Goal: Task Accomplishment & Management: Manage account settings

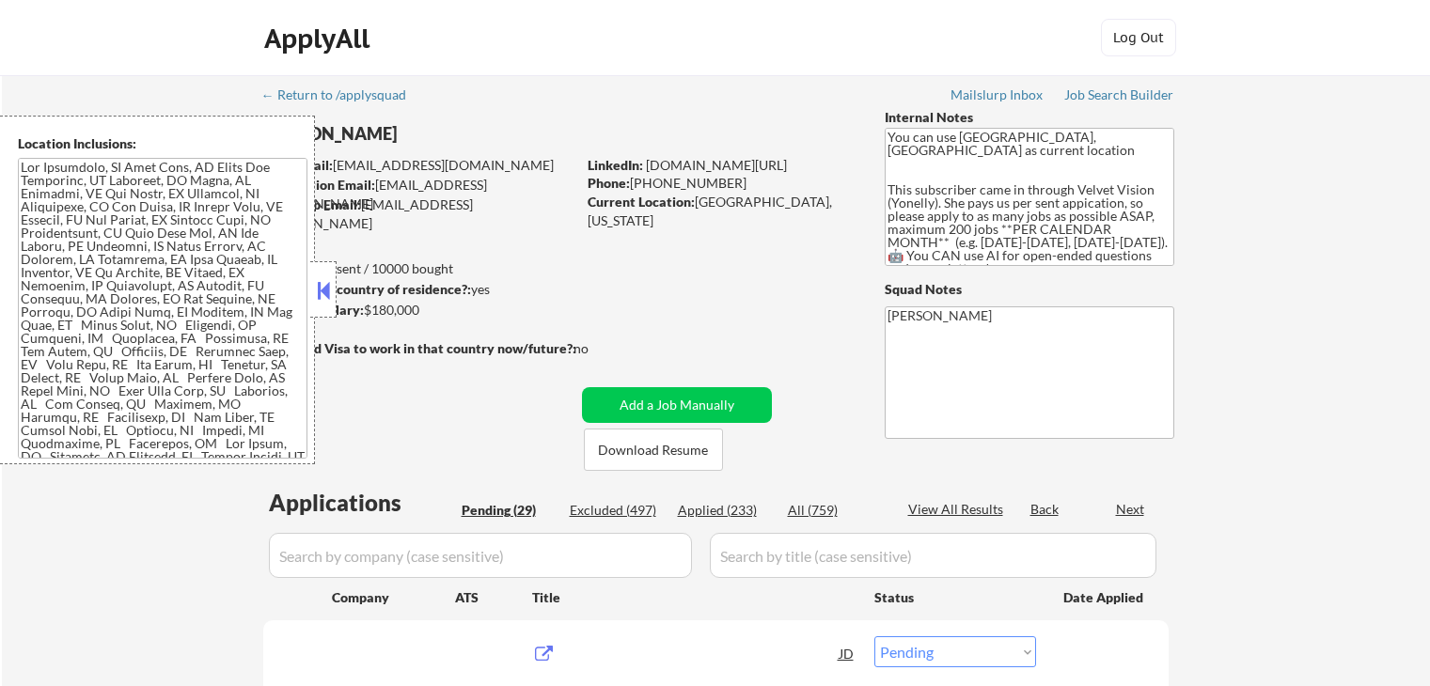
select select ""pending""
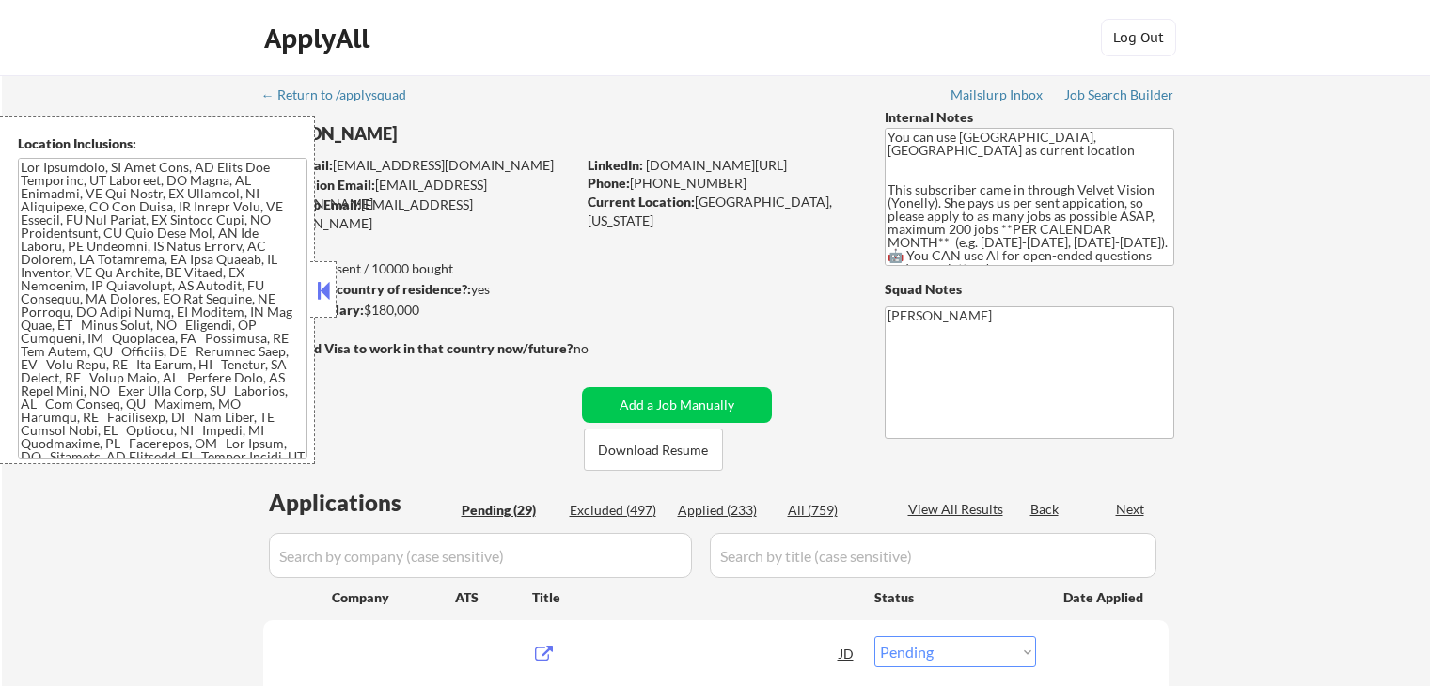
select select ""pending""
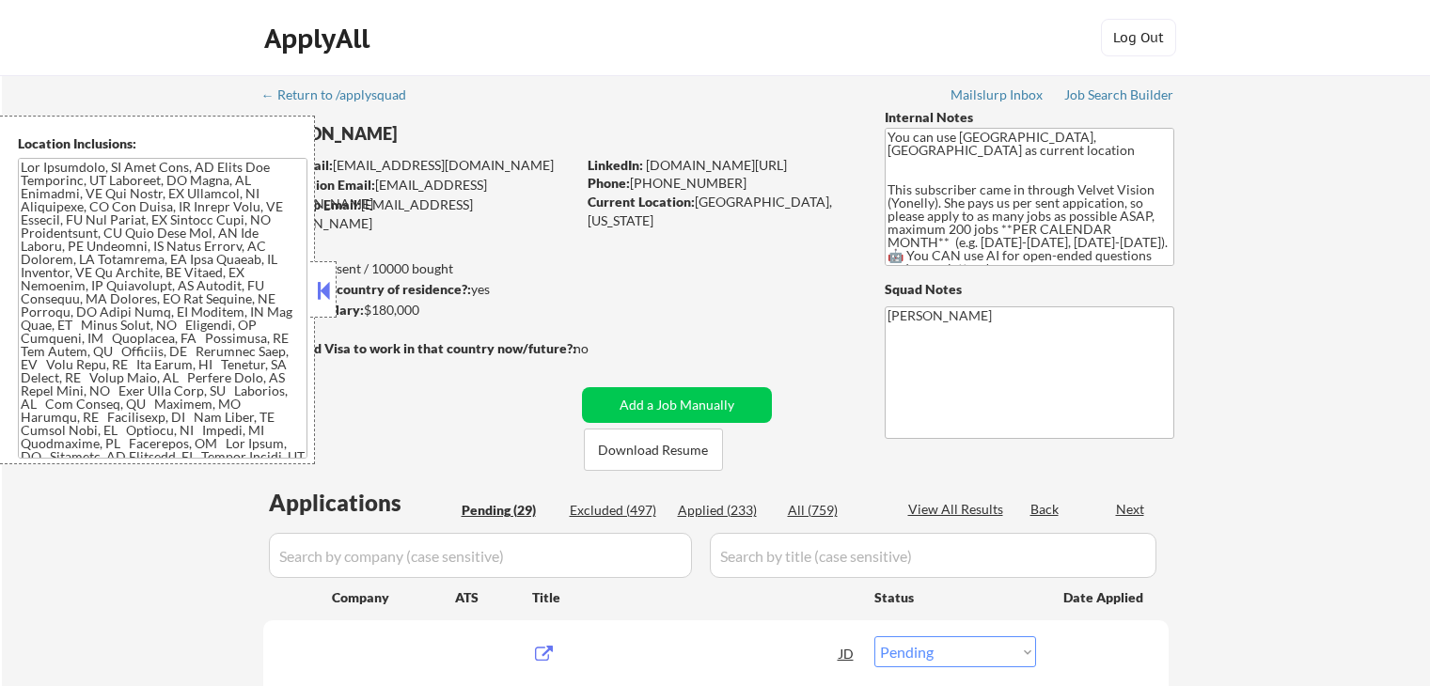
select select ""pending""
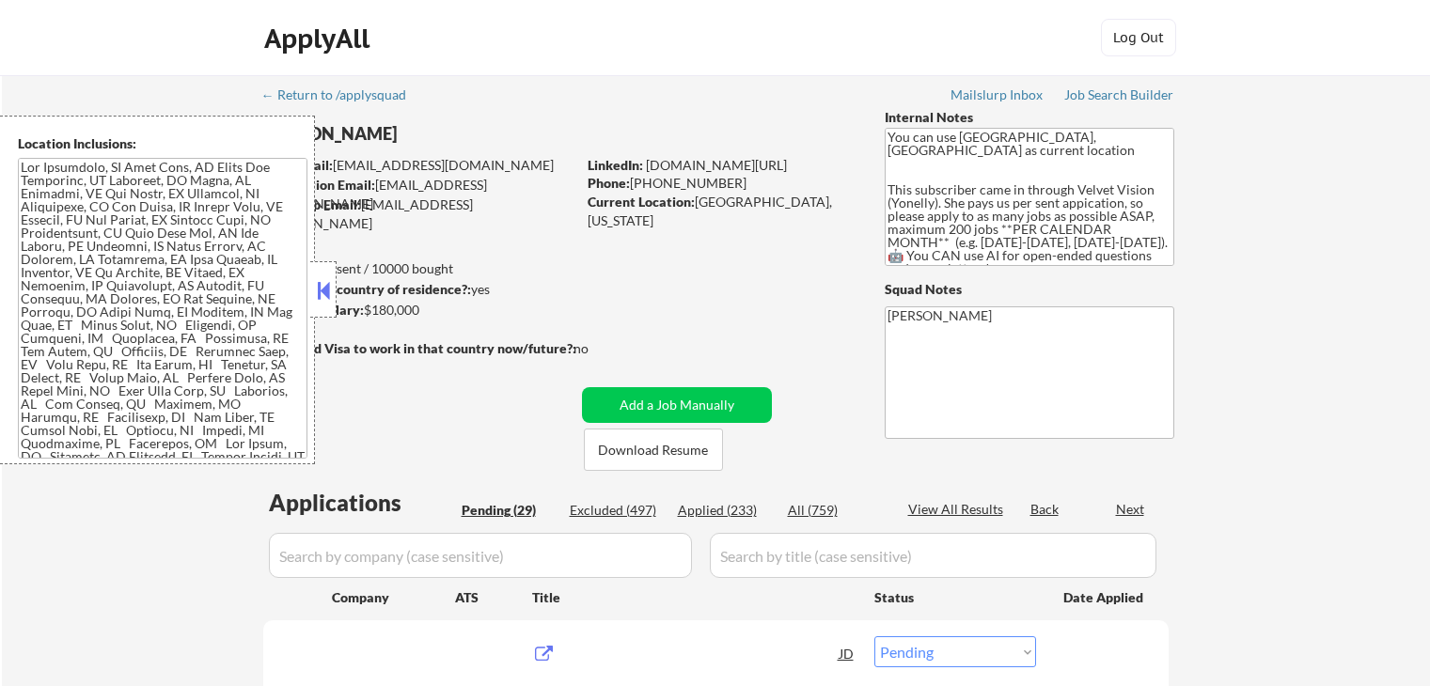
select select ""pending""
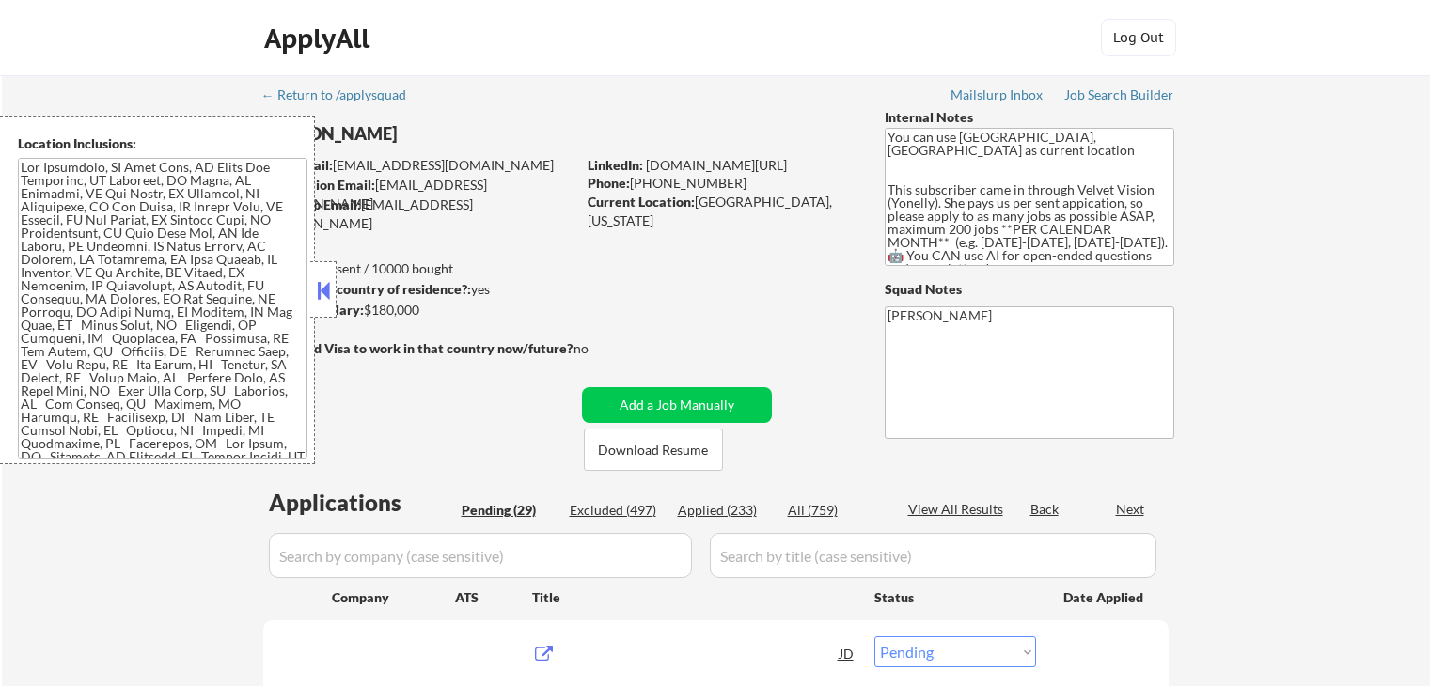
select select ""pending""
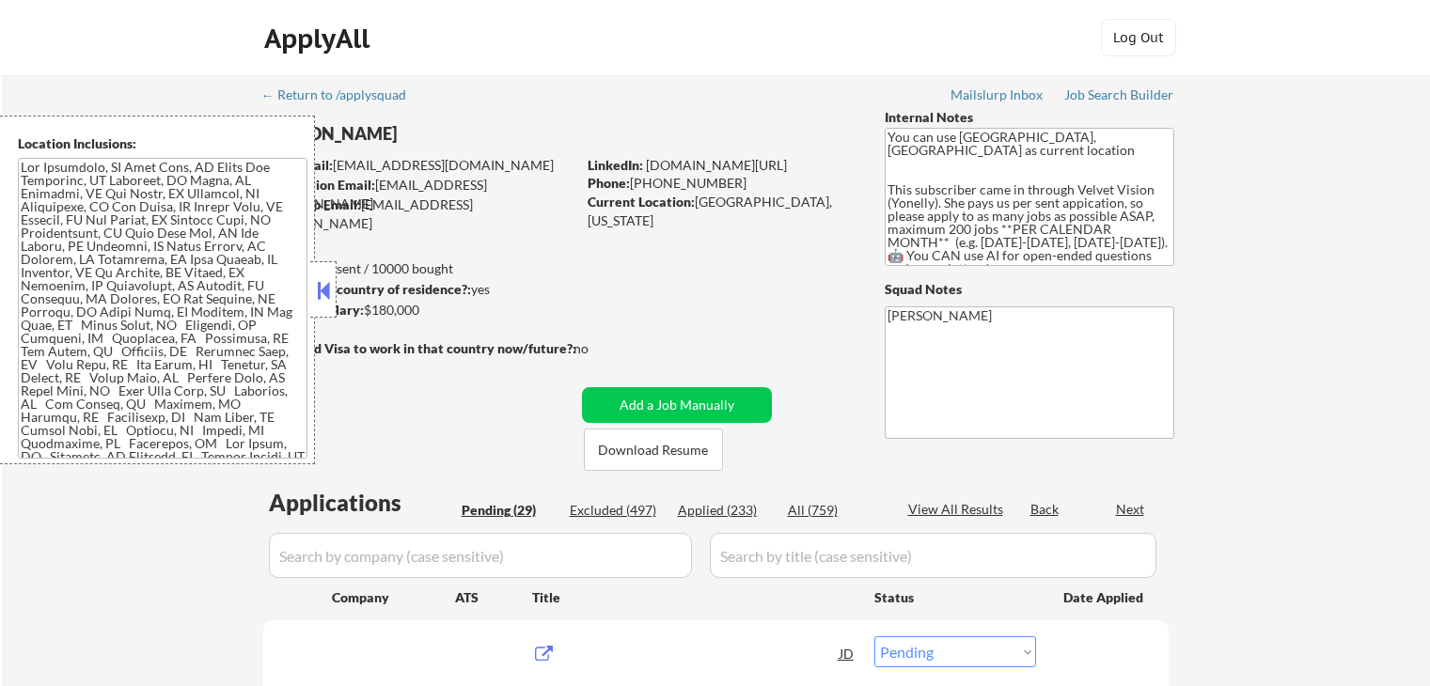
select select ""pending""
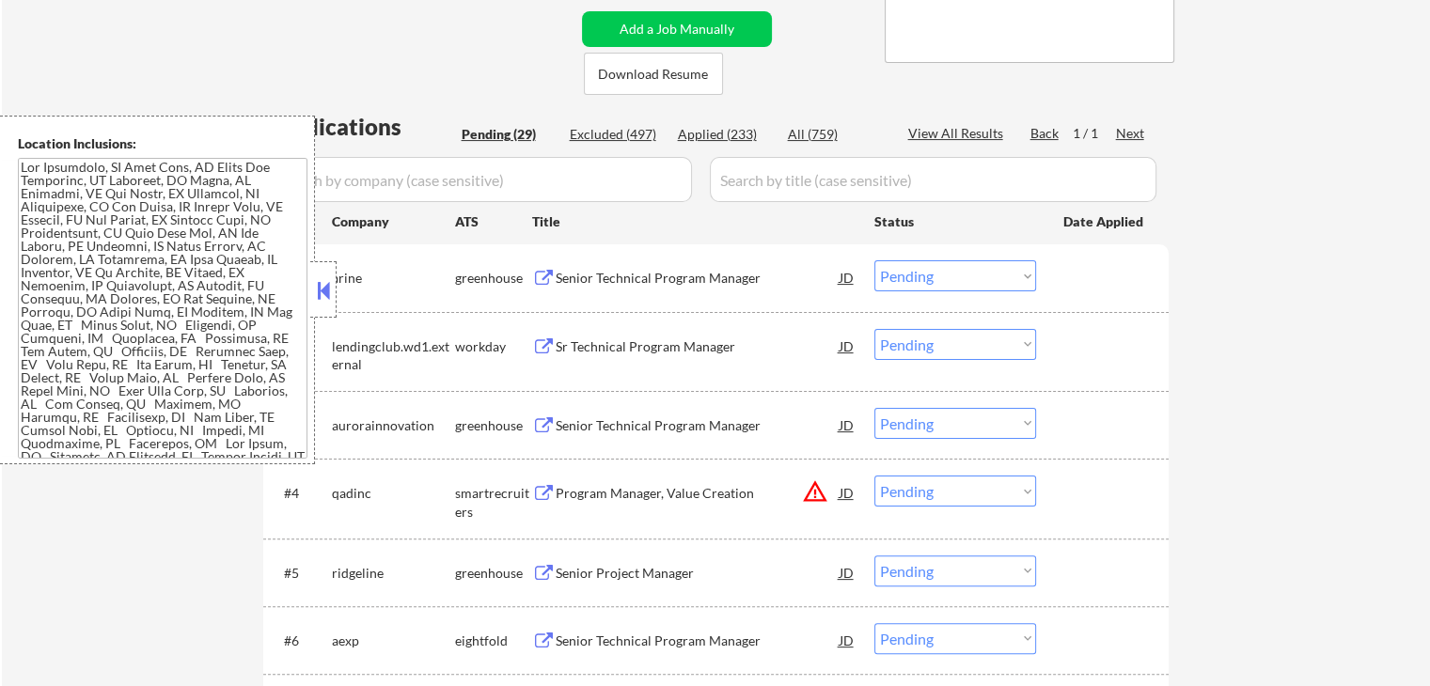
click at [323, 291] on button at bounding box center [323, 290] width 21 height 28
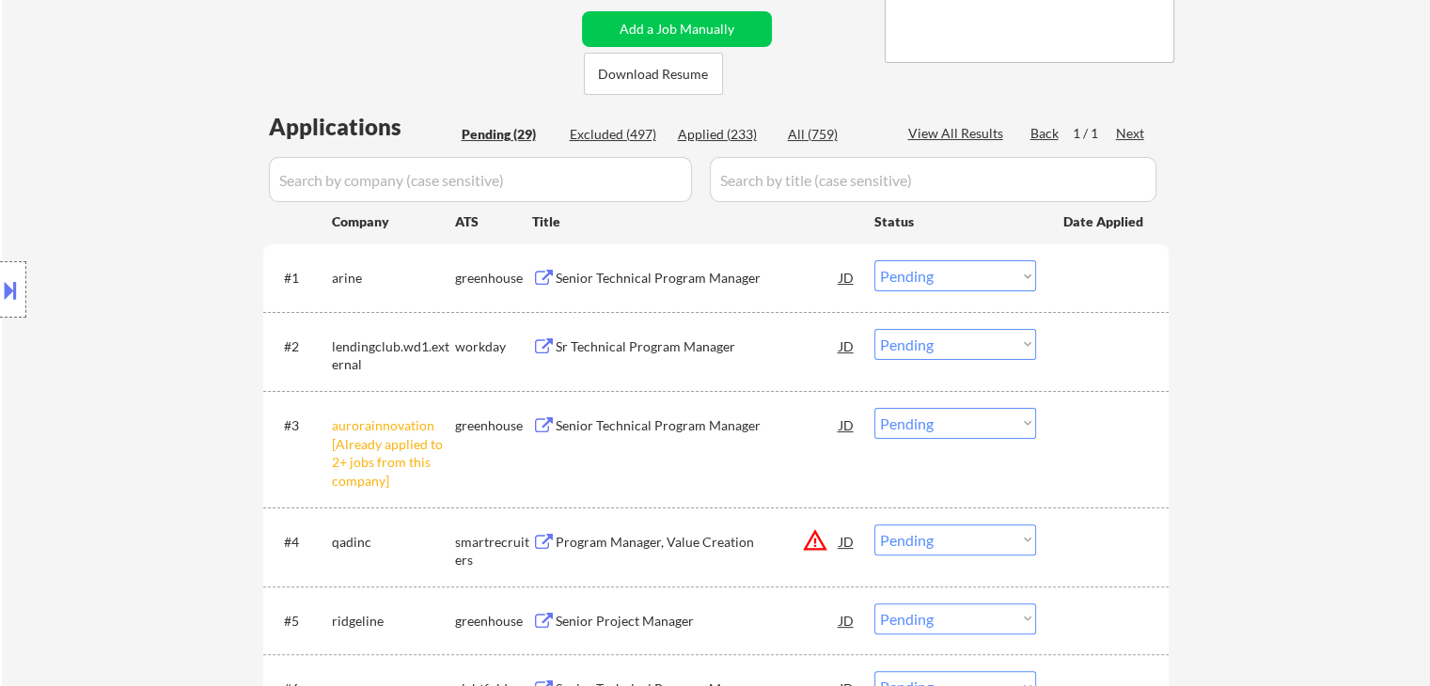
click at [540, 281] on button at bounding box center [543, 279] width 23 height 18
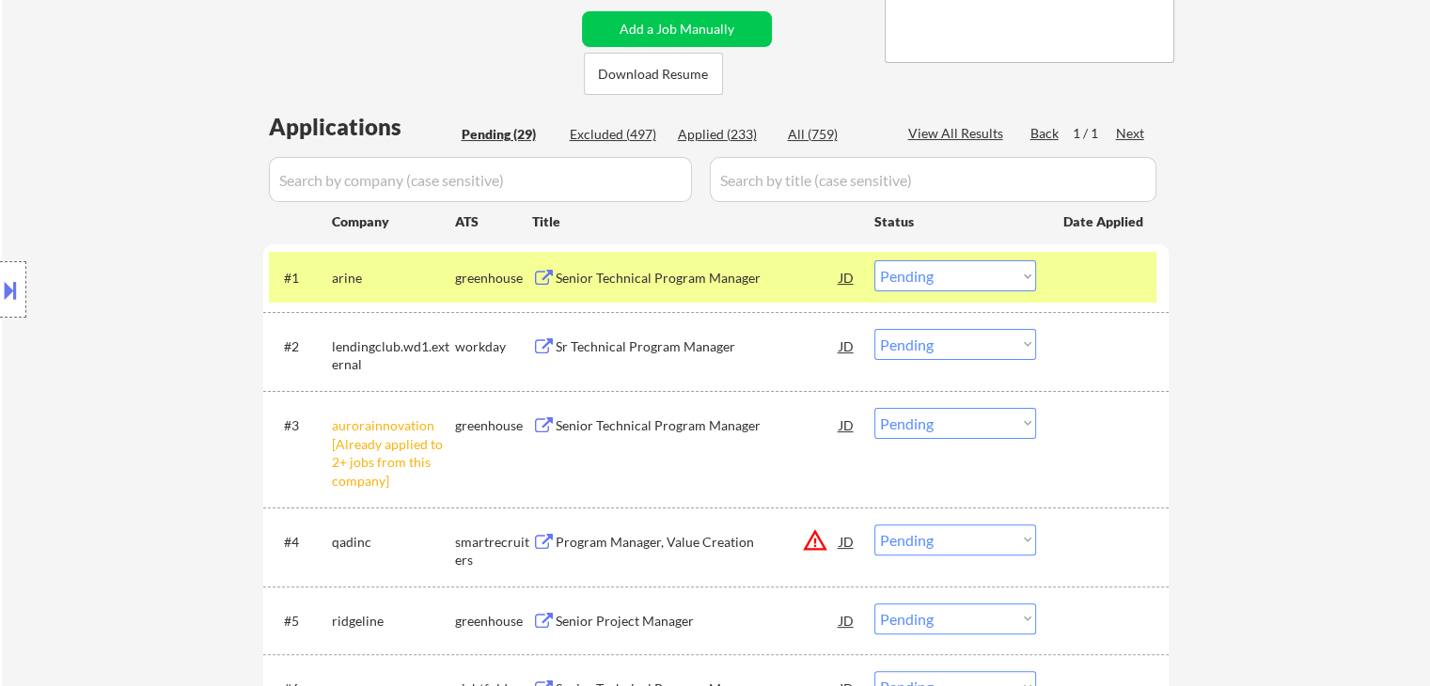
click at [967, 281] on select "Choose an option... Pending Applied Excluded (Questions) Excluded (Expired) Exc…" at bounding box center [955, 275] width 162 height 31
click at [874, 260] on select "Choose an option... Pending Applied Excluded (Questions) Excluded (Expired) Exc…" at bounding box center [955, 275] width 162 height 31
select select ""pending""
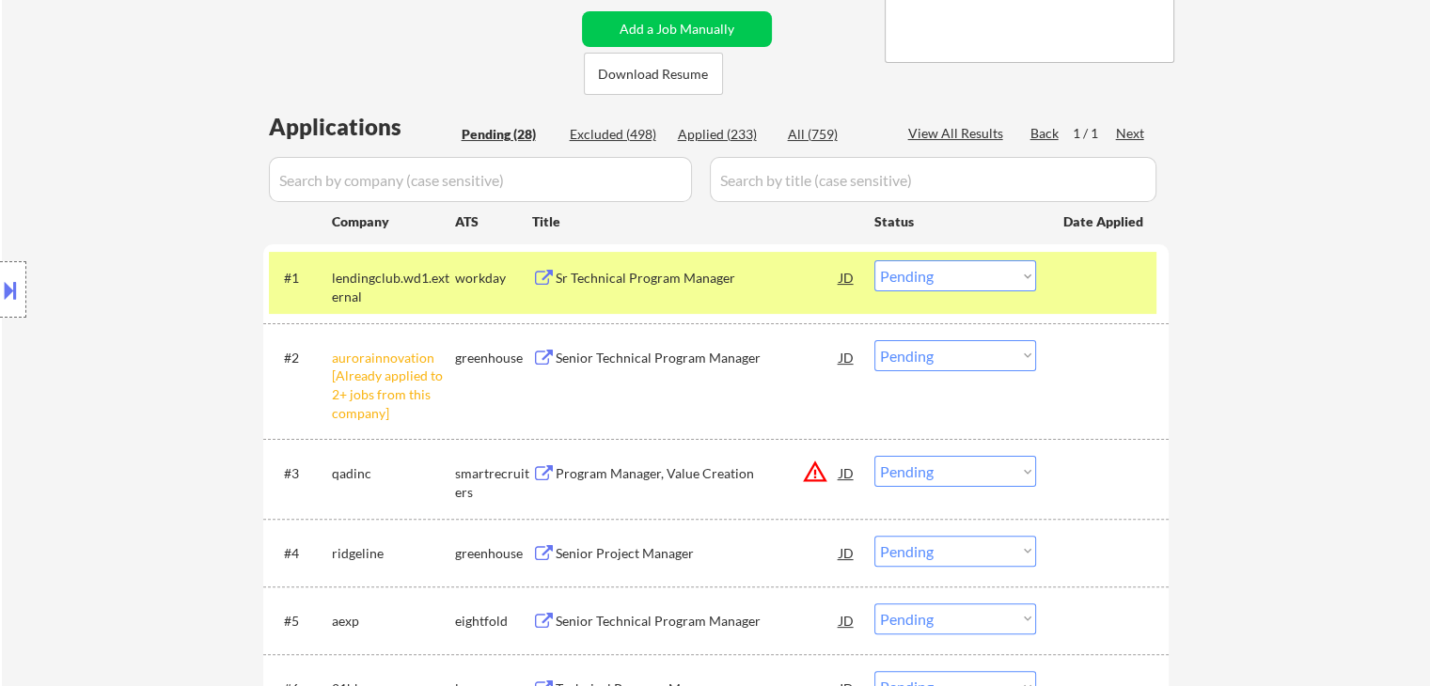
click at [588, 357] on div "Senior Technical Program Manager" at bounding box center [697, 358] width 284 height 19
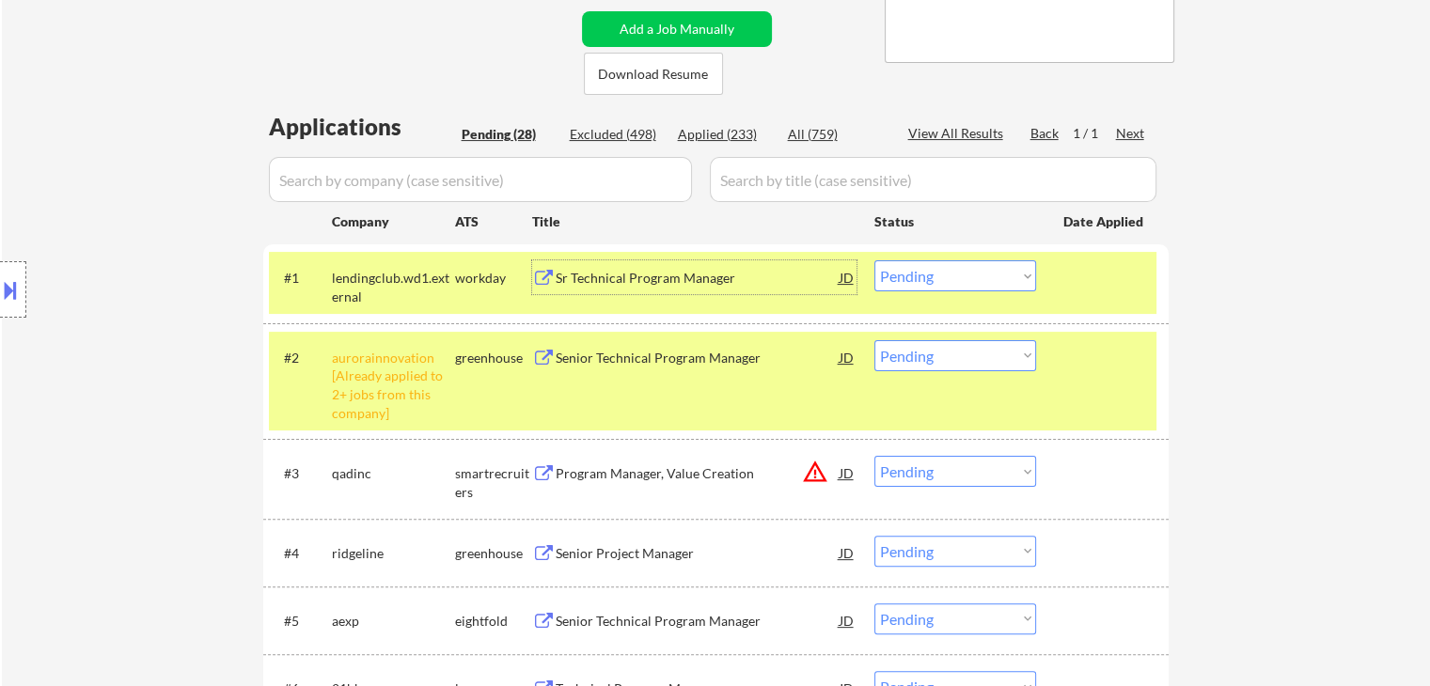
click at [608, 278] on div "Sr Technical Program Manager" at bounding box center [697, 278] width 284 height 19
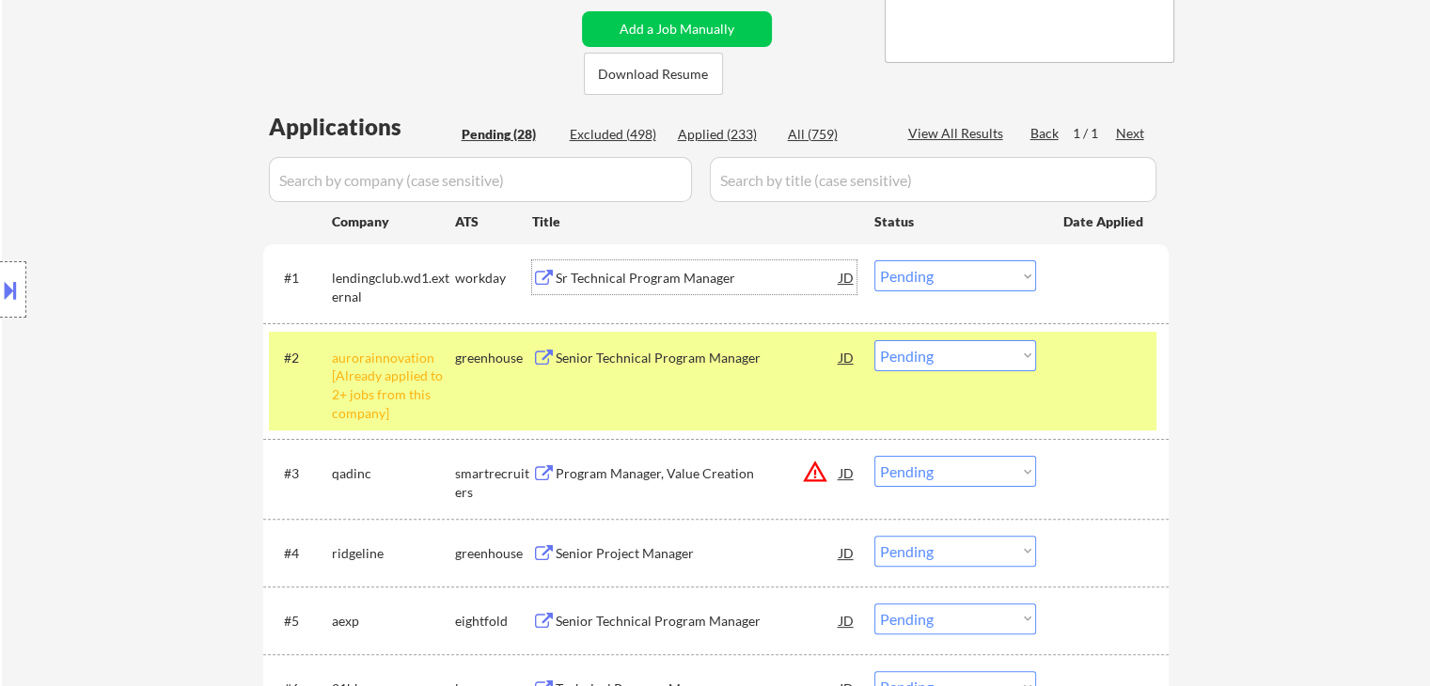
click at [563, 460] on div "Program Manager, Value Creation" at bounding box center [697, 473] width 284 height 34
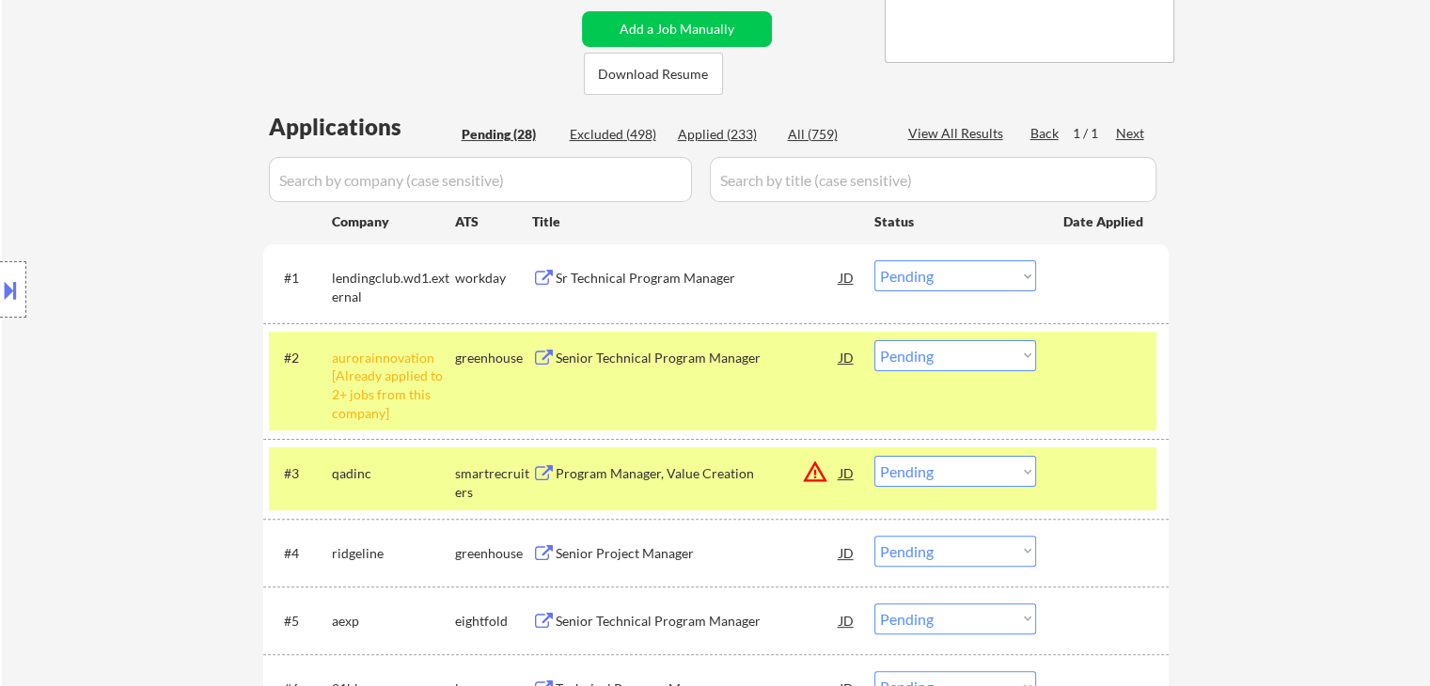
click at [4, 293] on button at bounding box center [10, 289] width 21 height 31
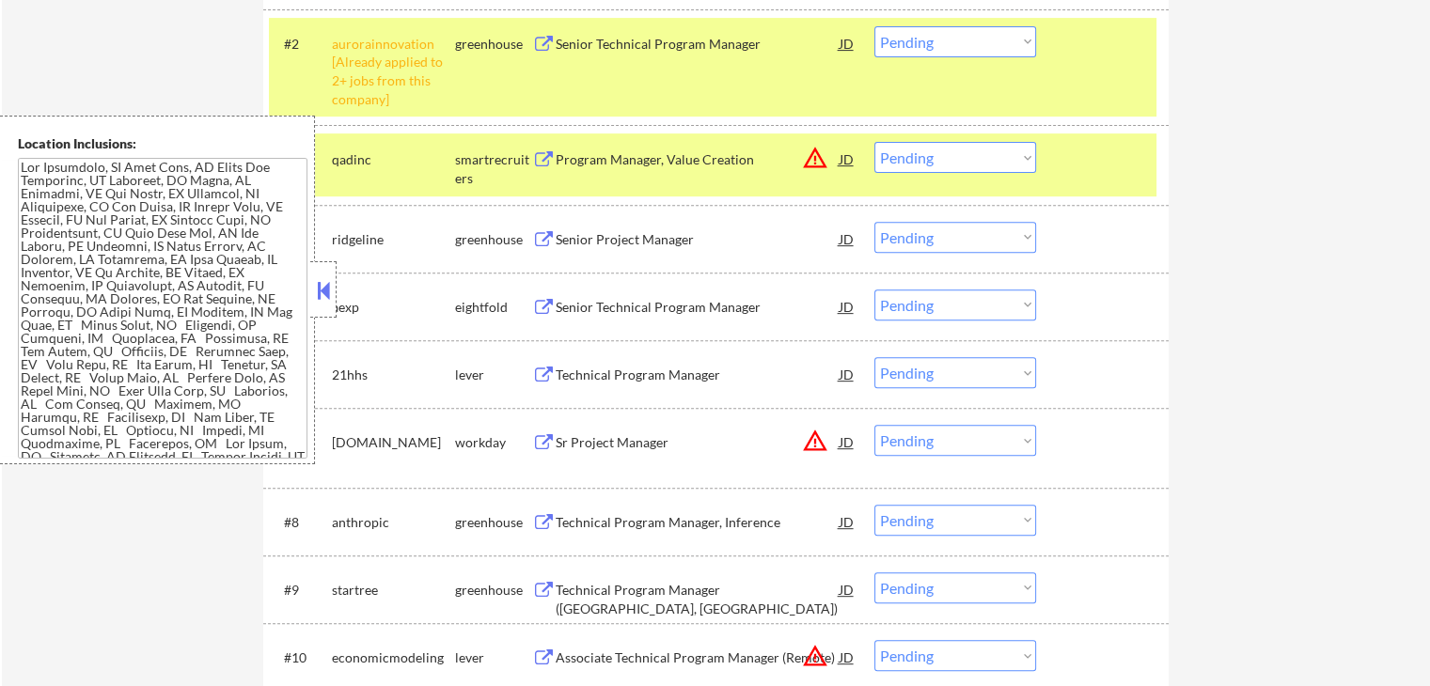
scroll to position [658, 0]
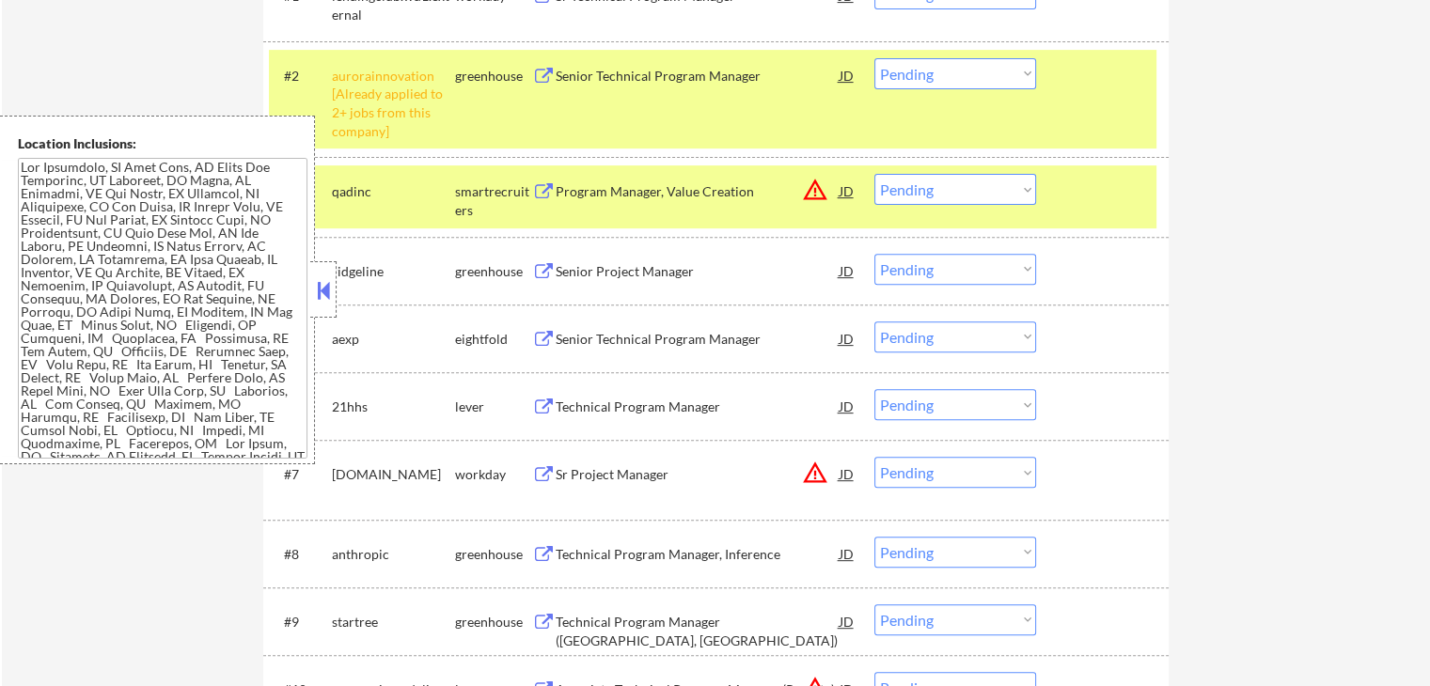
click at [947, 200] on select "Choose an option... Pending Applied Excluded (Questions) Excluded (Expired) Exc…" at bounding box center [955, 189] width 162 height 31
click at [874, 174] on select "Choose an option... Pending Applied Excluded (Questions) Excluded (Expired) Exc…" at bounding box center [955, 189] width 162 height 31
select select ""pending""
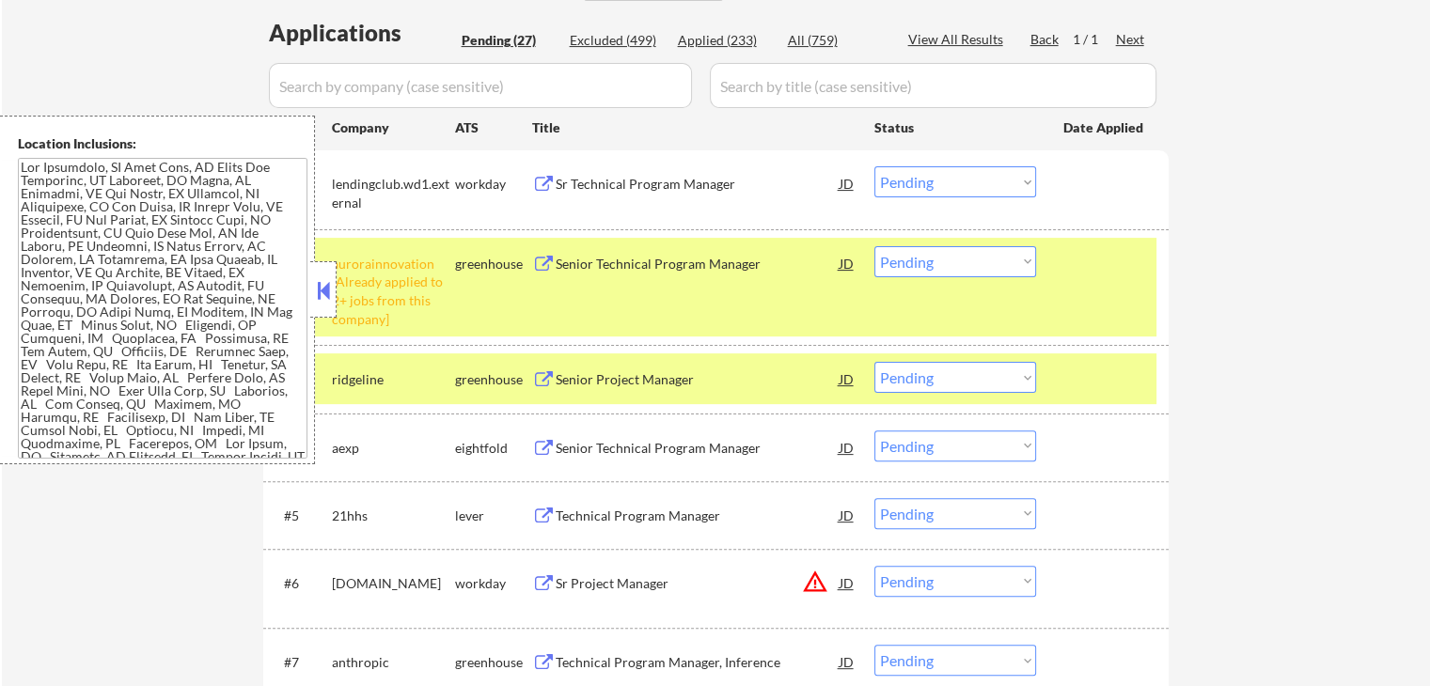
scroll to position [564, 0]
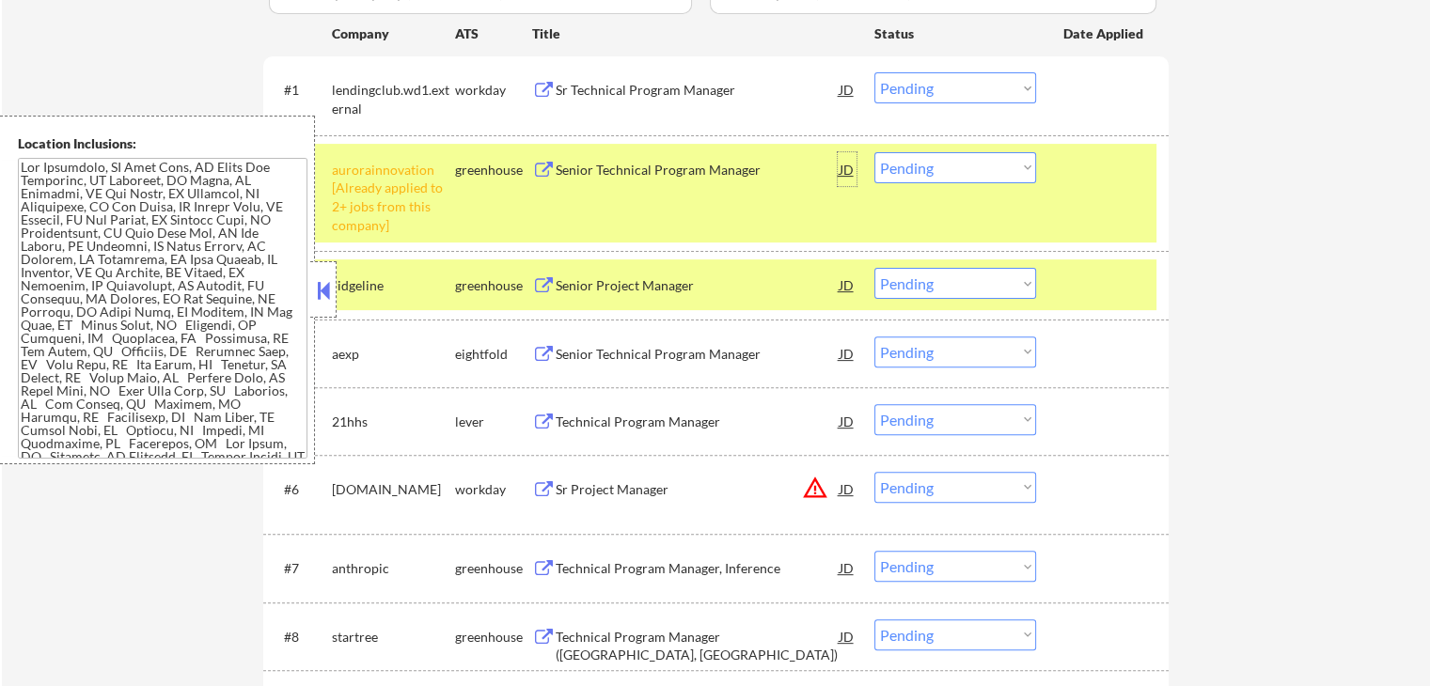
click at [841, 174] on div "JD" at bounding box center [846, 169] width 19 height 34
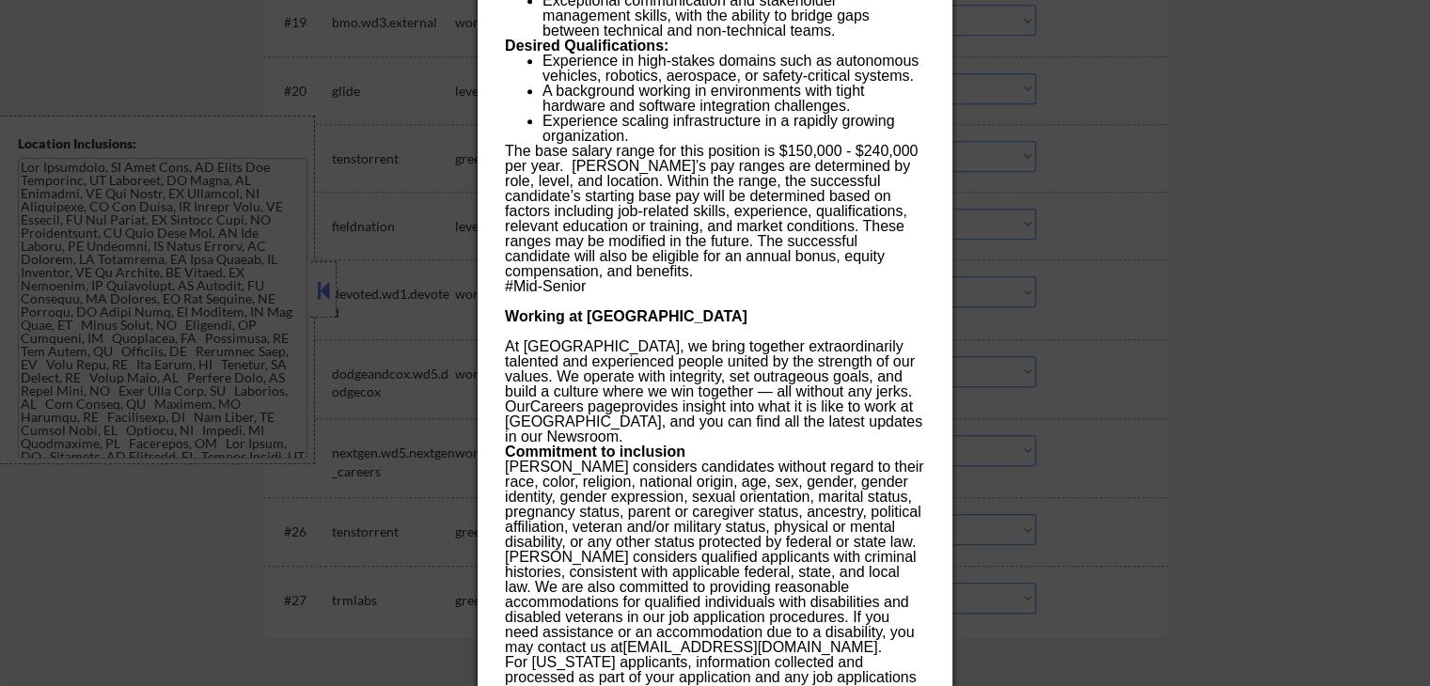
scroll to position [1974, 0]
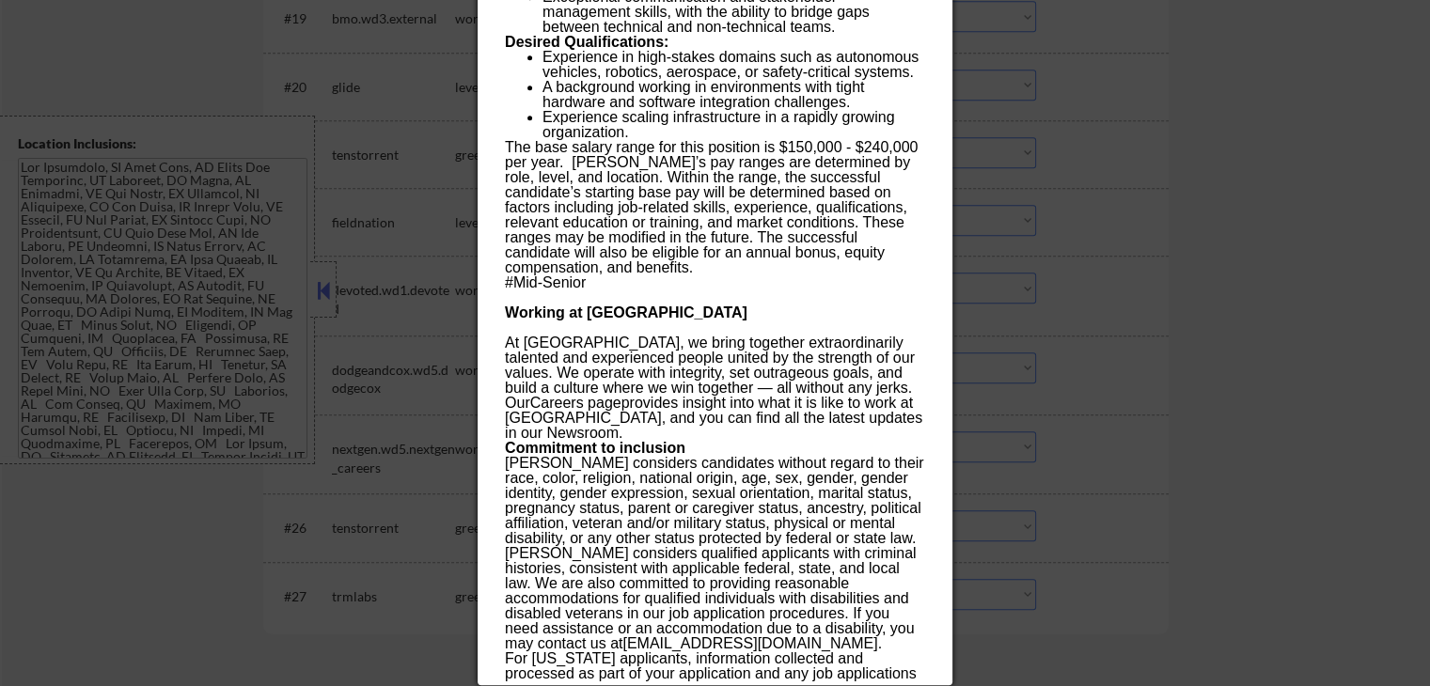
click at [1174, 193] on div at bounding box center [715, 343] width 1430 height 686
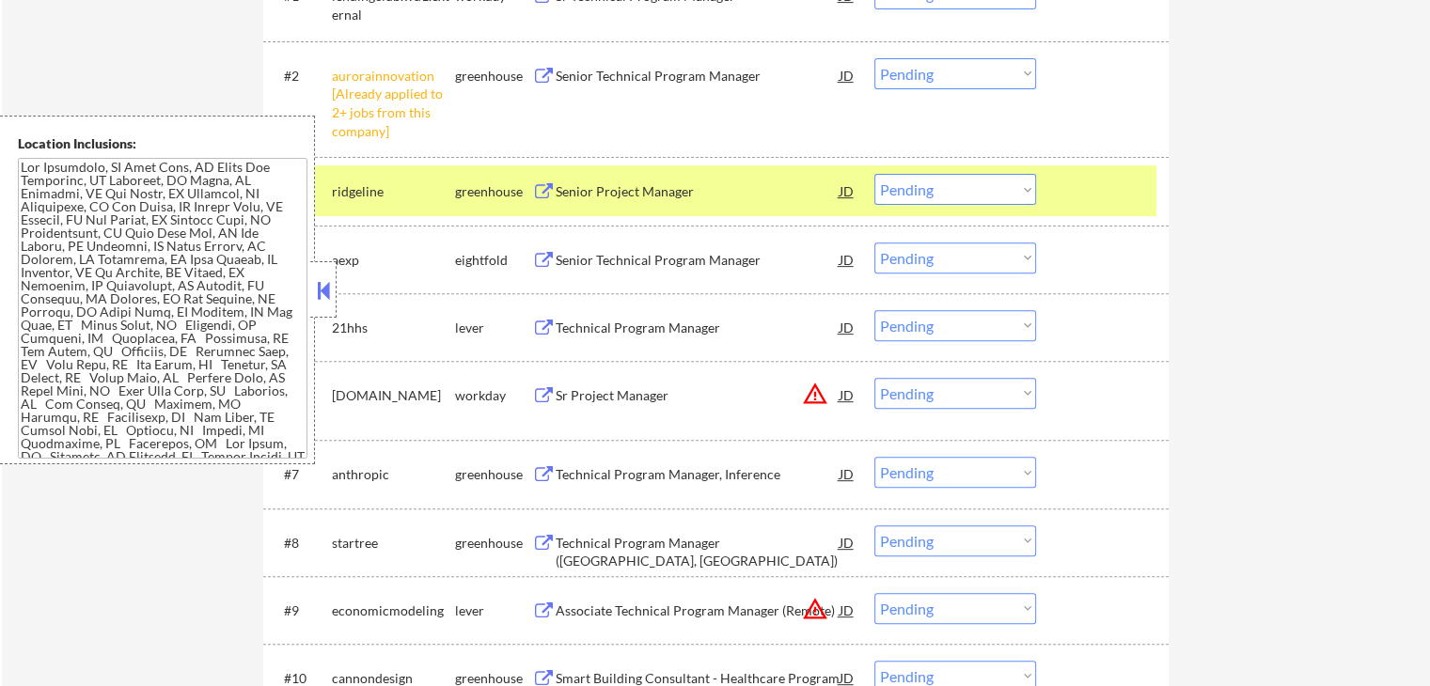
scroll to position [564, 0]
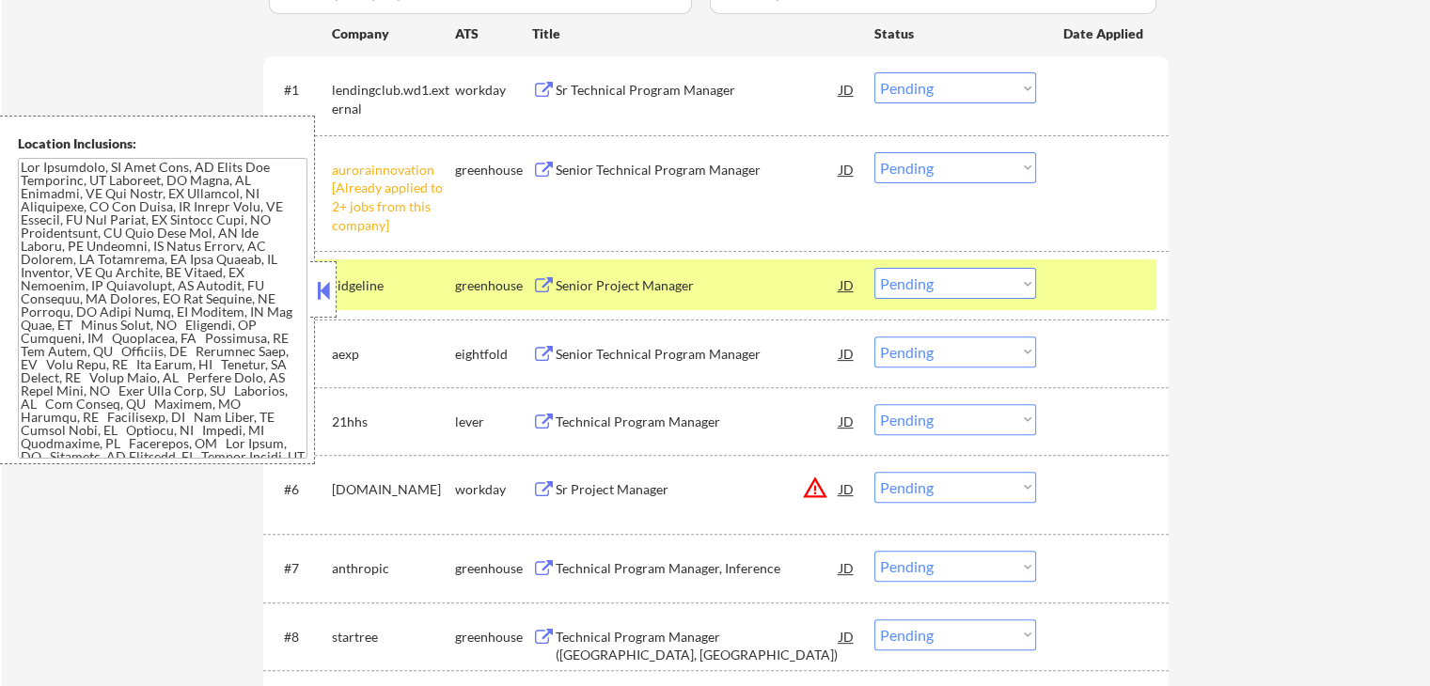
click at [976, 172] on select "Choose an option... Pending Applied Excluded (Questions) Excluded (Expired) Exc…" at bounding box center [955, 167] width 162 height 31
click at [874, 152] on select "Choose an option... Pending Applied Excluded (Questions) Excluded (Expired) Exc…" at bounding box center [955, 167] width 162 height 31
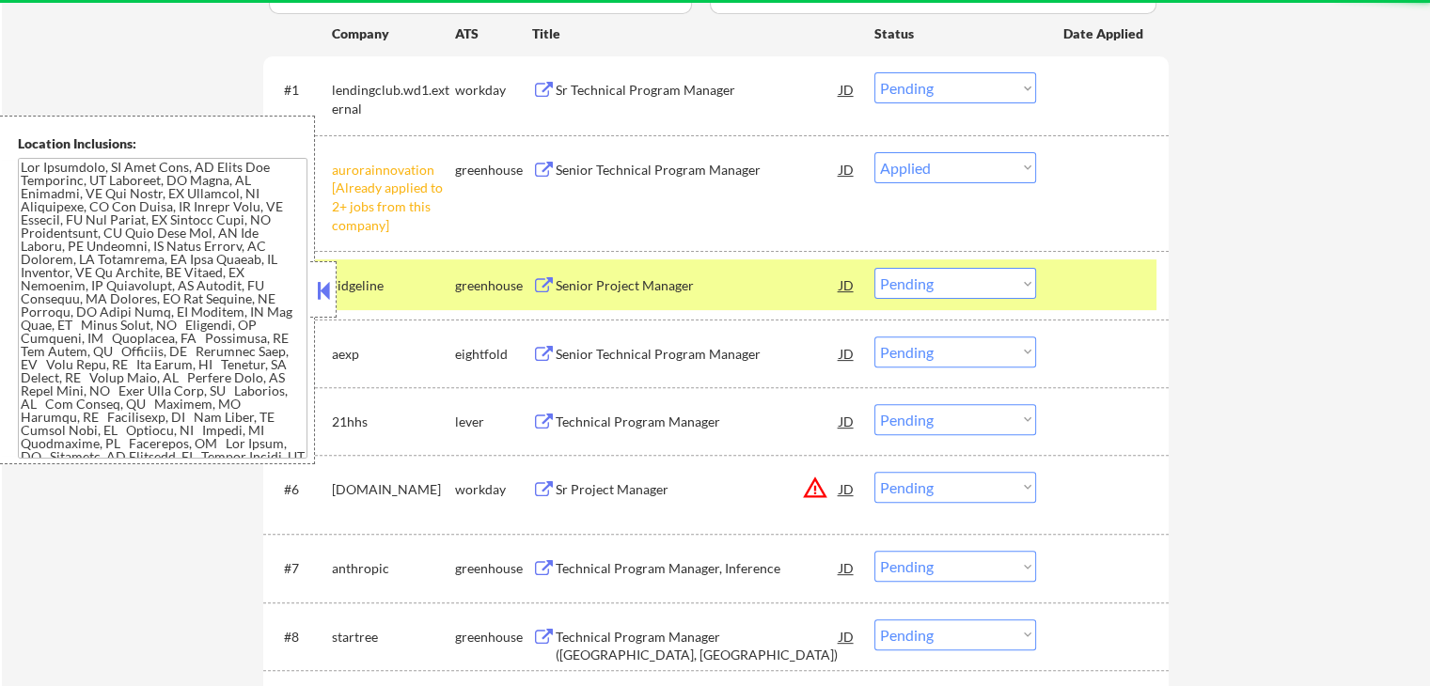
select select ""pending""
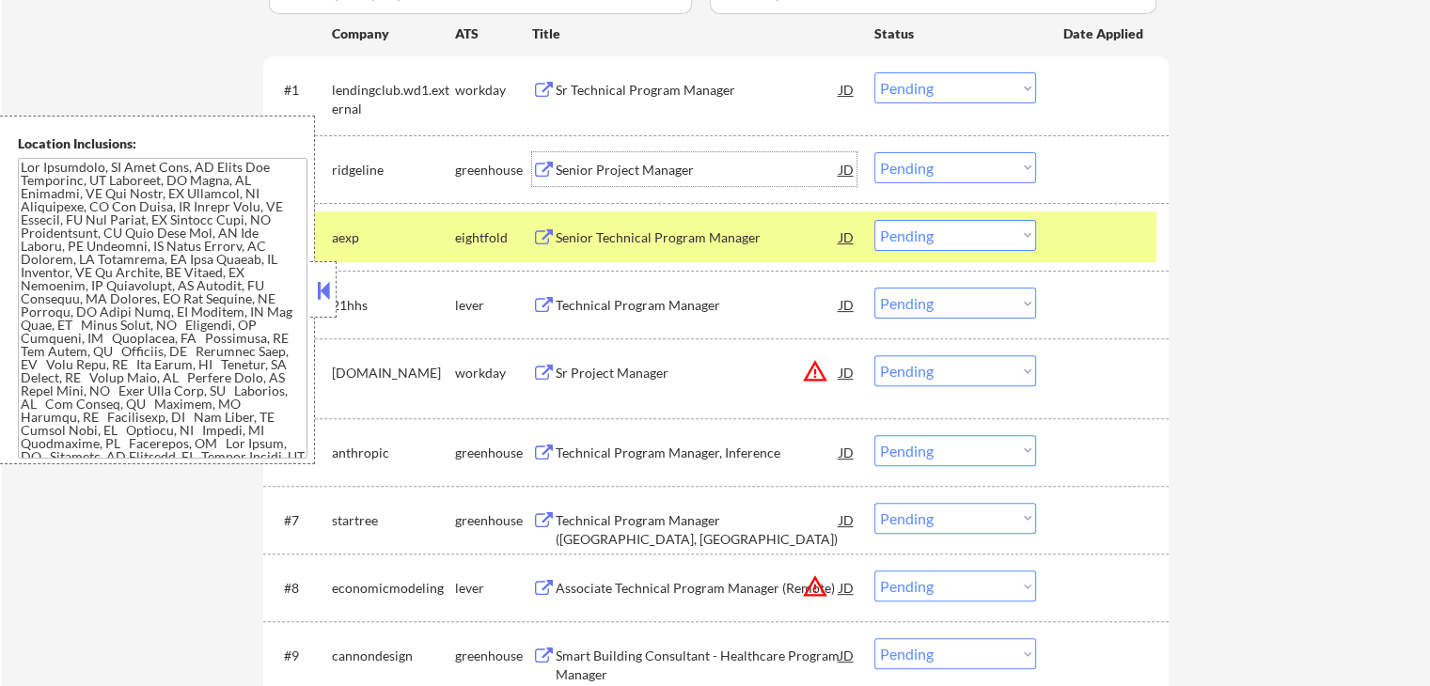
click at [571, 178] on div "Senior Project Manager" at bounding box center [697, 170] width 284 height 19
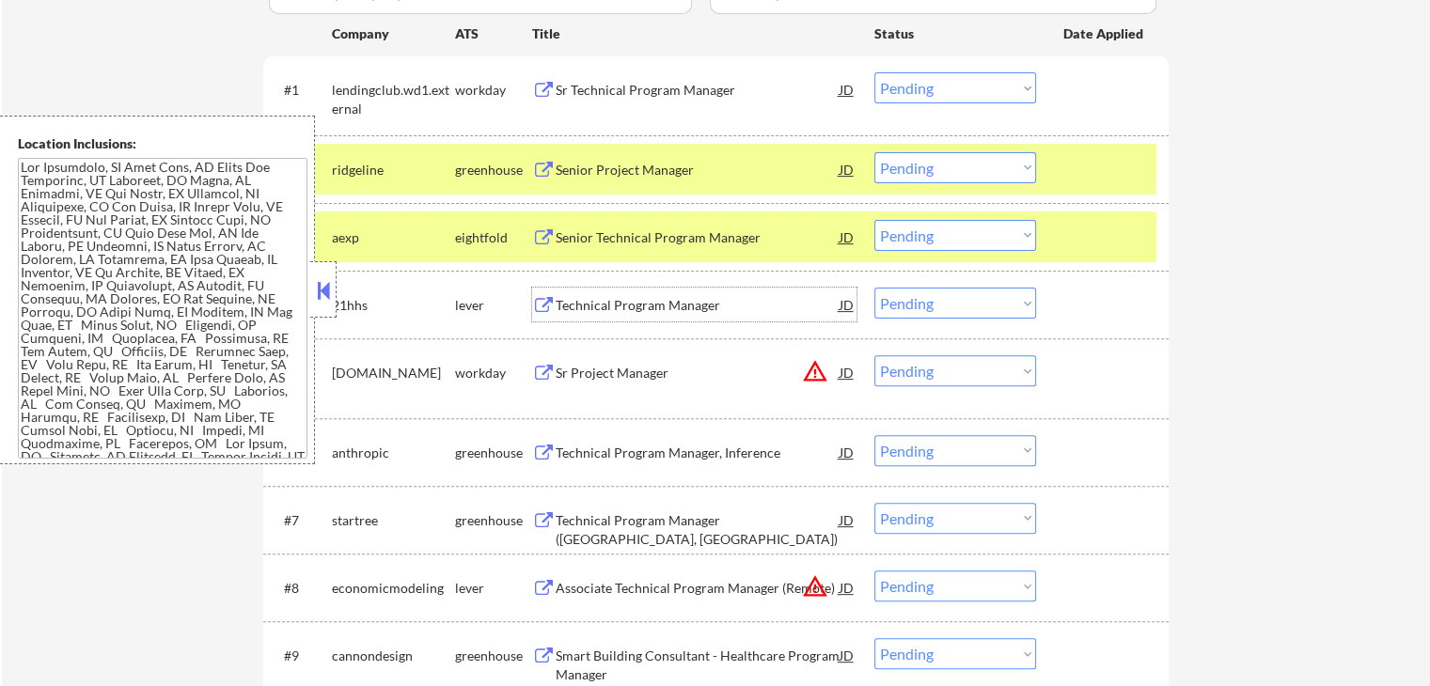
click at [603, 305] on div "Technical Program Manager" at bounding box center [697, 305] width 284 height 19
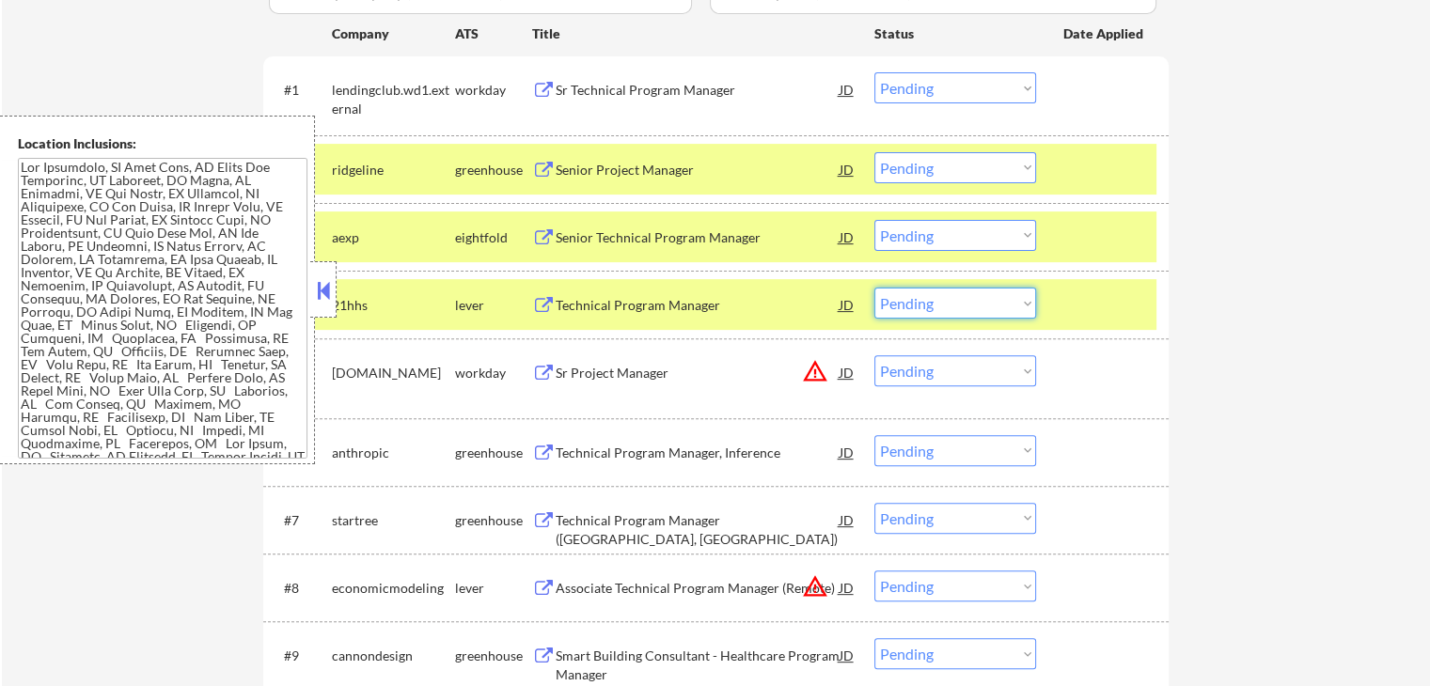
click at [932, 311] on select "Choose an option... Pending Applied Excluded (Questions) Excluded (Expired) Exc…" at bounding box center [955, 303] width 162 height 31
click at [874, 288] on select "Choose an option... Pending Applied Excluded (Questions) Excluded (Expired) Exc…" at bounding box center [955, 303] width 162 height 31
select select ""pending""
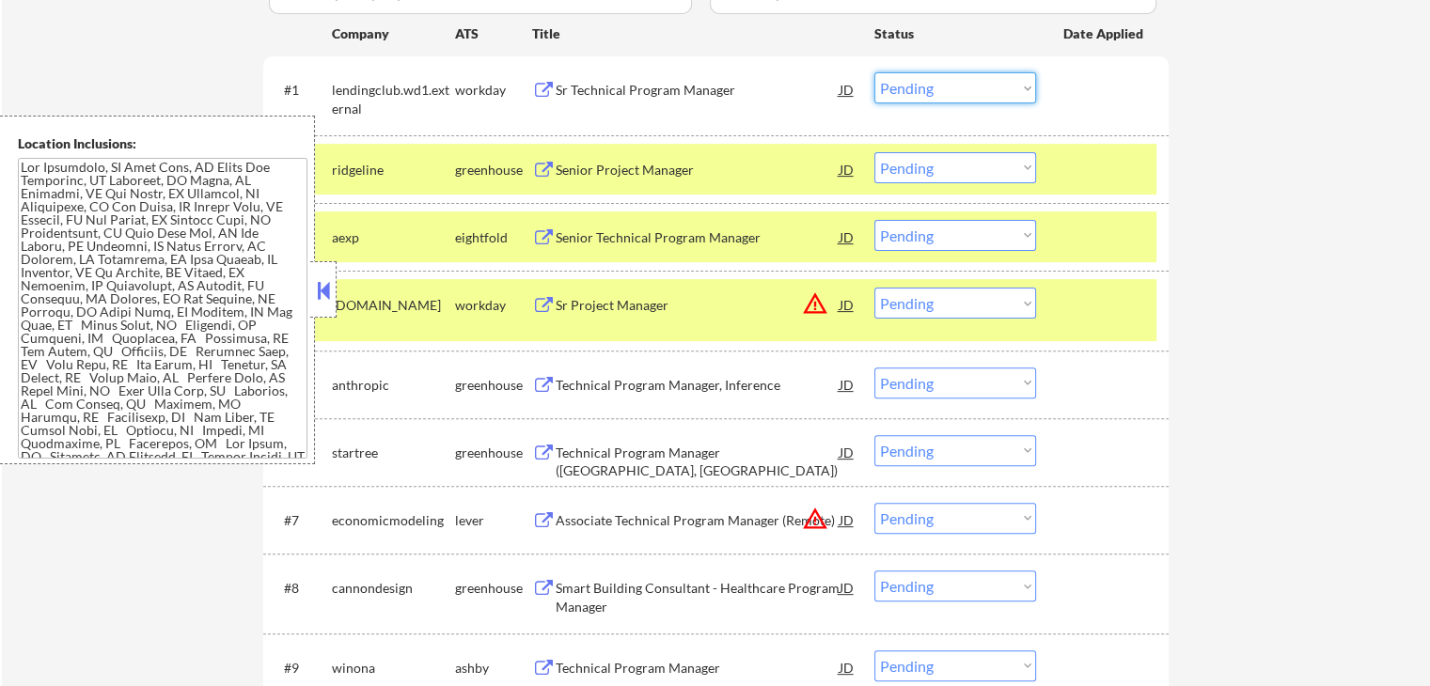
click at [919, 84] on select "Choose an option... Pending Applied Excluded (Questions) Excluded (Expired) Exc…" at bounding box center [955, 87] width 162 height 31
click at [874, 72] on select "Choose an option... Pending Applied Excluded (Questions) Excluded (Expired) Exc…" at bounding box center [955, 87] width 162 height 31
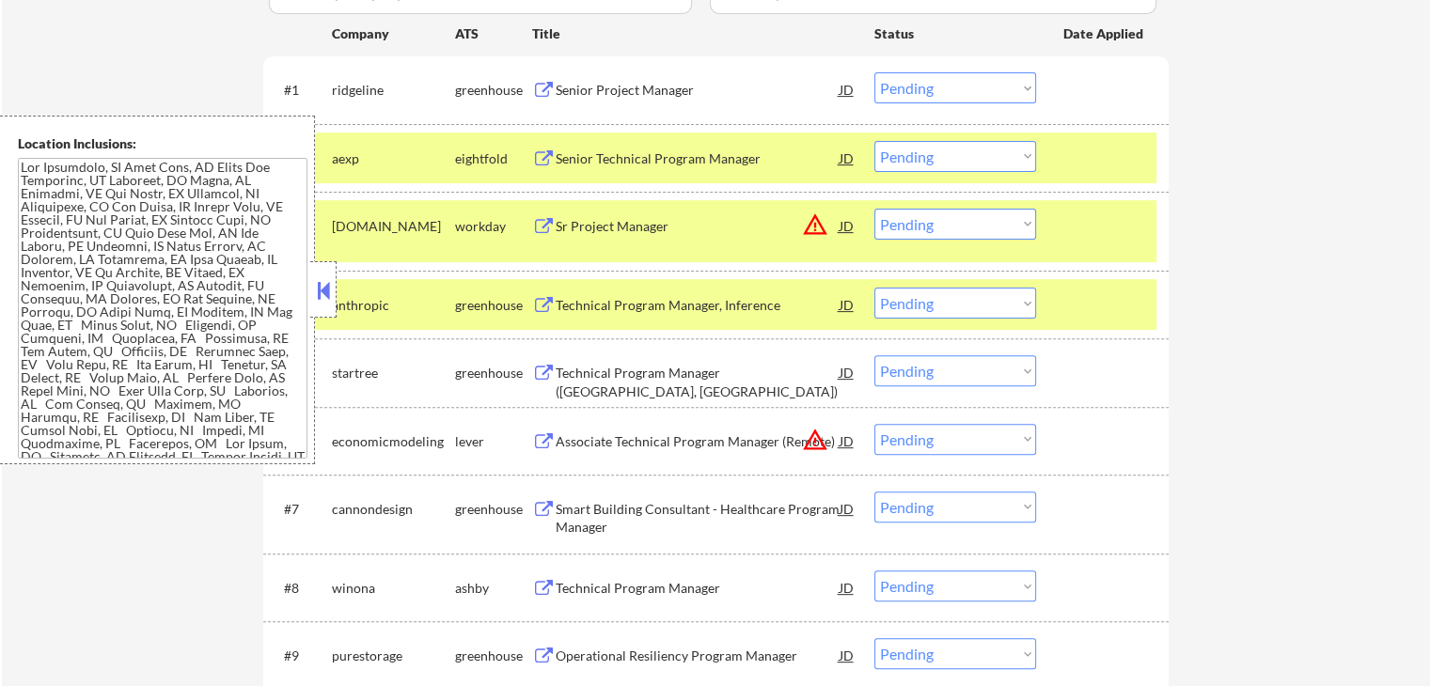
click at [943, 87] on select "Choose an option... Pending Applied Excluded (Questions) Excluded (Expired) Exc…" at bounding box center [955, 87] width 162 height 31
click at [874, 72] on select "Choose an option... Pending Applied Excluded (Questions) Excluded (Expired) Exc…" at bounding box center [955, 87] width 162 height 31
select select ""pending""
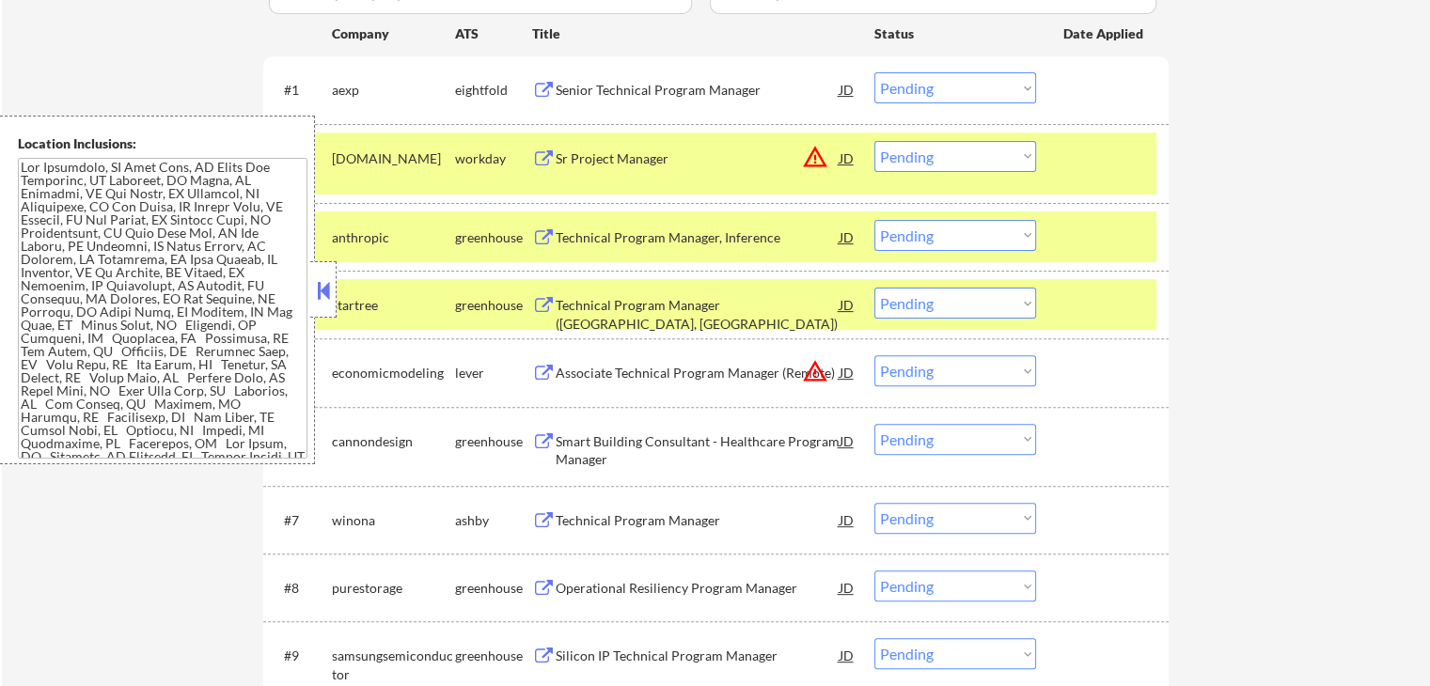
click at [555, 234] on button at bounding box center [543, 238] width 23 height 18
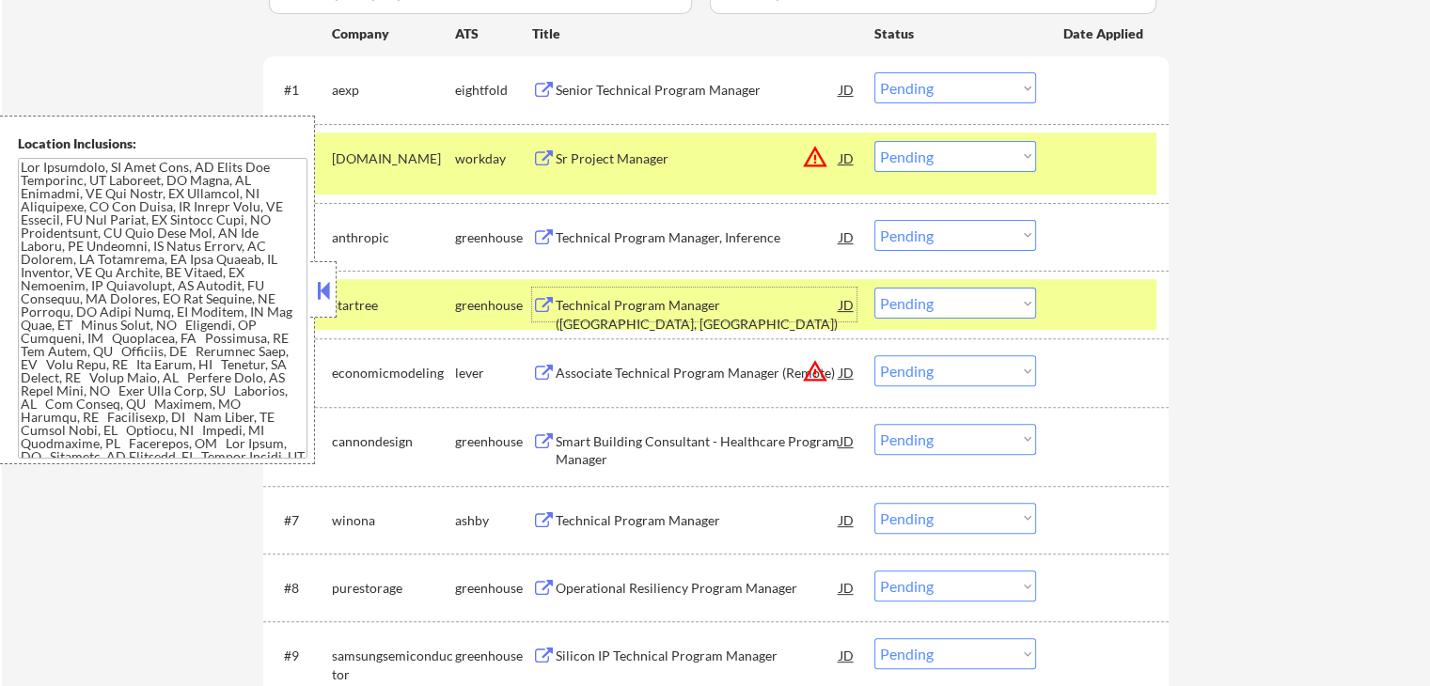
click at [650, 300] on div "Technical Program Manager ([GEOGRAPHIC_DATA], [GEOGRAPHIC_DATA])" at bounding box center [697, 314] width 284 height 37
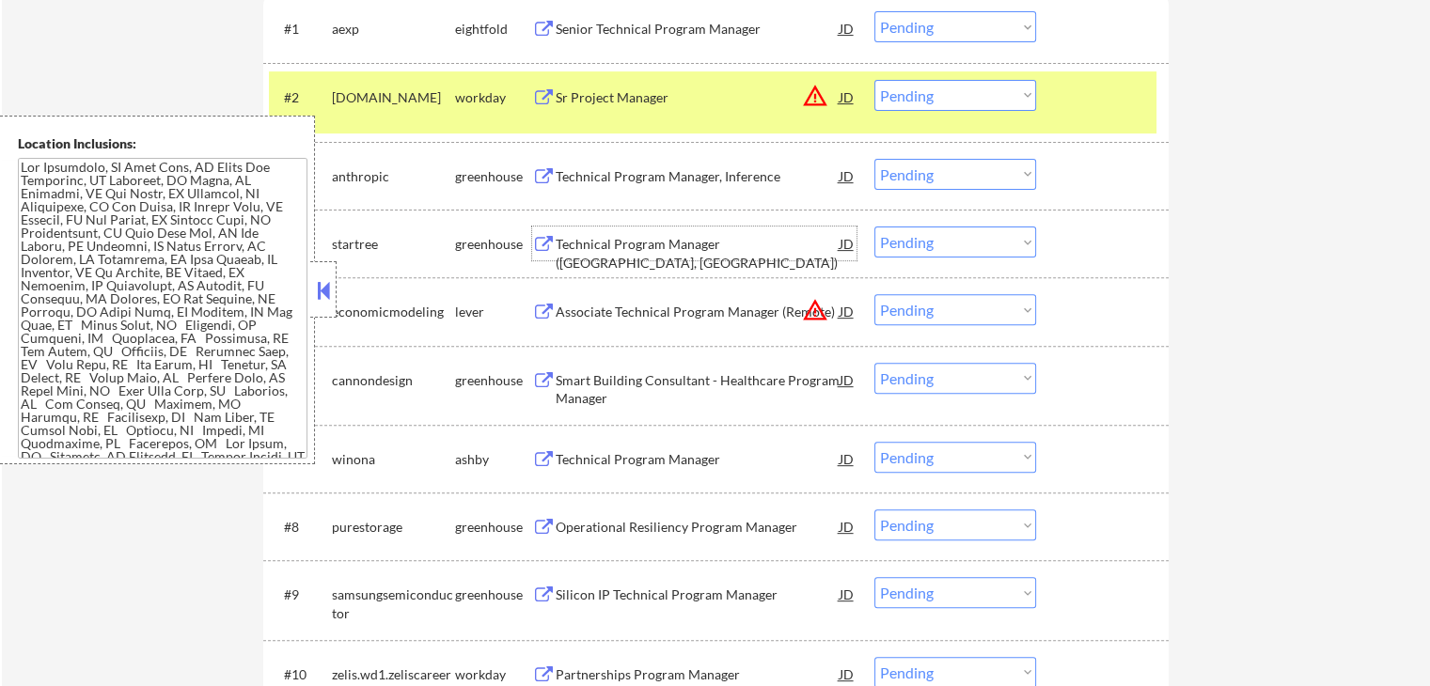
scroll to position [658, 0]
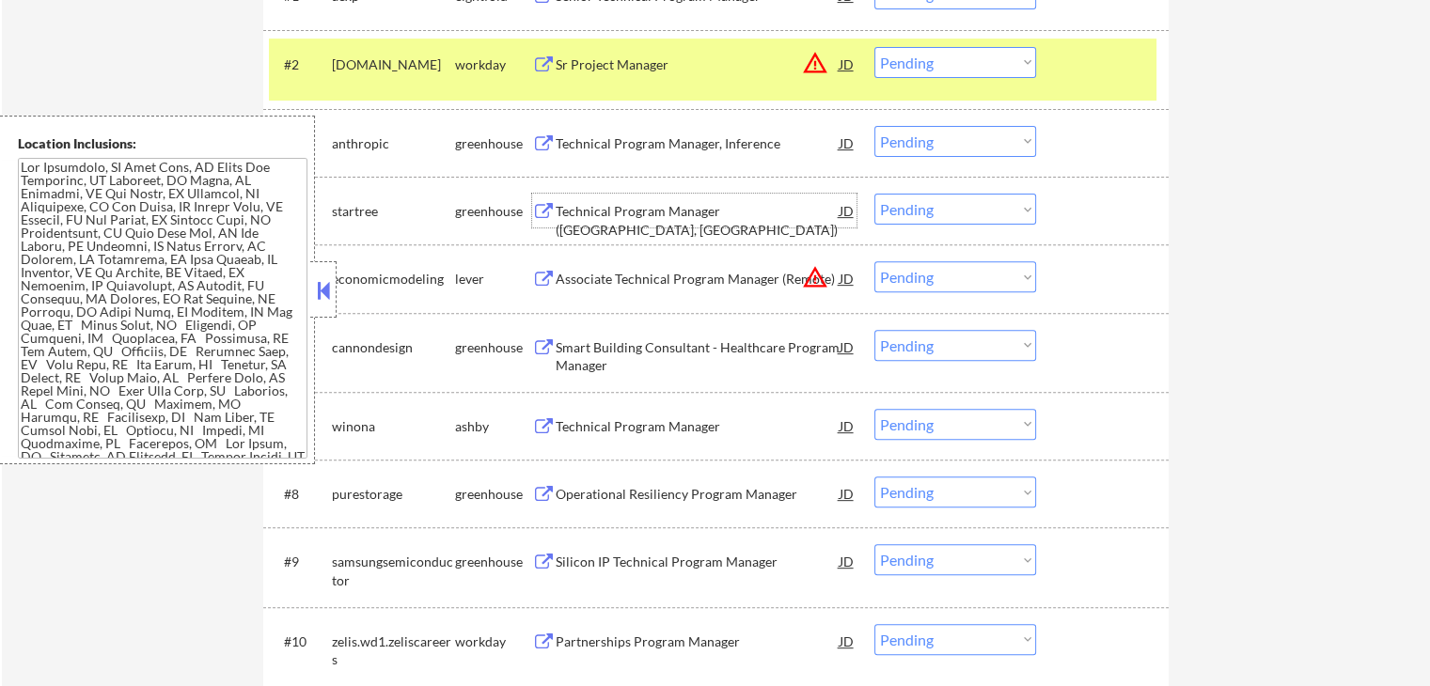
drag, startPoint x: 909, startPoint y: 213, endPoint x: 923, endPoint y: 222, distance: 16.4
click at [909, 213] on select "Choose an option... Pending Applied Excluded (Questions) Excluded (Expired) Exc…" at bounding box center [955, 209] width 162 height 31
click at [874, 194] on select "Choose an option... Pending Applied Excluded (Questions) Excluded (Expired) Exc…" at bounding box center [955, 209] width 162 height 31
select select ""pending""
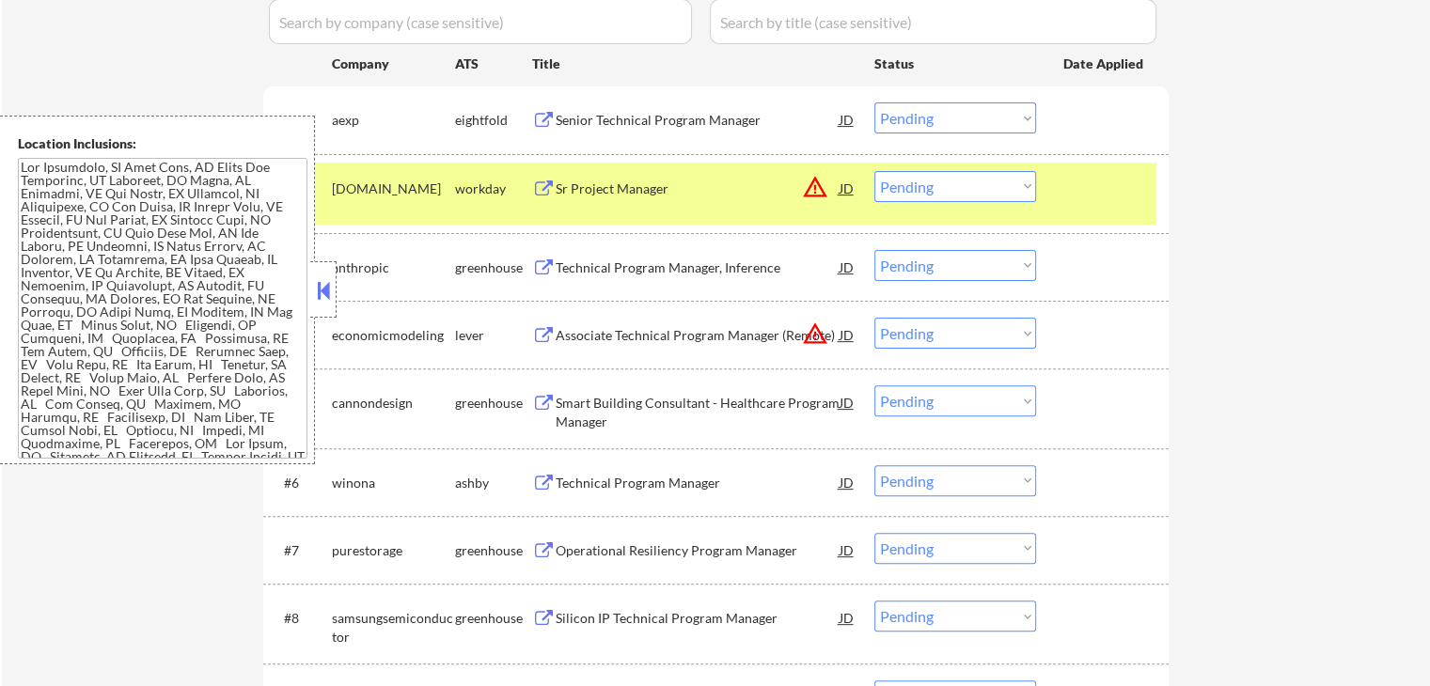
scroll to position [564, 0]
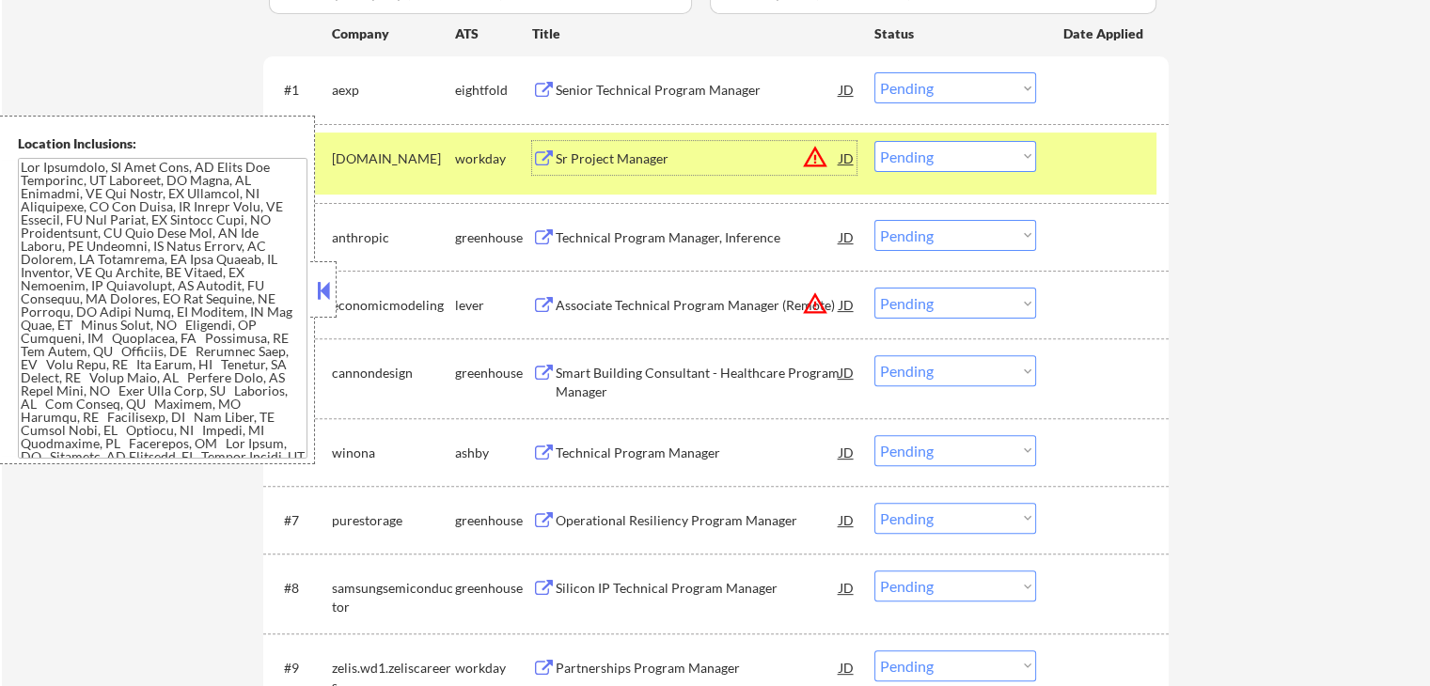
click at [597, 158] on div "Sr Project Manager" at bounding box center [697, 158] width 284 height 19
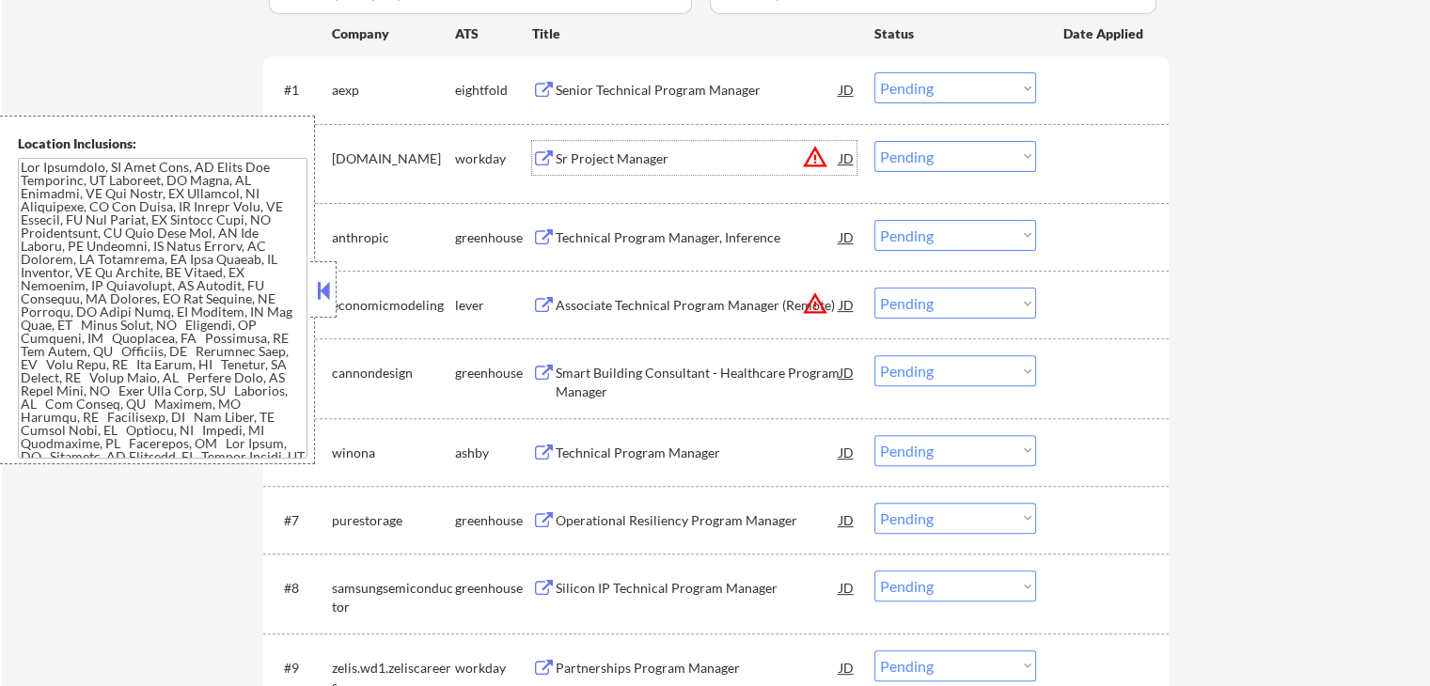
click at [187, 248] on textarea at bounding box center [162, 308] width 289 height 301
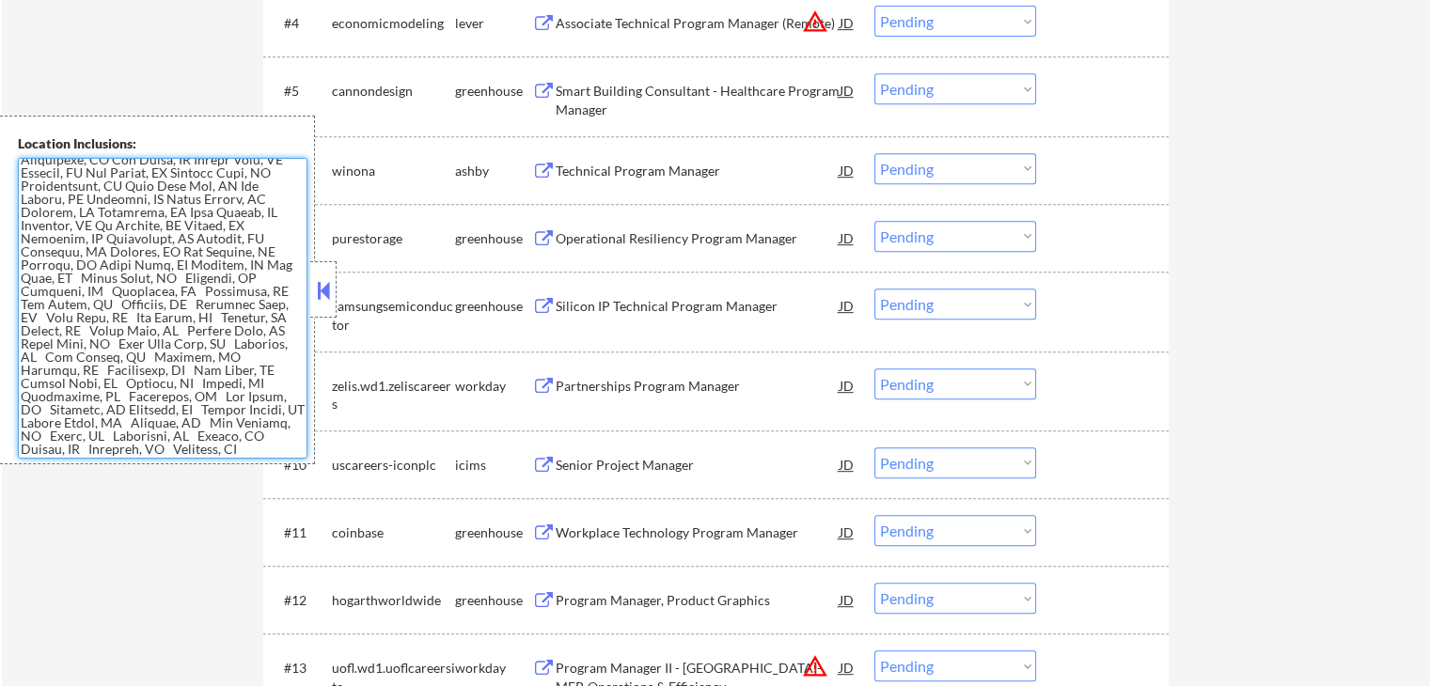
scroll to position [0, 0]
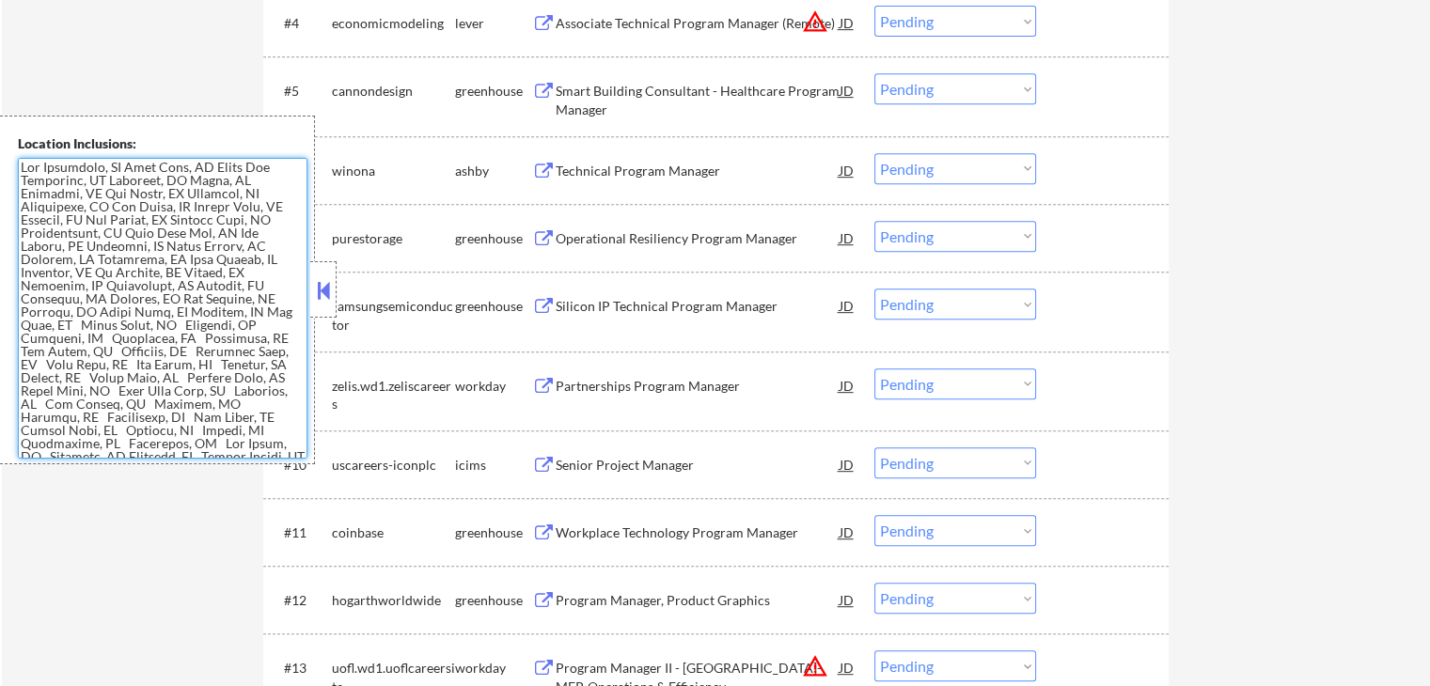
click at [597, 171] on div "Technical Program Manager" at bounding box center [697, 171] width 284 height 19
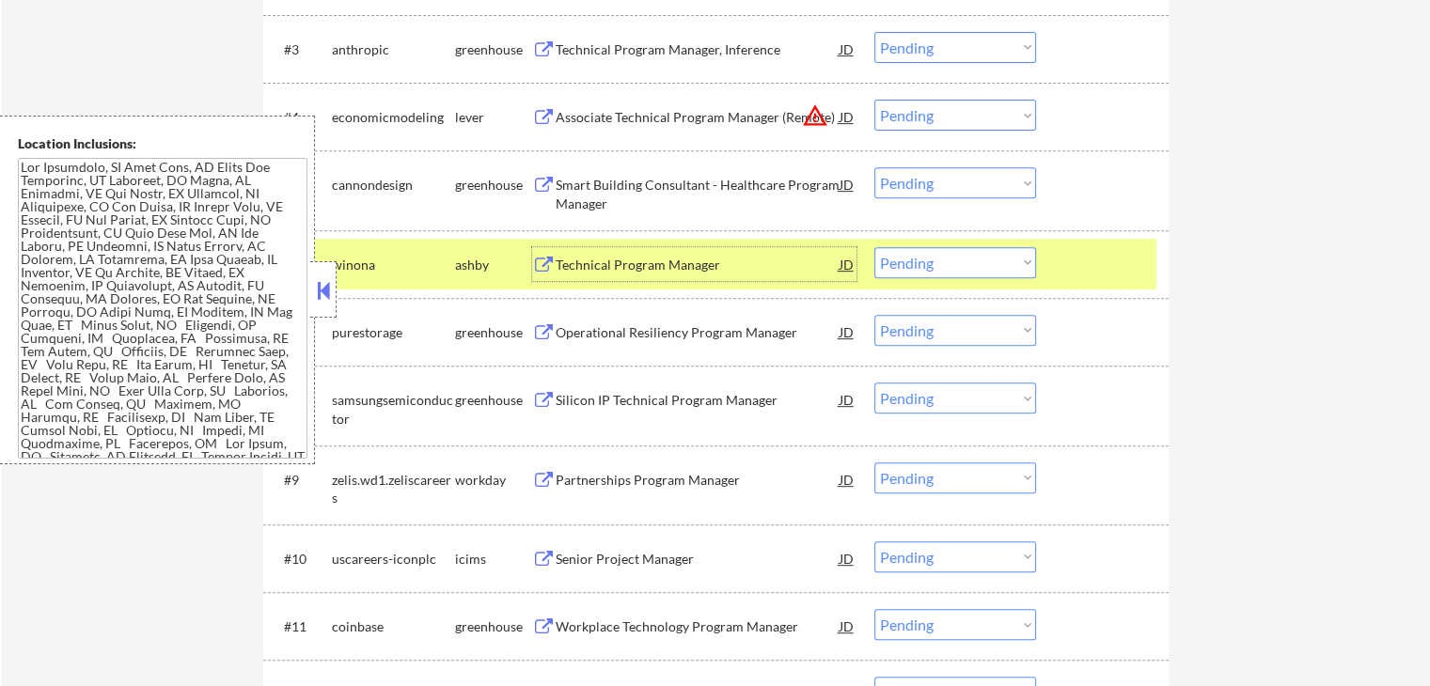
scroll to position [658, 0]
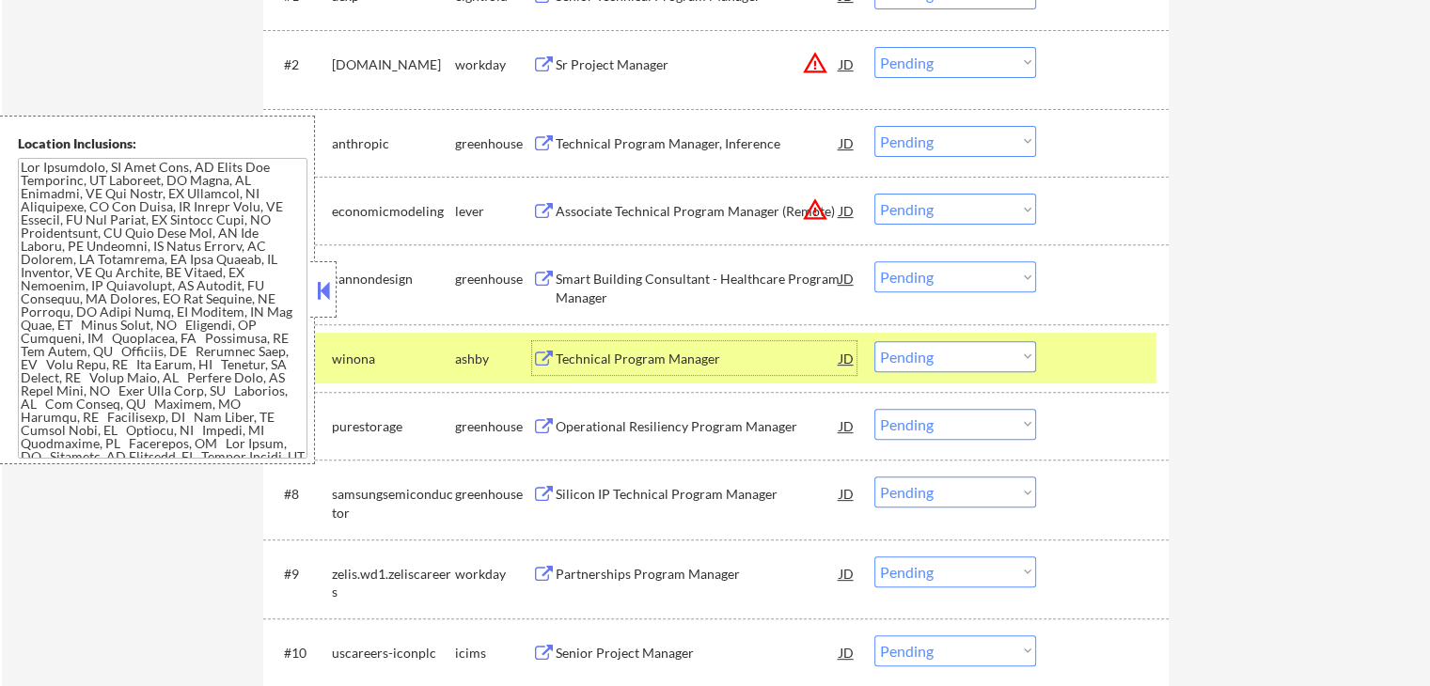
click at [617, 209] on div "Associate Technical Program Manager (Remote)" at bounding box center [697, 211] width 284 height 19
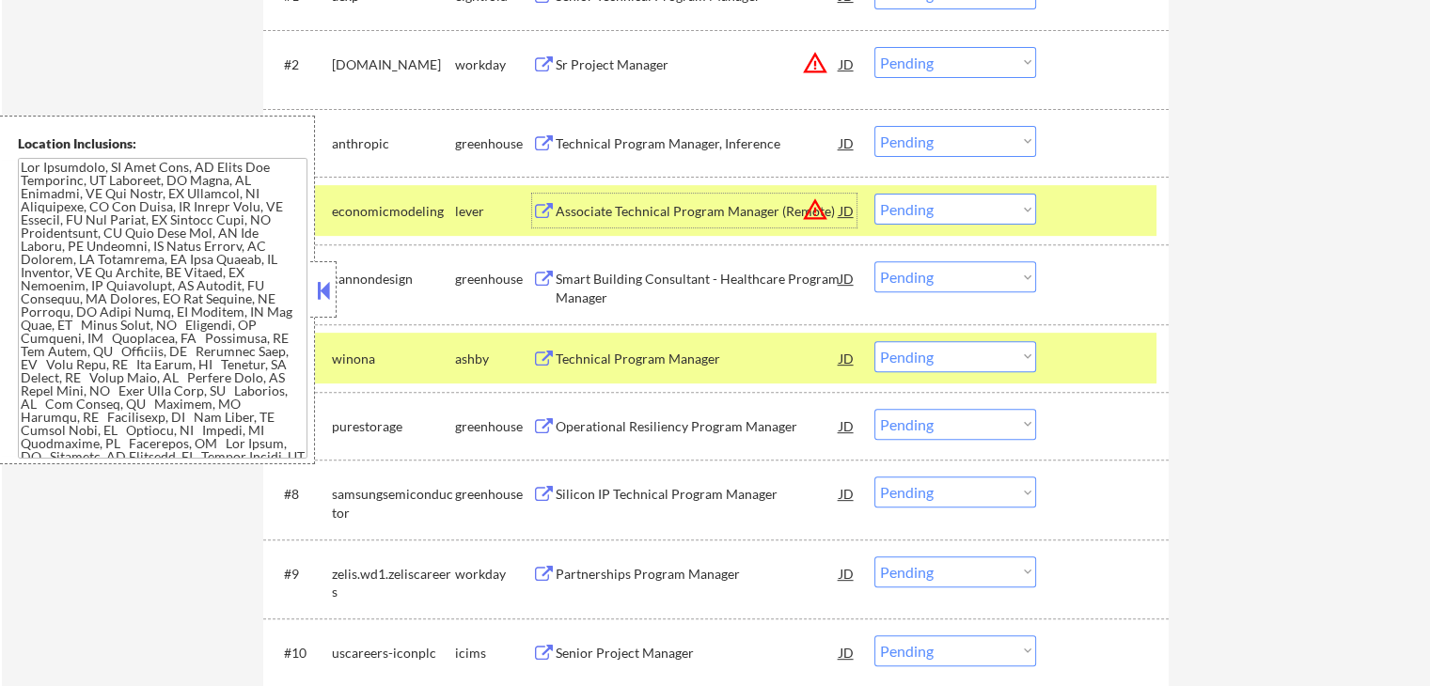
click at [571, 288] on div "Smart Building Consultant - Healthcare Program Manager" at bounding box center [697, 288] width 284 height 37
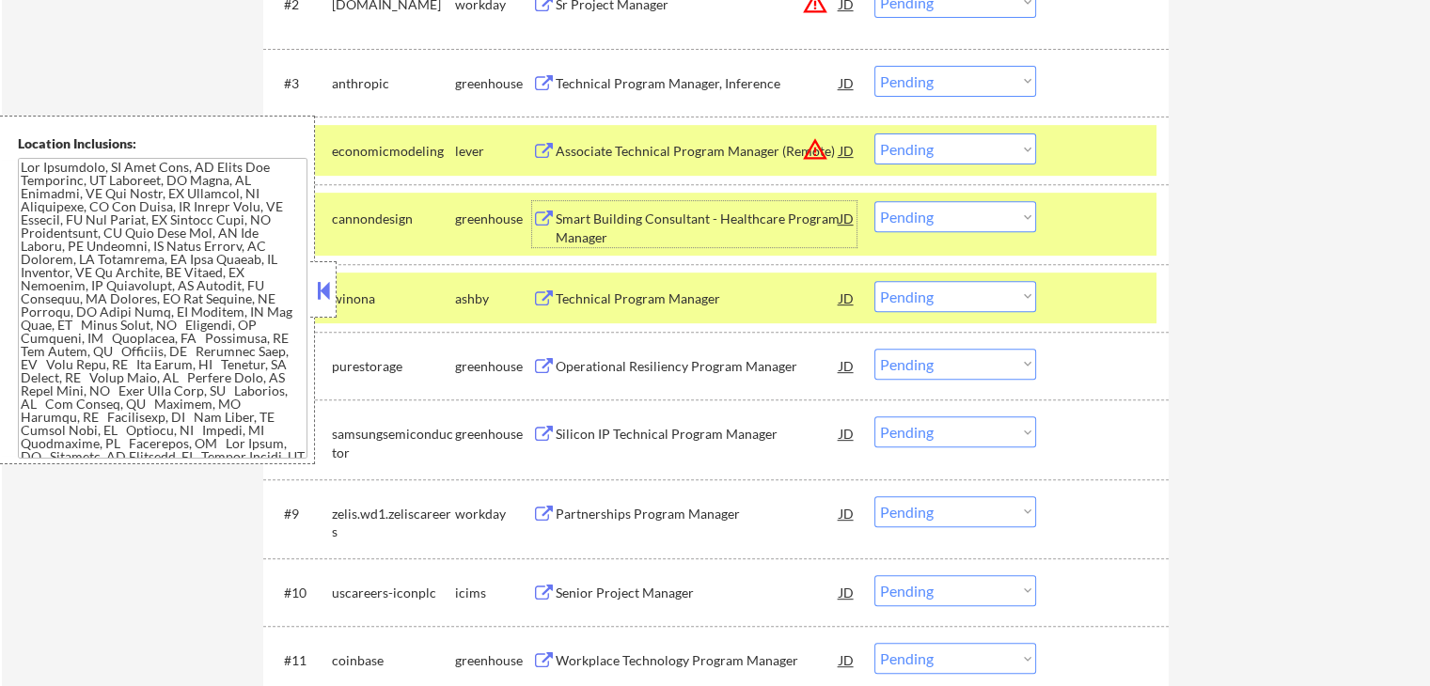
scroll to position [752, 0]
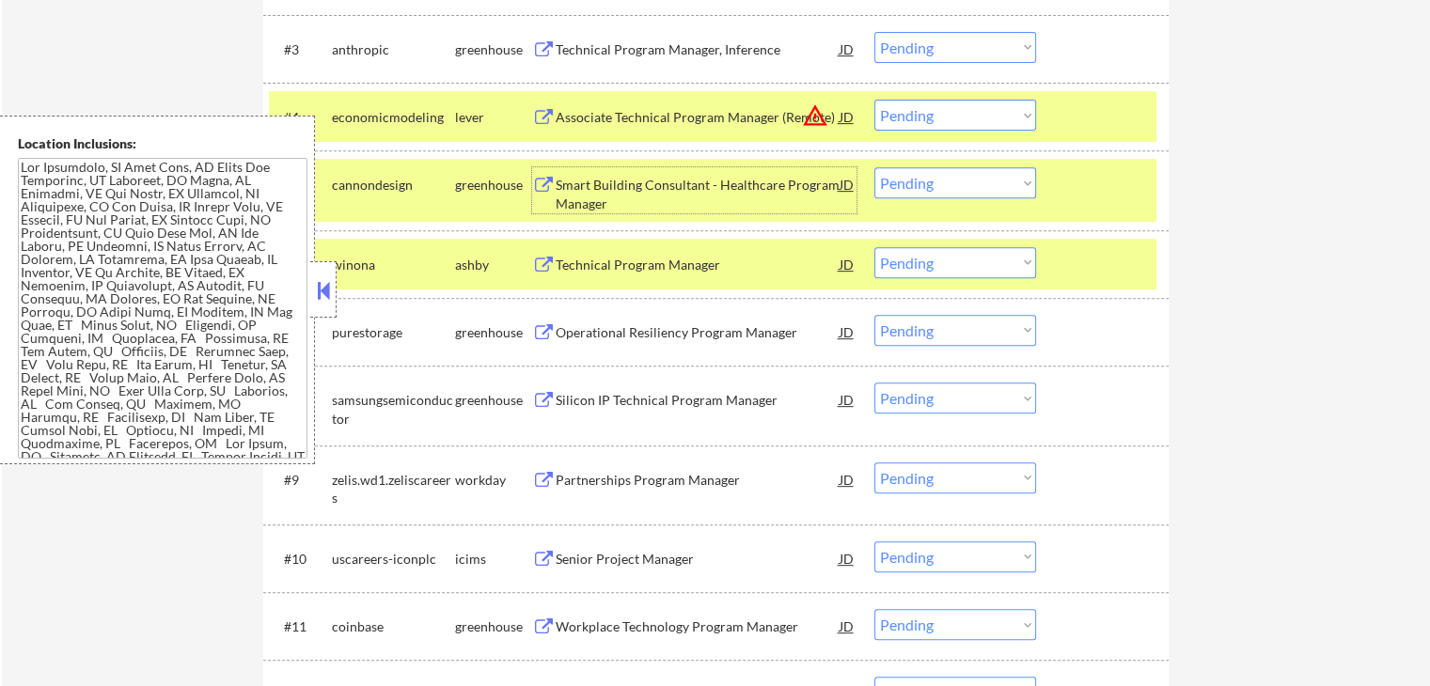
drag, startPoint x: 952, startPoint y: 179, endPoint x: 959, endPoint y: 190, distance: 13.1
click at [953, 179] on select "Choose an option... Pending Applied Excluded (Questions) Excluded (Expired) Exc…" at bounding box center [955, 182] width 162 height 31
click at [874, 167] on select "Choose an option... Pending Applied Excluded (Questions) Excluded (Expired) Exc…" at bounding box center [955, 182] width 162 height 31
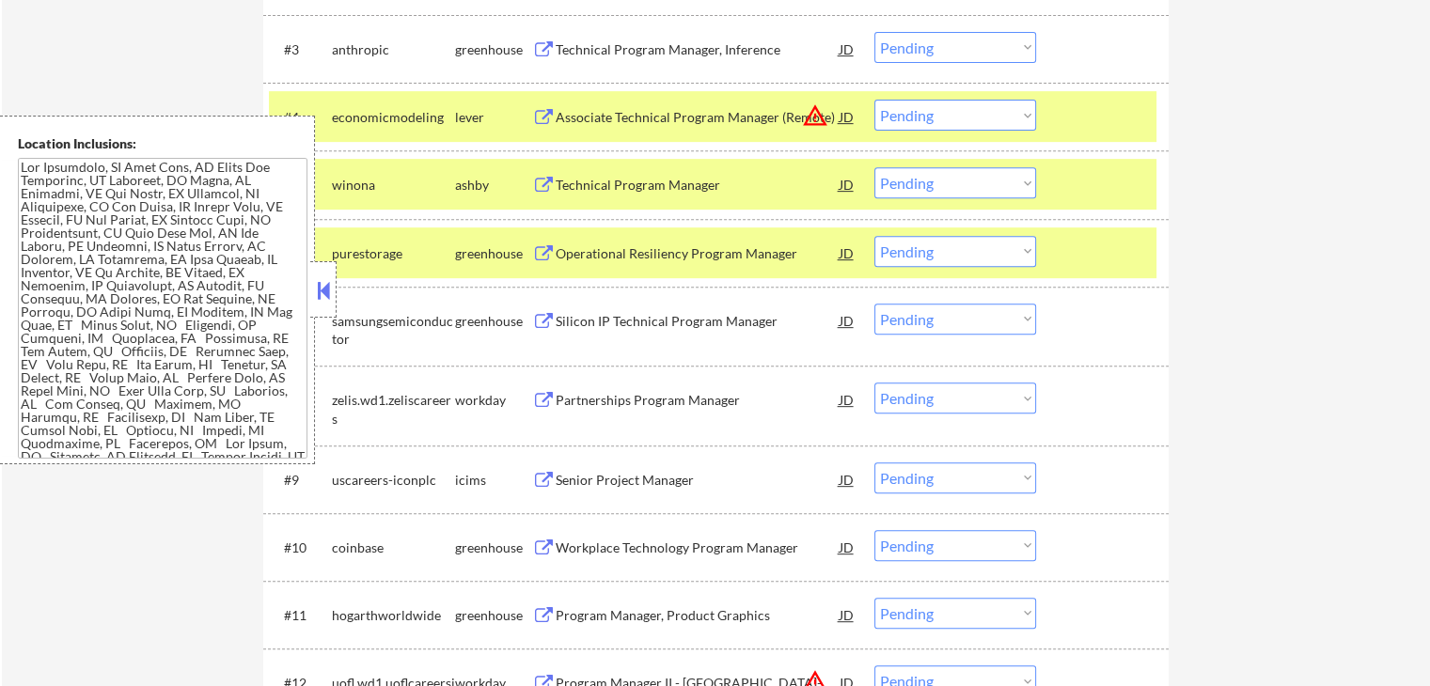
click at [924, 184] on select "Choose an option... Pending Applied Excluded (Questions) Excluded (Expired) Exc…" at bounding box center [955, 182] width 162 height 31
click at [874, 167] on select "Choose an option... Pending Applied Excluded (Questions) Excluded (Expired) Exc…" at bounding box center [955, 182] width 162 height 31
select select ""pending""
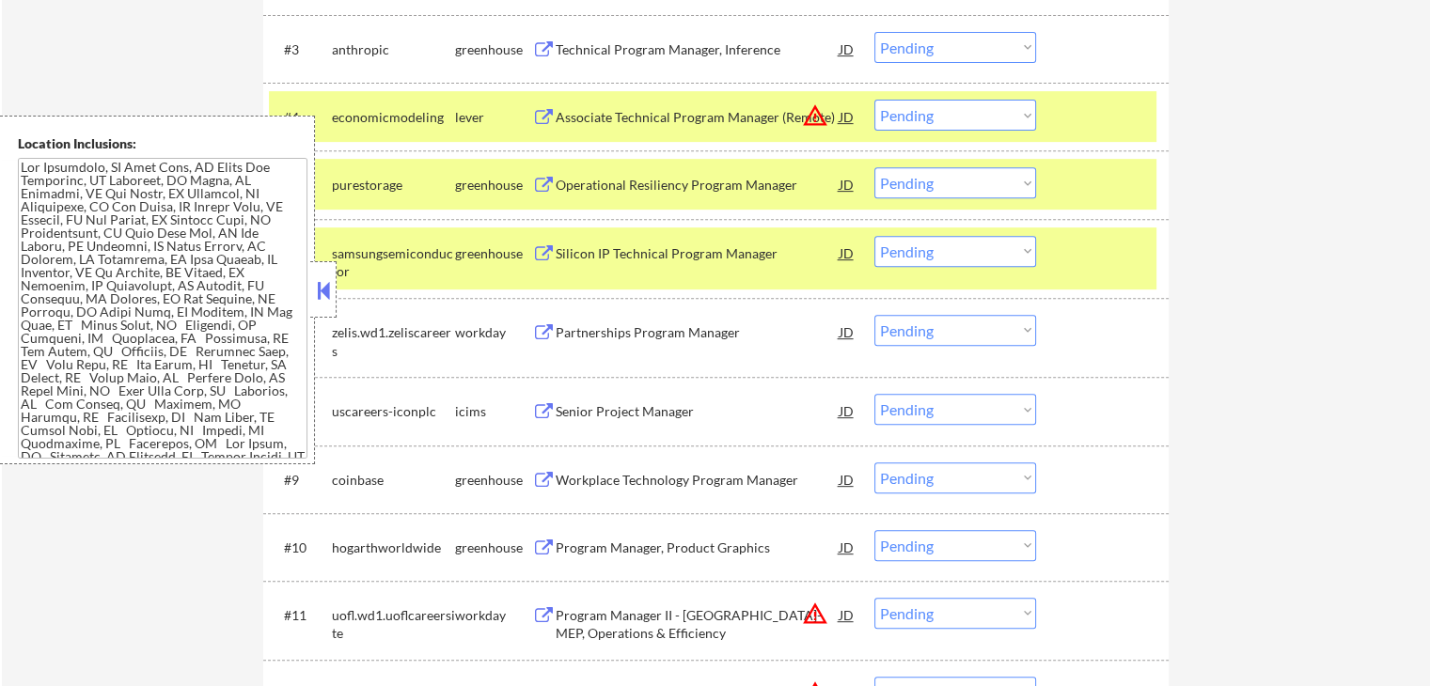
click at [944, 117] on select "Choose an option... Pending Applied Excluded (Questions) Excluded (Expired) Exc…" at bounding box center [955, 115] width 162 height 31
click at [874, 100] on select "Choose an option... Pending Applied Excluded (Questions) Excluded (Expired) Exc…" at bounding box center [955, 115] width 162 height 31
select select ""pending""
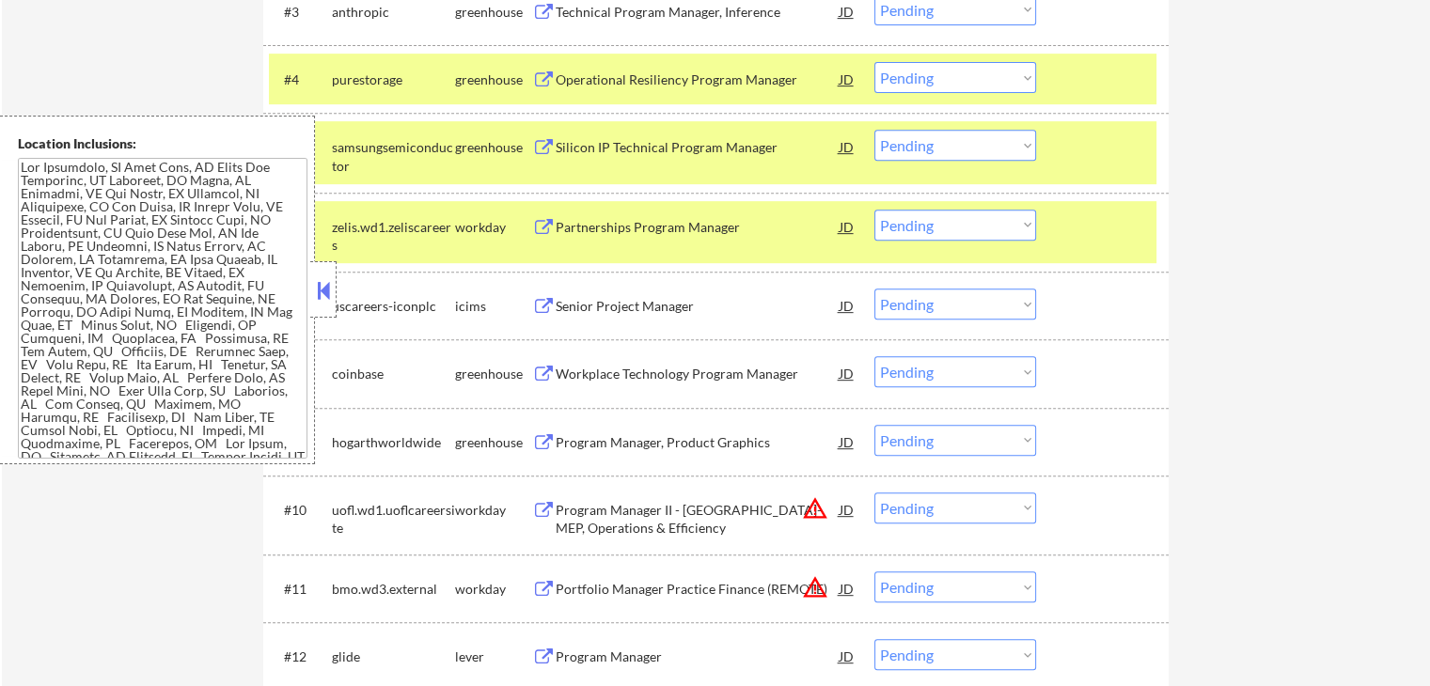
scroll to position [846, 0]
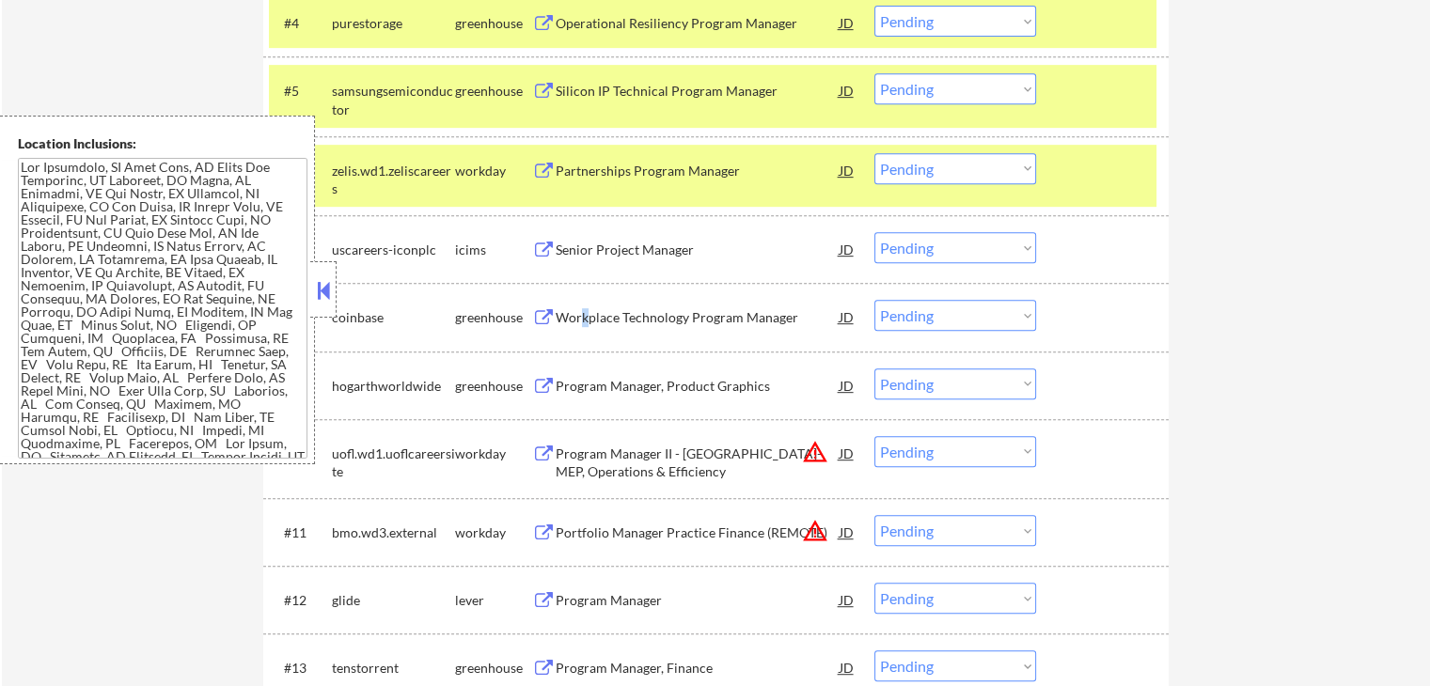
click at [584, 318] on div "Workplace Technology Program Manager" at bounding box center [697, 317] width 284 height 19
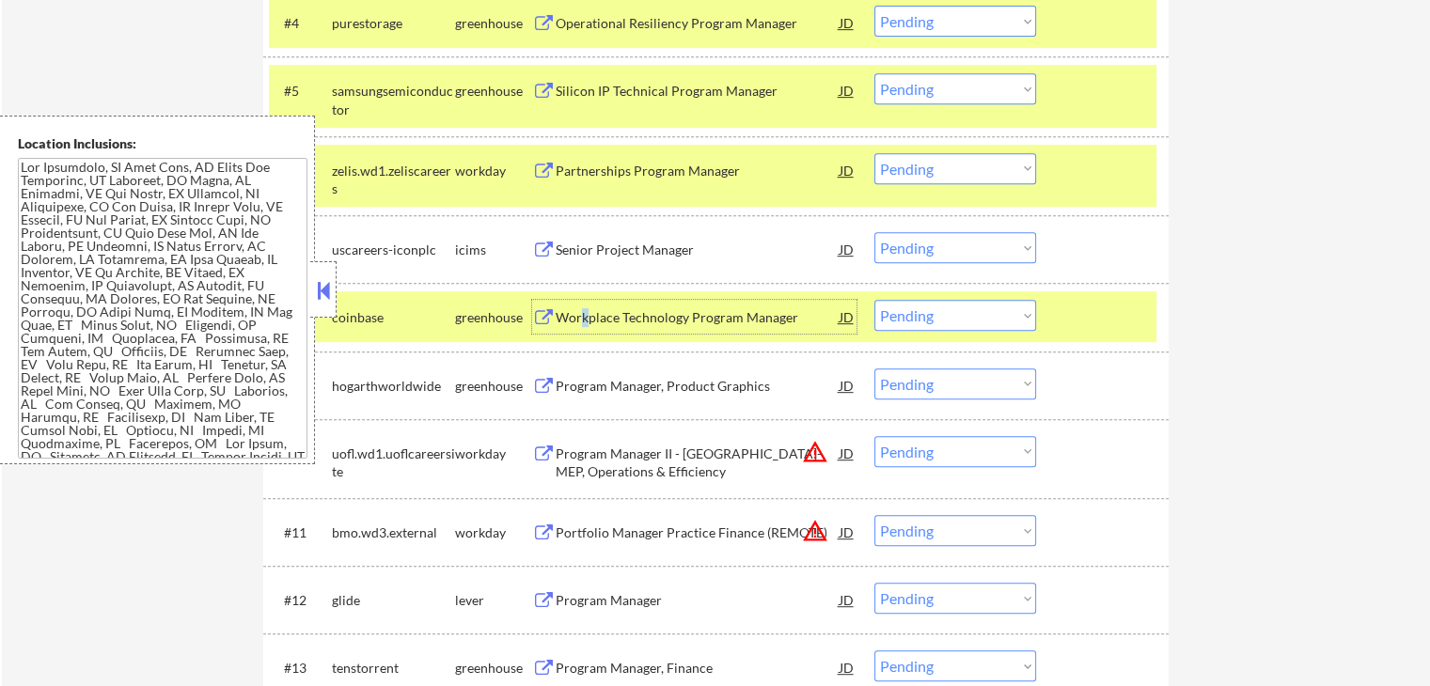
scroll to position [940, 0]
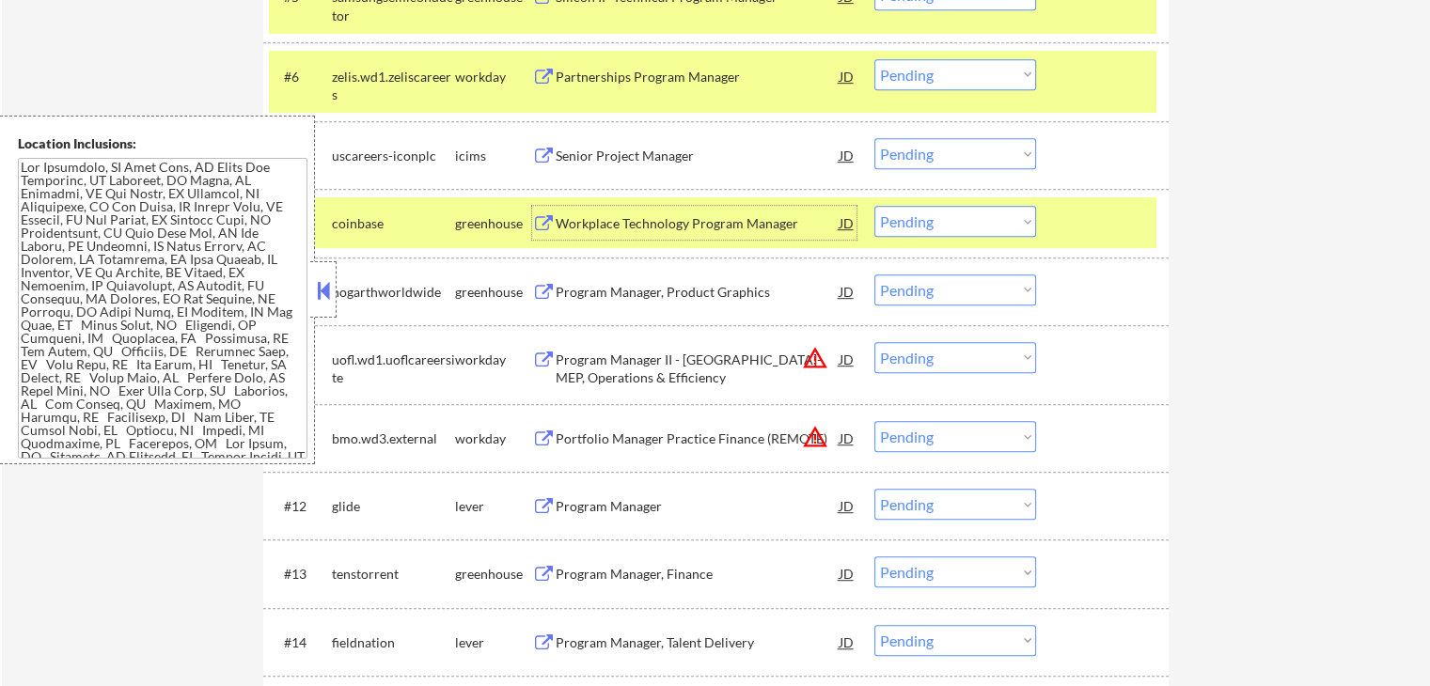
click at [573, 302] on div "Program Manager, Product Graphics" at bounding box center [697, 291] width 284 height 34
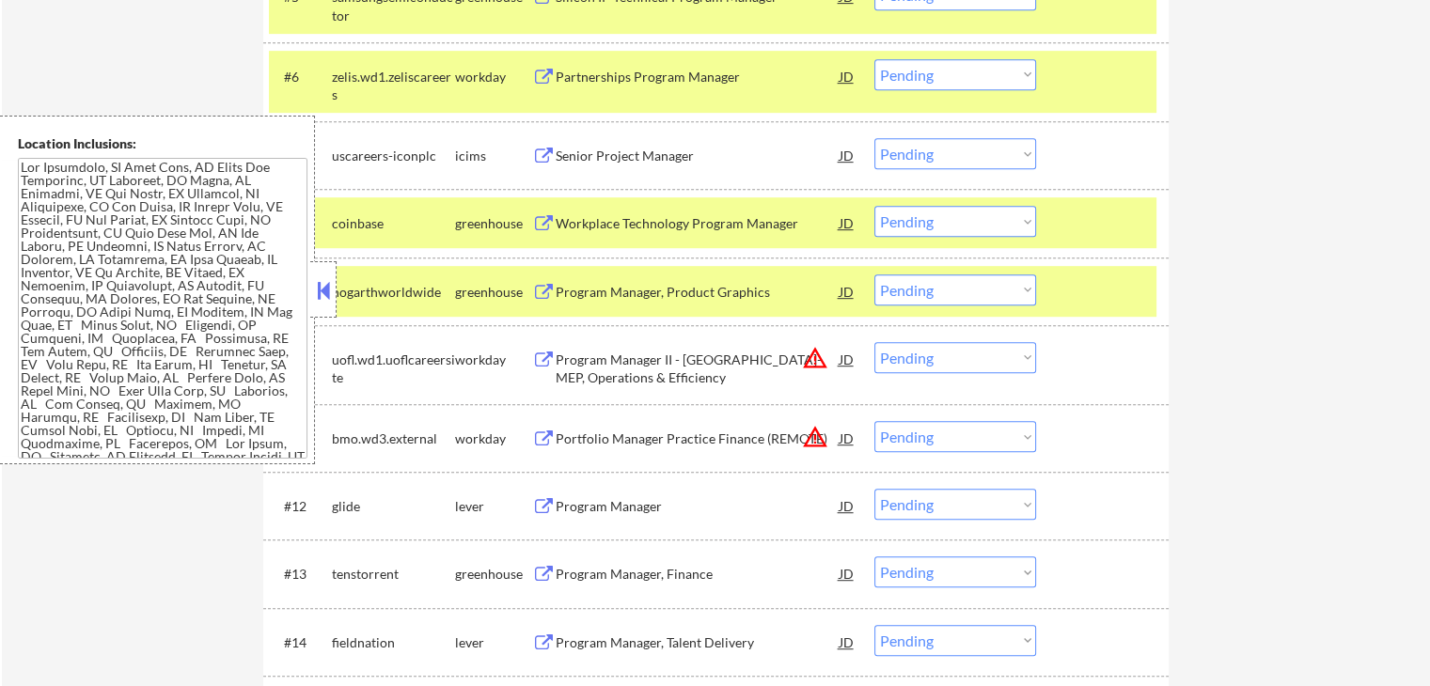
drag, startPoint x: 956, startPoint y: 289, endPoint x: 958, endPoint y: 302, distance: 12.4
click at [957, 291] on select "Choose an option... Pending Applied Excluded (Questions) Excluded (Expired) Exc…" at bounding box center [955, 289] width 162 height 31
click at [874, 274] on select "Choose an option... Pending Applied Excluded (Questions) Excluded (Expired) Exc…" at bounding box center [955, 289] width 162 height 31
select select ""pending""
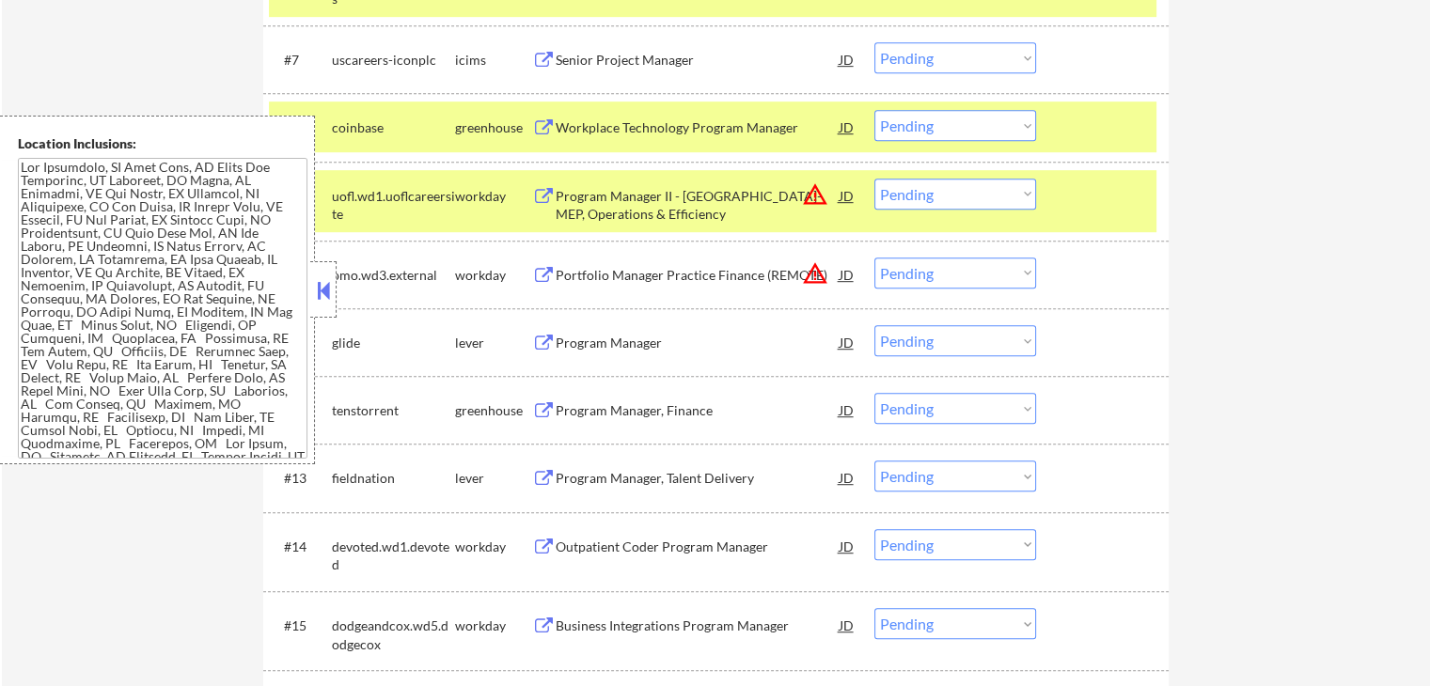
scroll to position [1128, 0]
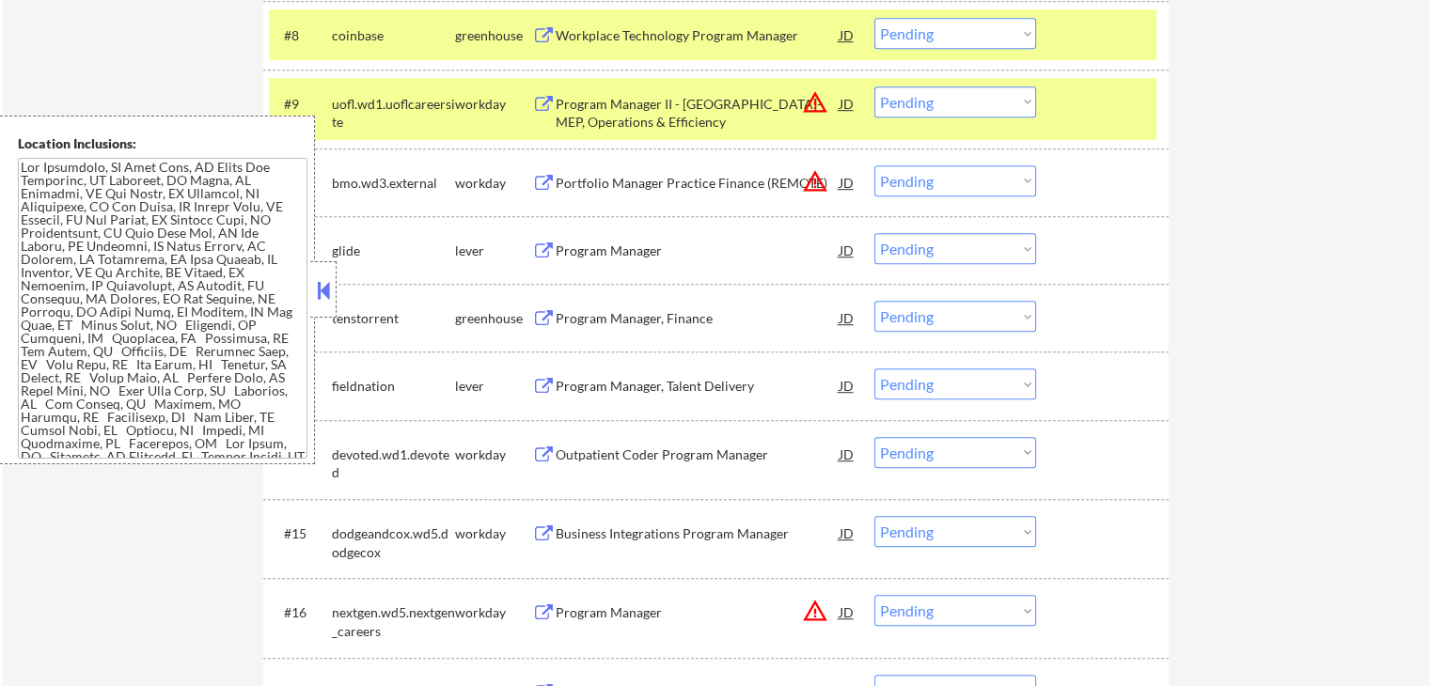
click at [556, 253] on div "Program Manager" at bounding box center [697, 251] width 284 height 19
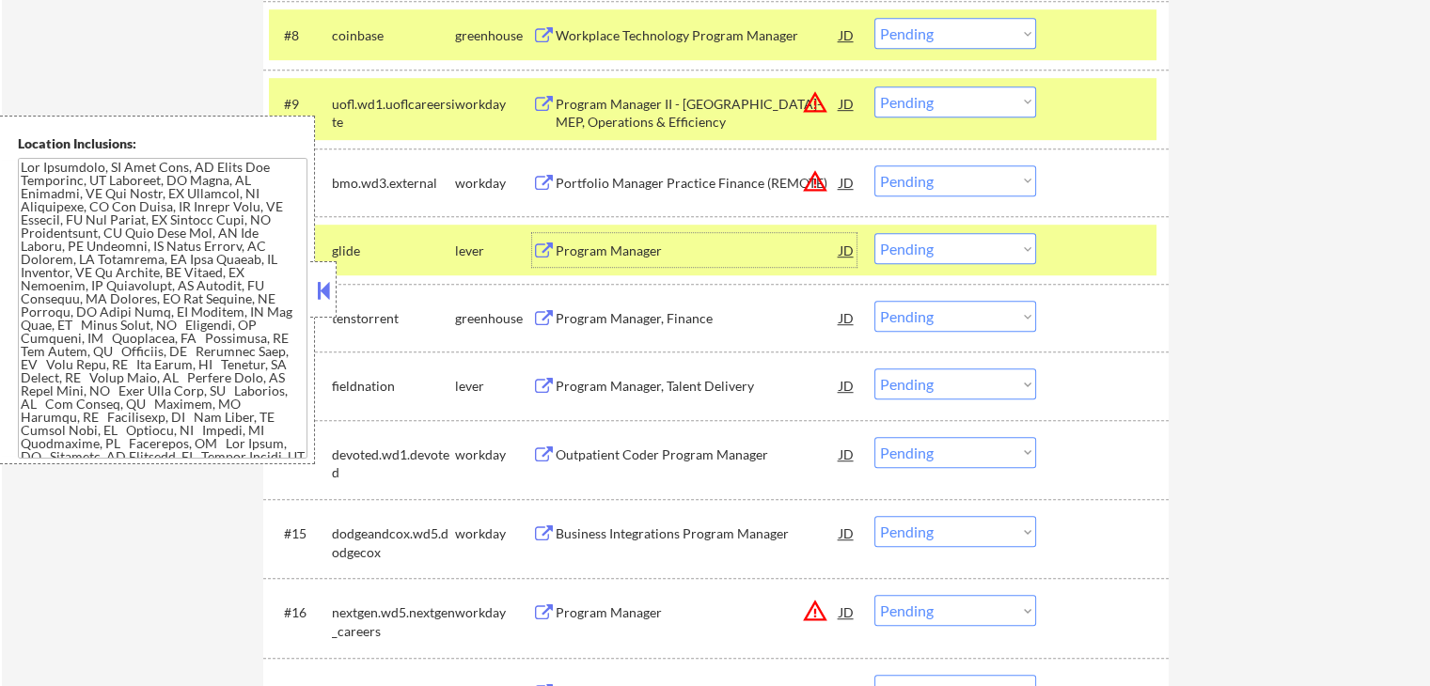
click at [932, 252] on select "Choose an option... Pending Applied Excluded (Questions) Excluded (Expired) Exc…" at bounding box center [955, 248] width 162 height 31
click at [874, 233] on select "Choose an option... Pending Applied Excluded (Questions) Excluded (Expired) Exc…" at bounding box center [955, 248] width 162 height 31
click at [613, 316] on div "Program Manager, Finance" at bounding box center [697, 318] width 284 height 19
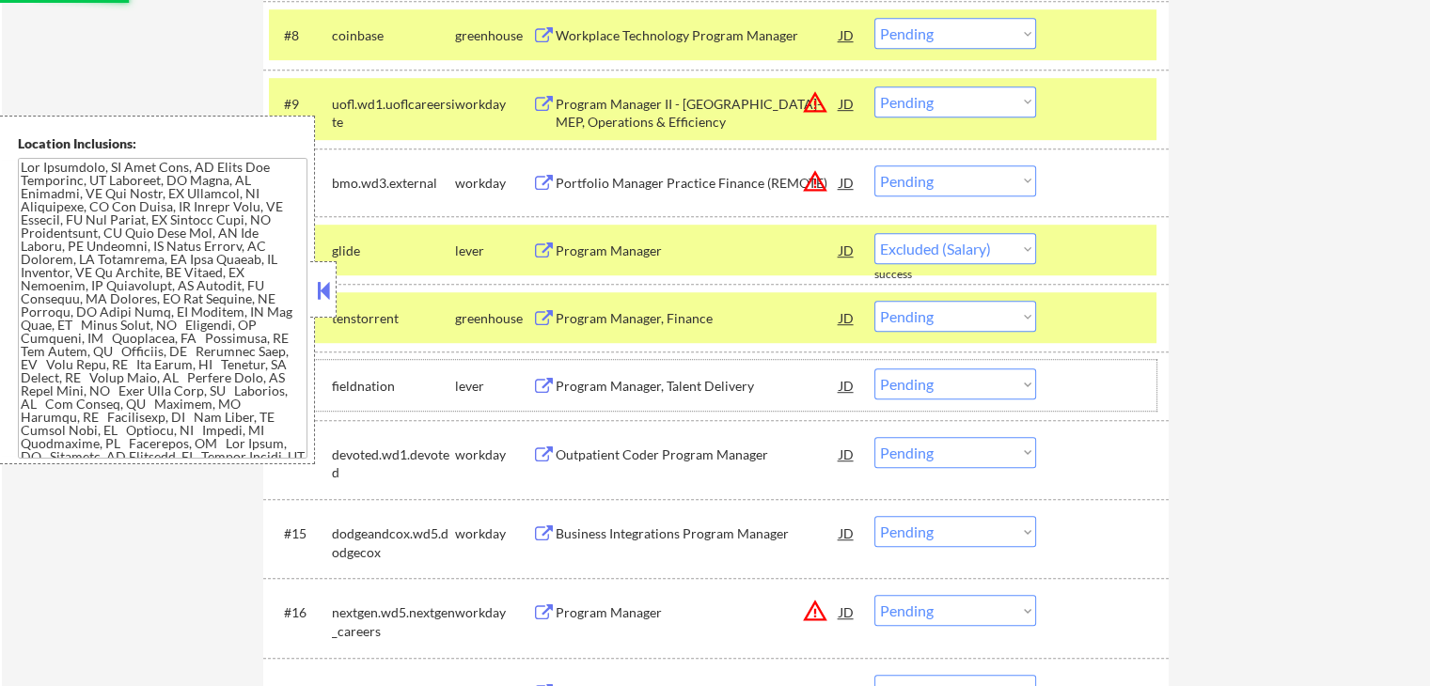
click at [586, 363] on div "#13 fieldnation lever Program Manager, Talent Delivery JD warning_amber Choose …" at bounding box center [712, 385] width 887 height 51
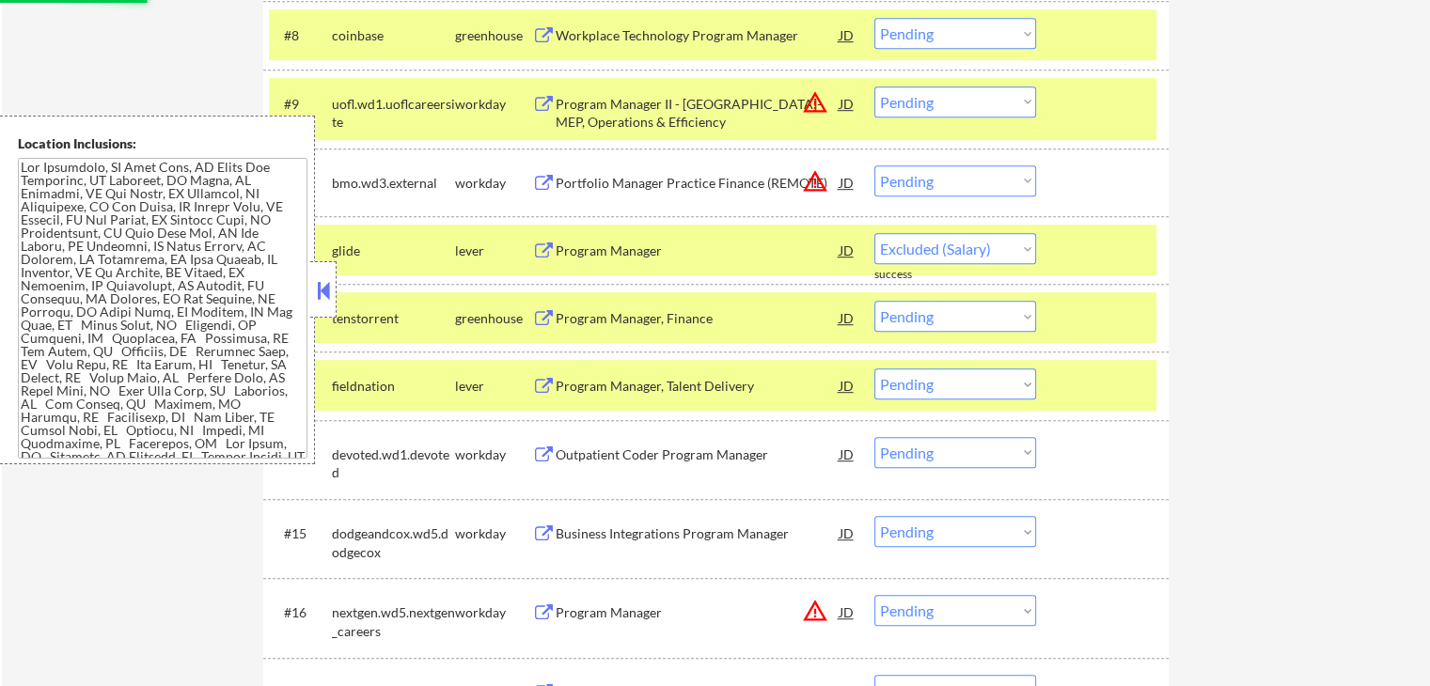
select select ""pending""
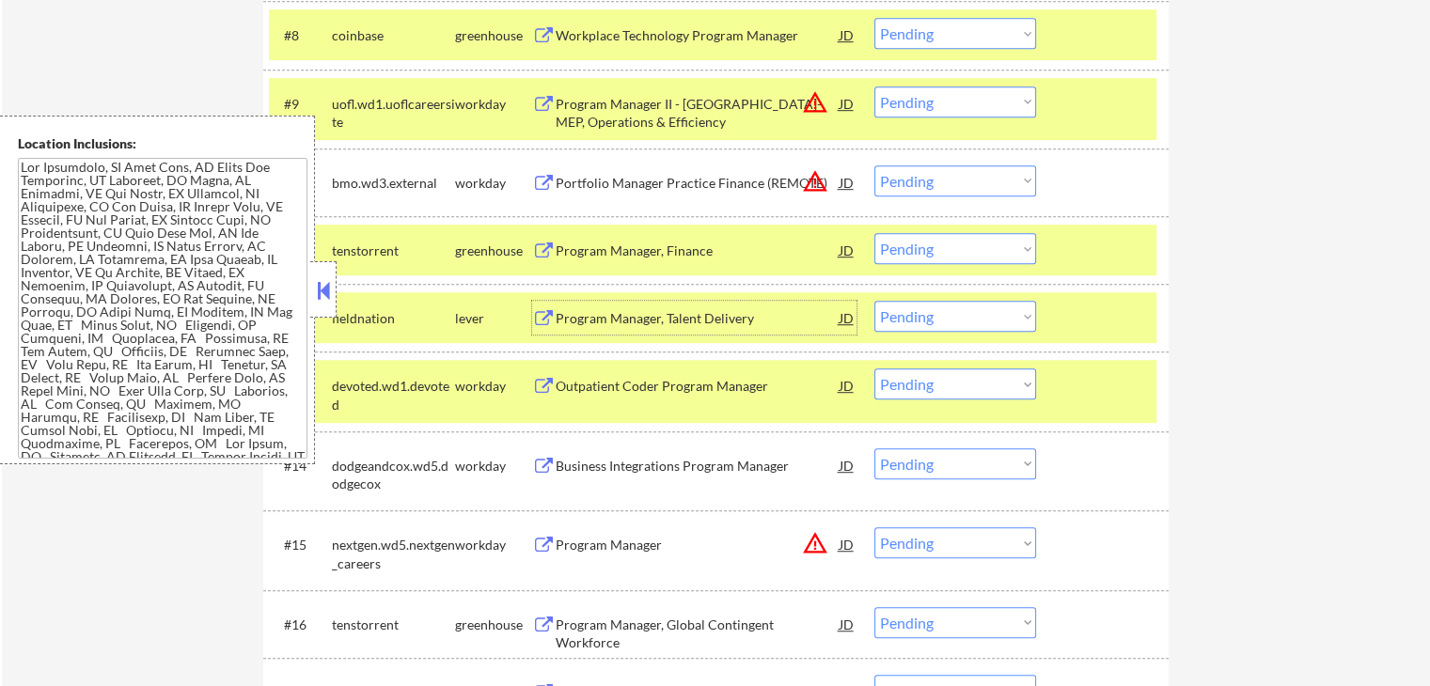
click at [579, 321] on div "Program Manager, Talent Delivery" at bounding box center [697, 318] width 284 height 19
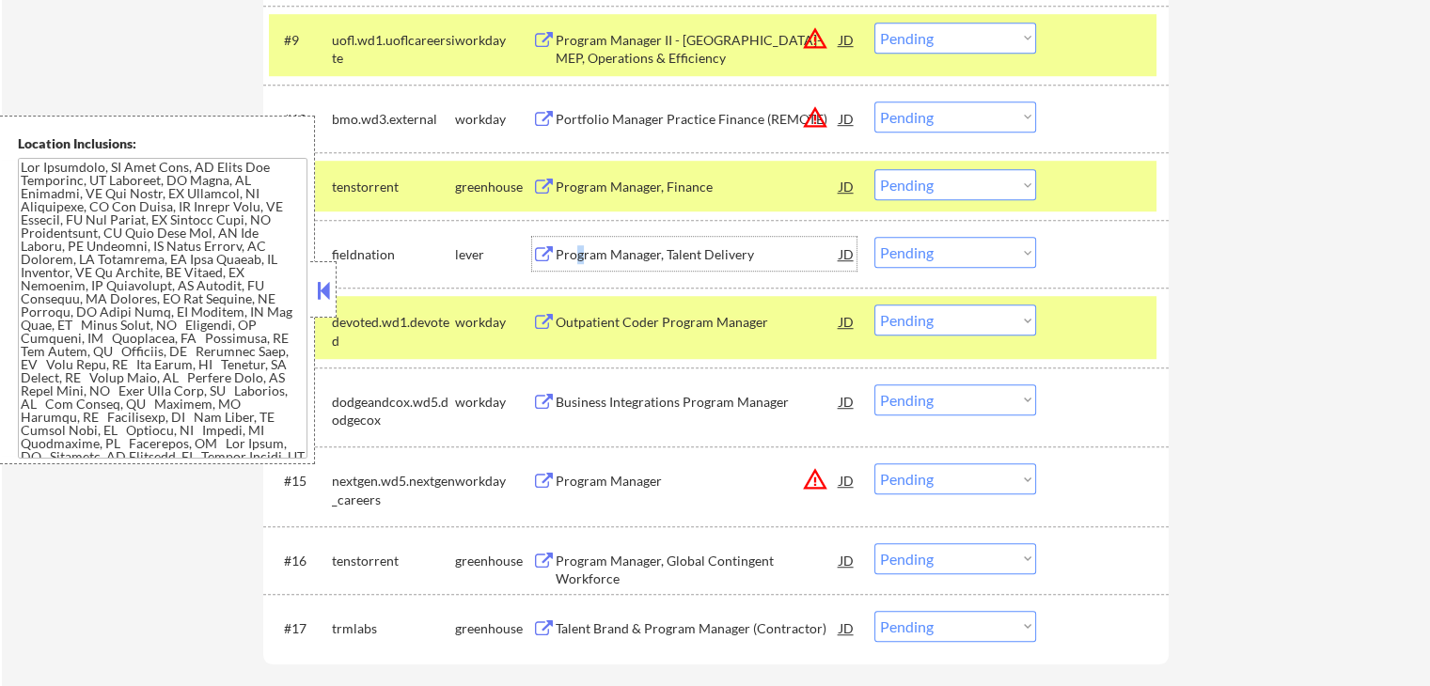
scroll to position [1222, 0]
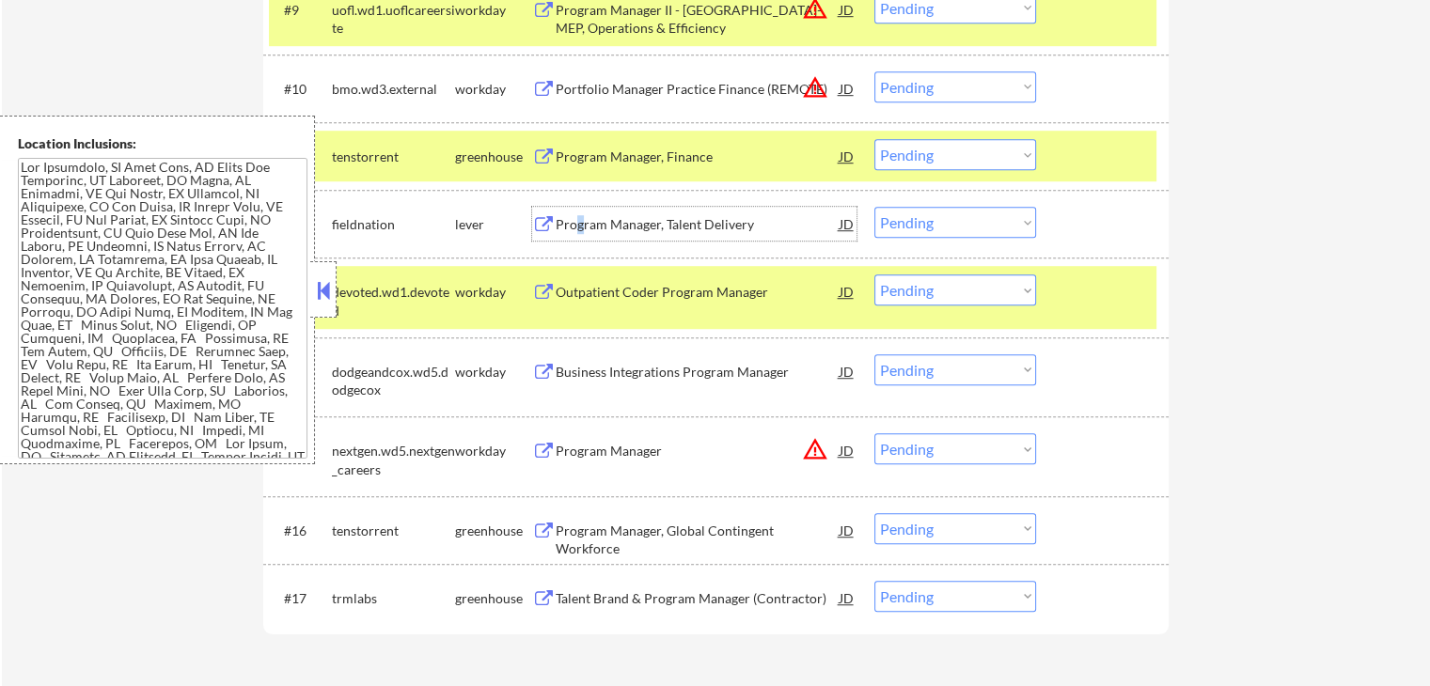
click at [963, 219] on select "Choose an option... Pending Applied Excluded (Questions) Excluded (Expired) Exc…" at bounding box center [955, 222] width 162 height 31
click at [874, 207] on select "Choose an option... Pending Applied Excluded (Questions) Excluded (Expired) Exc…" at bounding box center [955, 222] width 162 height 31
select select ""pending""
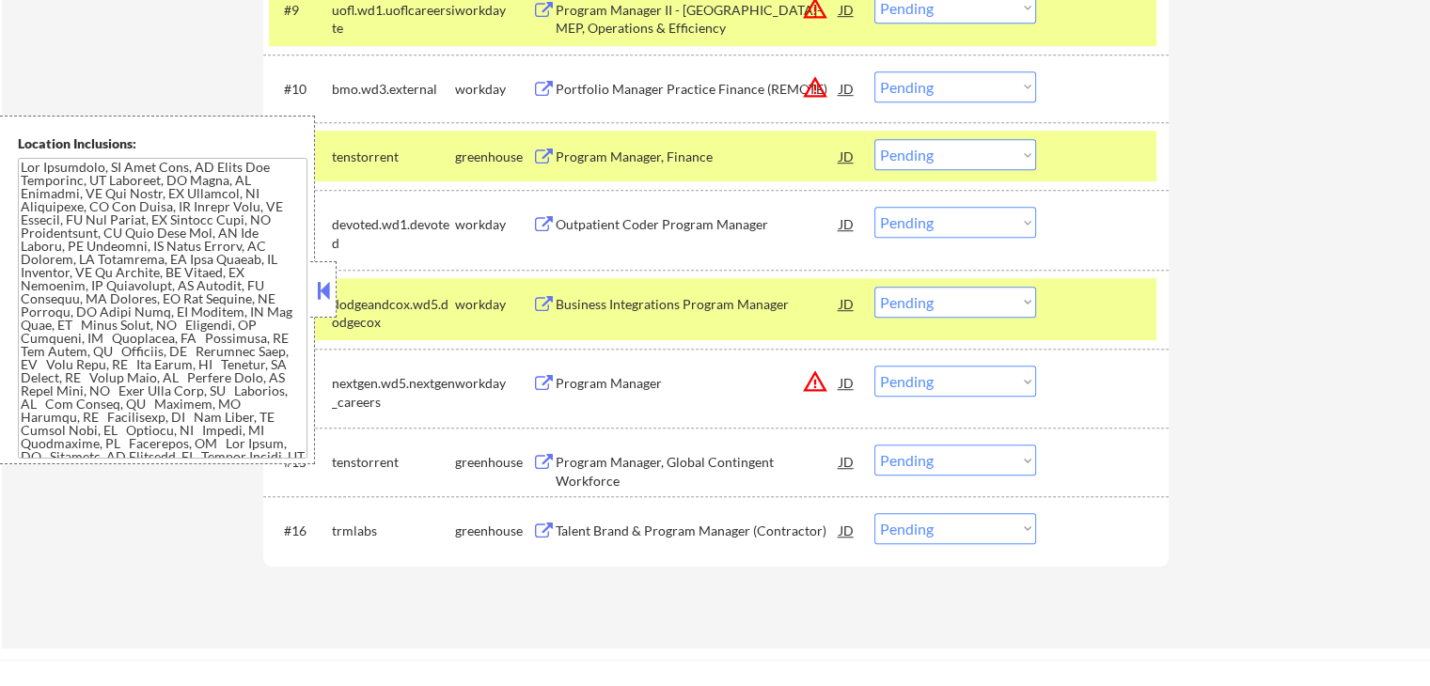
click at [910, 158] on select "Choose an option... Pending Applied Excluded (Questions) Excluded (Expired) Exc…" at bounding box center [955, 154] width 162 height 31
click at [874, 139] on select "Choose an option... Pending Applied Excluded (Questions) Excluded (Expired) Exc…" at bounding box center [955, 154] width 162 height 31
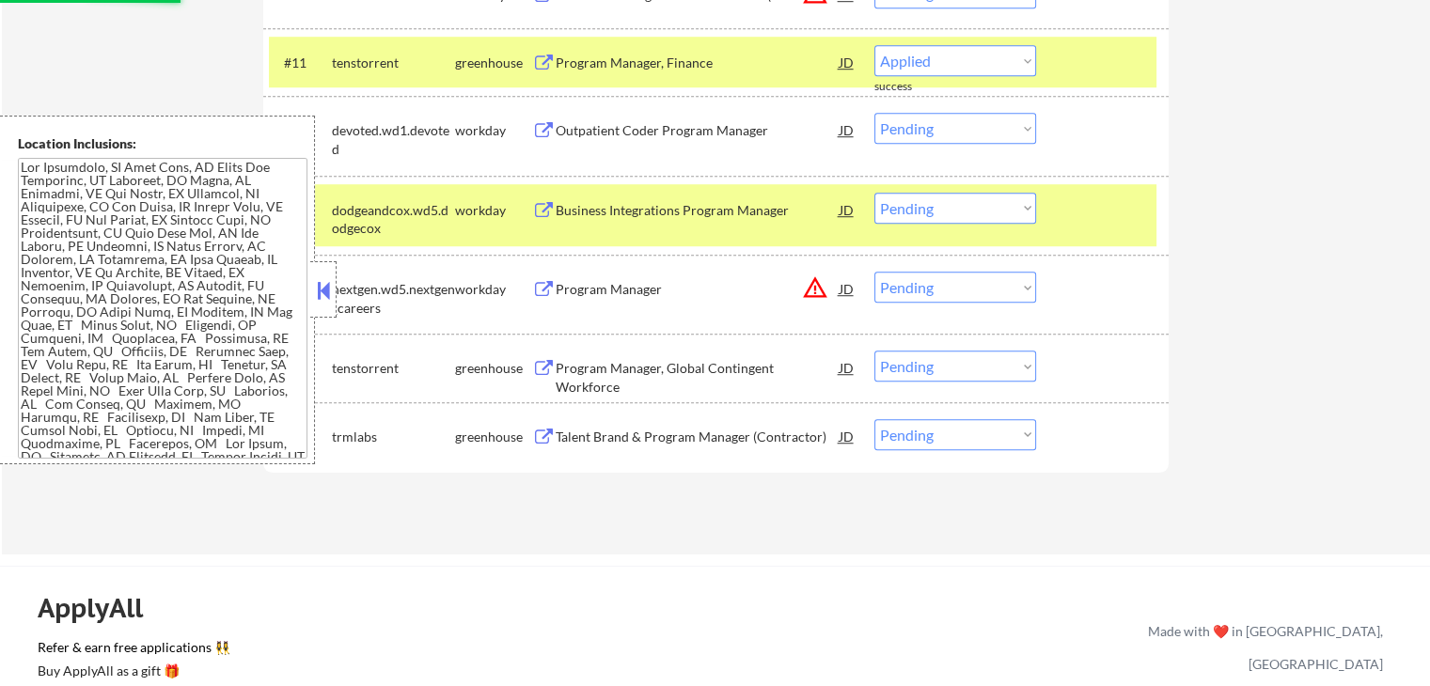
scroll to position [1410, 0]
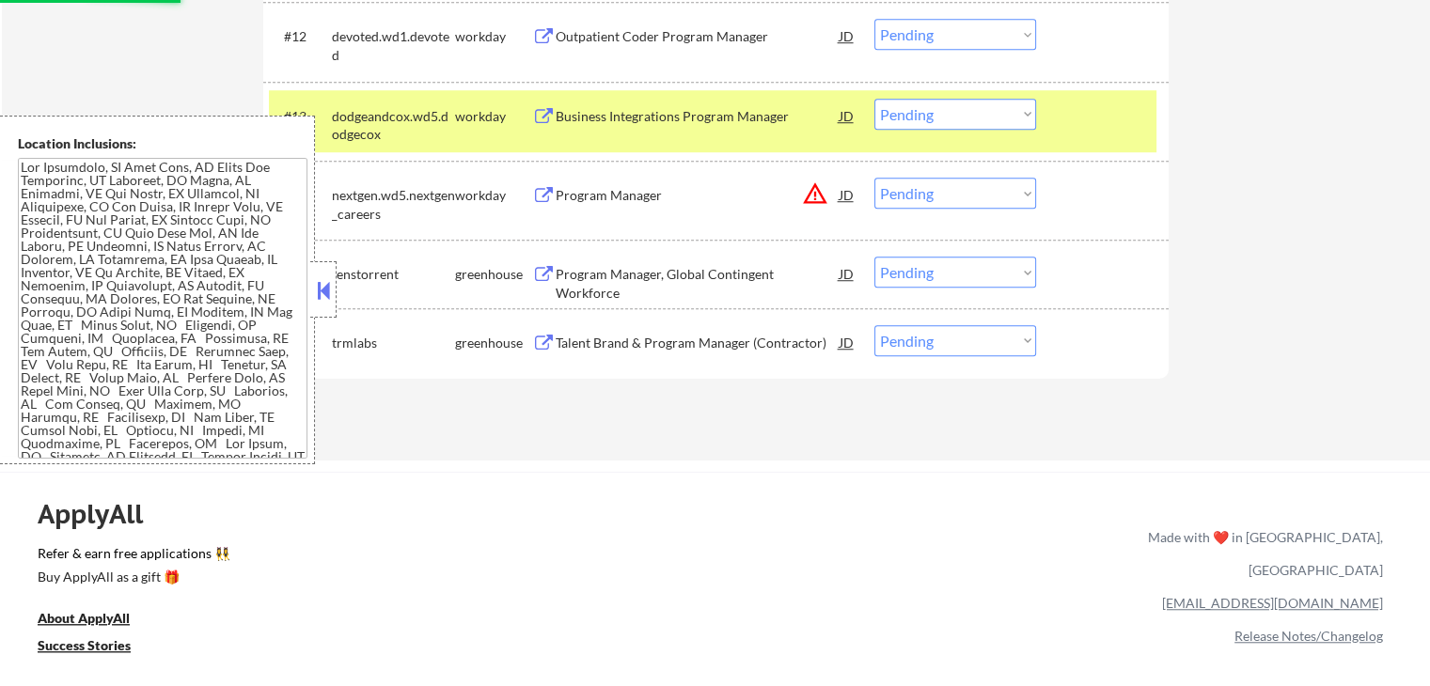
select select ""pending""
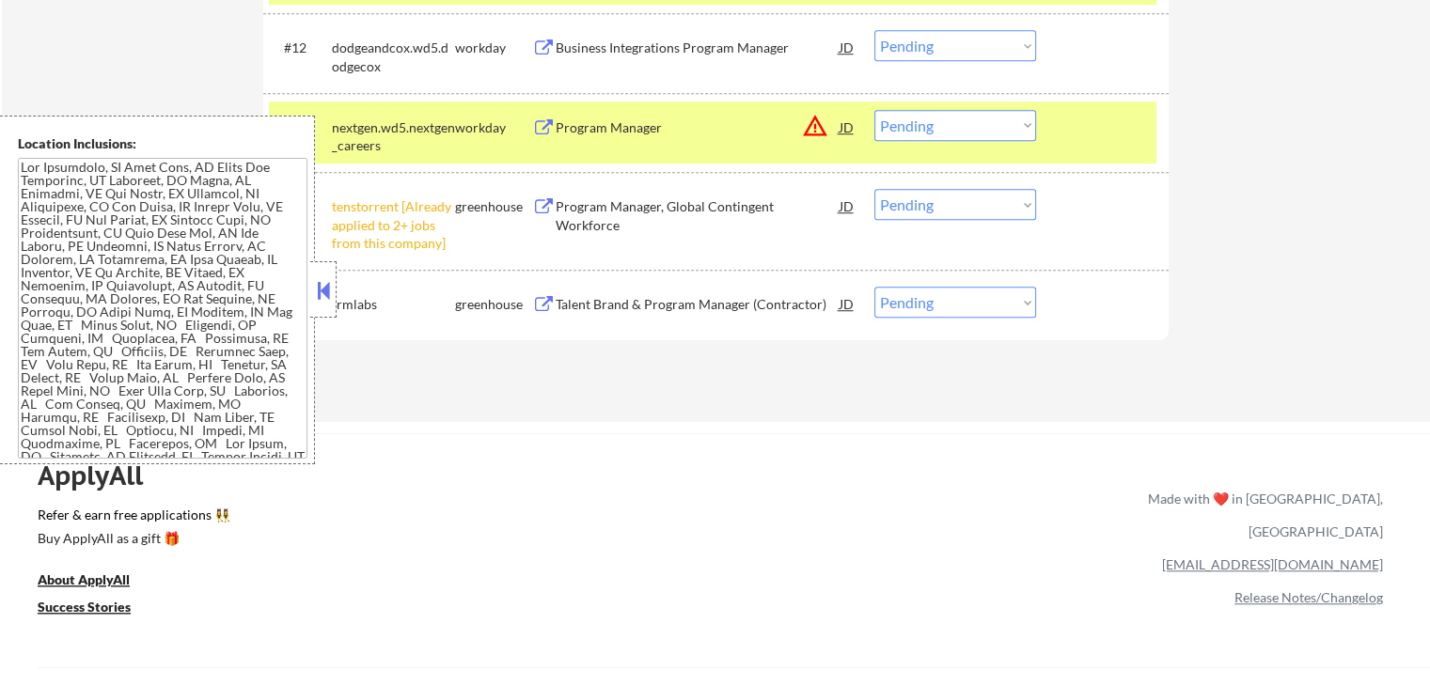
click at [968, 216] on select "Choose an option... Pending Applied Excluded (Questions) Excluded (Expired) Exc…" at bounding box center [955, 204] width 162 height 31
click at [874, 189] on select "Choose an option... Pending Applied Excluded (Questions) Excluded (Expired) Exc…" at bounding box center [955, 204] width 162 height 31
click at [654, 308] on div "Talent Brand & Program Manager (Contractor)" at bounding box center [697, 304] width 284 height 19
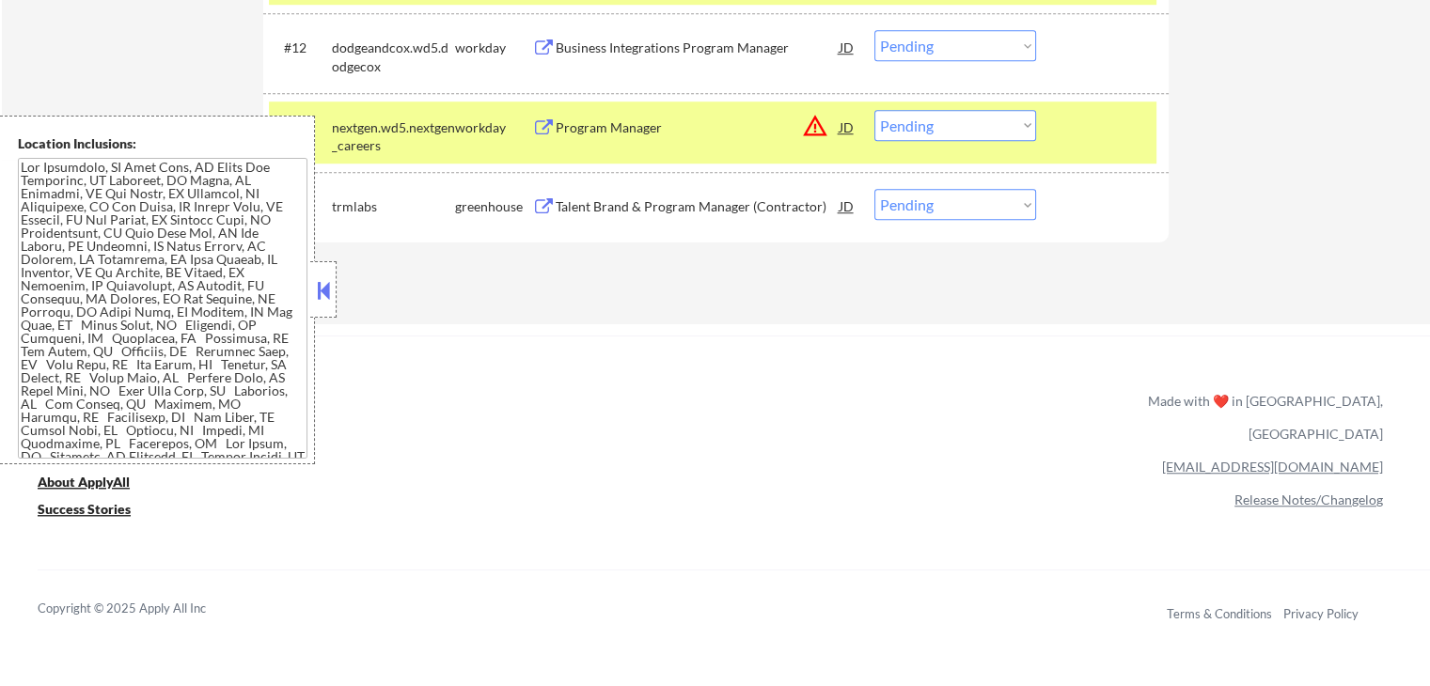
click at [996, 208] on select "Choose an option... Pending Applied Excluded (Questions) Excluded (Expired) Exc…" at bounding box center [955, 204] width 162 height 31
select select ""excluded""
click at [874, 189] on select "Choose an option... Pending Applied Excluded (Questions) Excluded (Expired) Exc…" at bounding box center [955, 204] width 162 height 31
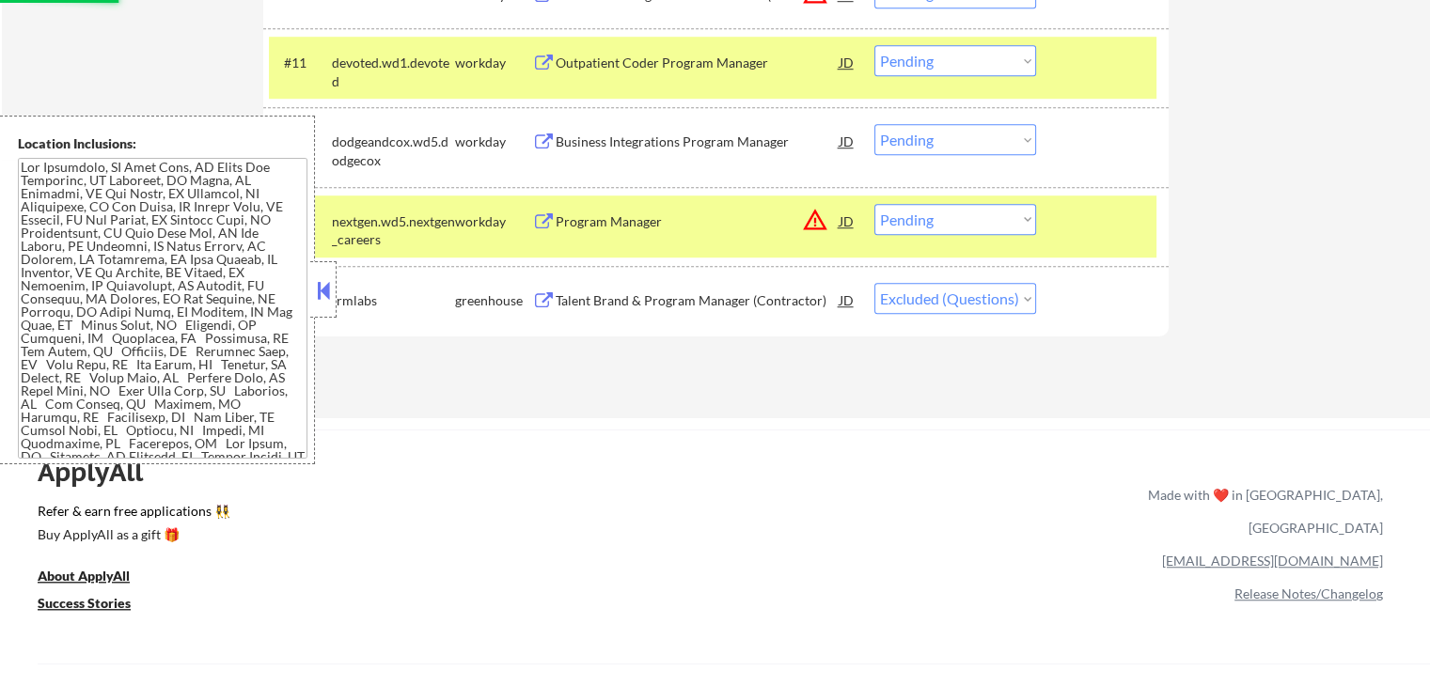
click at [705, 151] on div "Business Integrations Program Manager" at bounding box center [697, 141] width 284 height 34
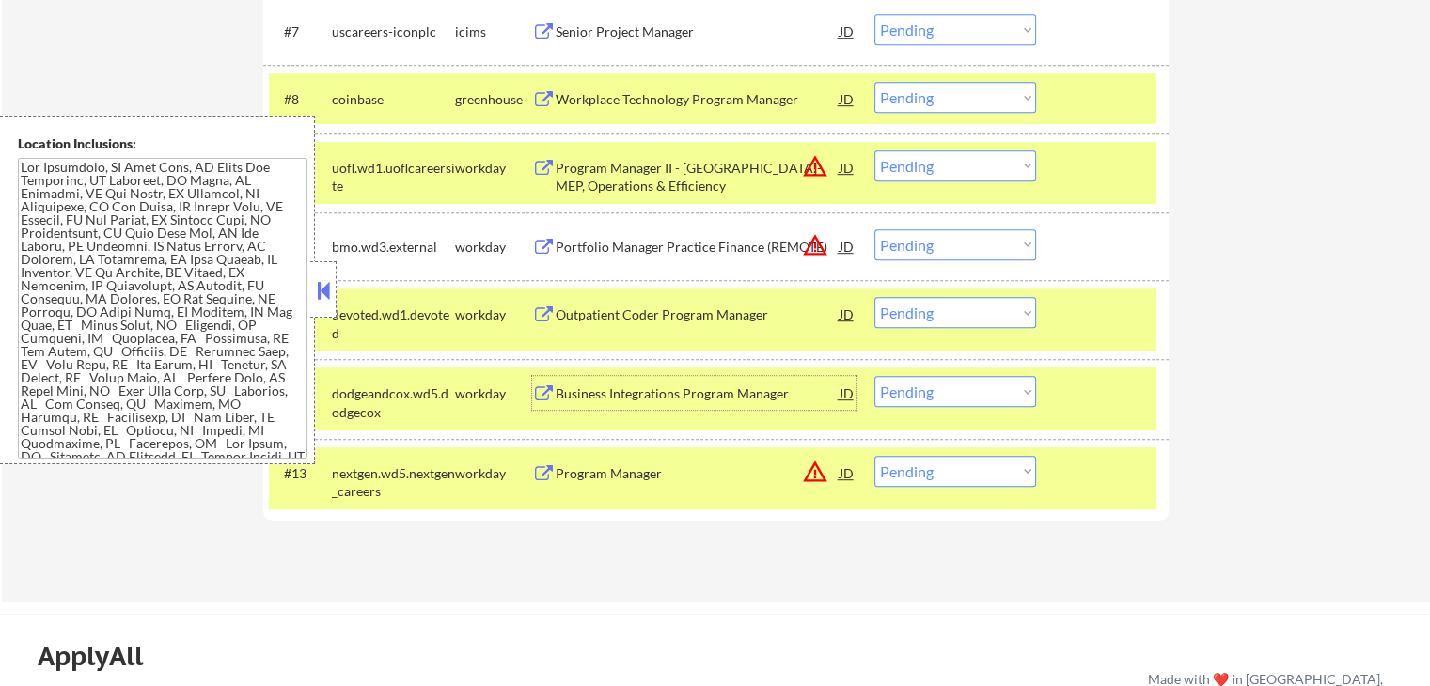
scroll to position [1034, 0]
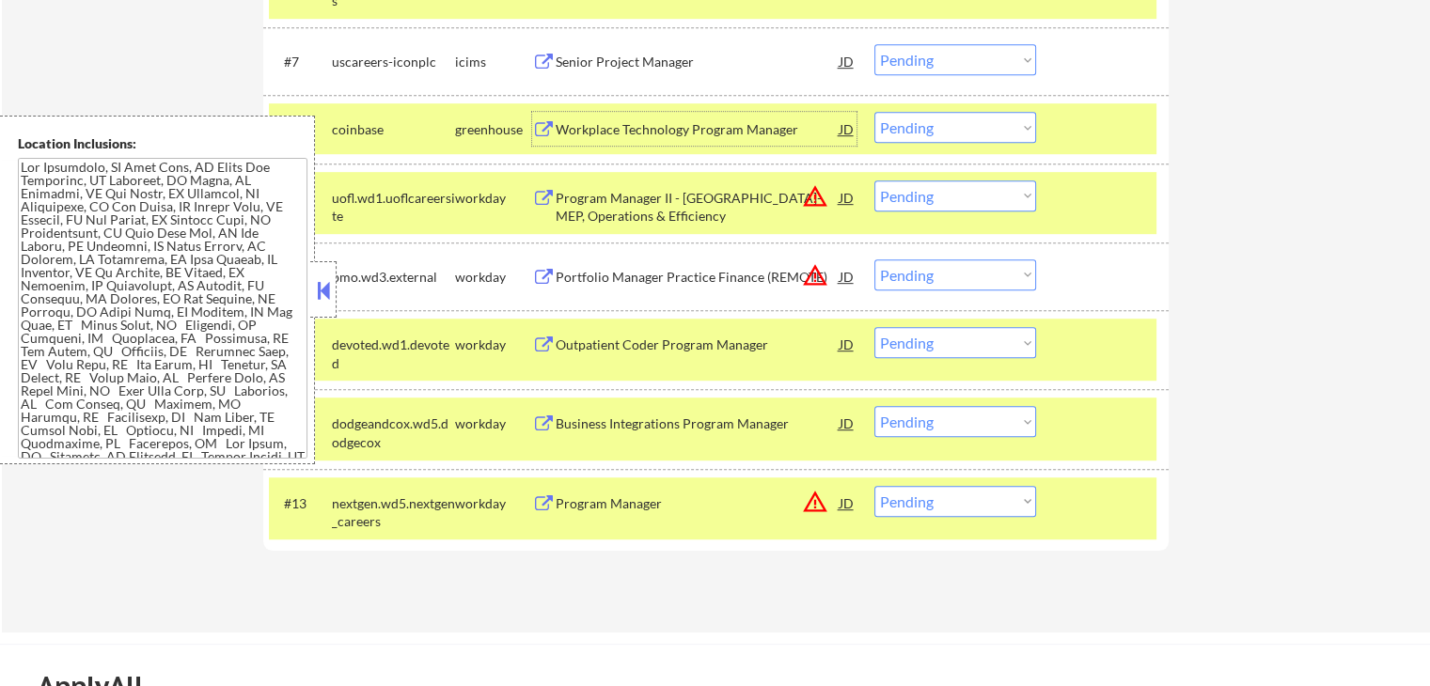
click at [595, 119] on div "Workplace Technology Program Manager" at bounding box center [697, 129] width 284 height 34
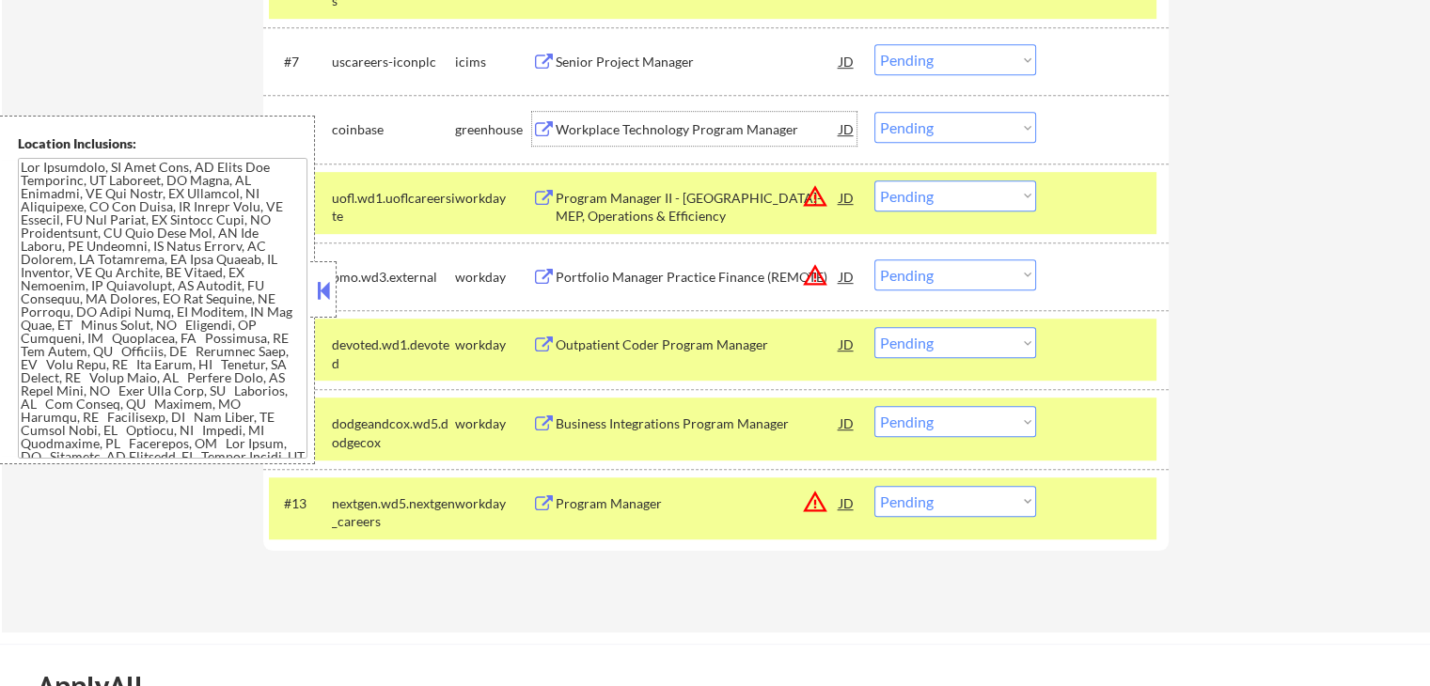
click at [921, 125] on select "Choose an option... Pending Applied Excluded (Questions) Excluded (Expired) Exc…" at bounding box center [955, 127] width 162 height 31
click at [874, 112] on select "Choose an option... Pending Applied Excluded (Questions) Excluded (Expired) Exc…" at bounding box center [955, 127] width 162 height 31
select select ""pending""
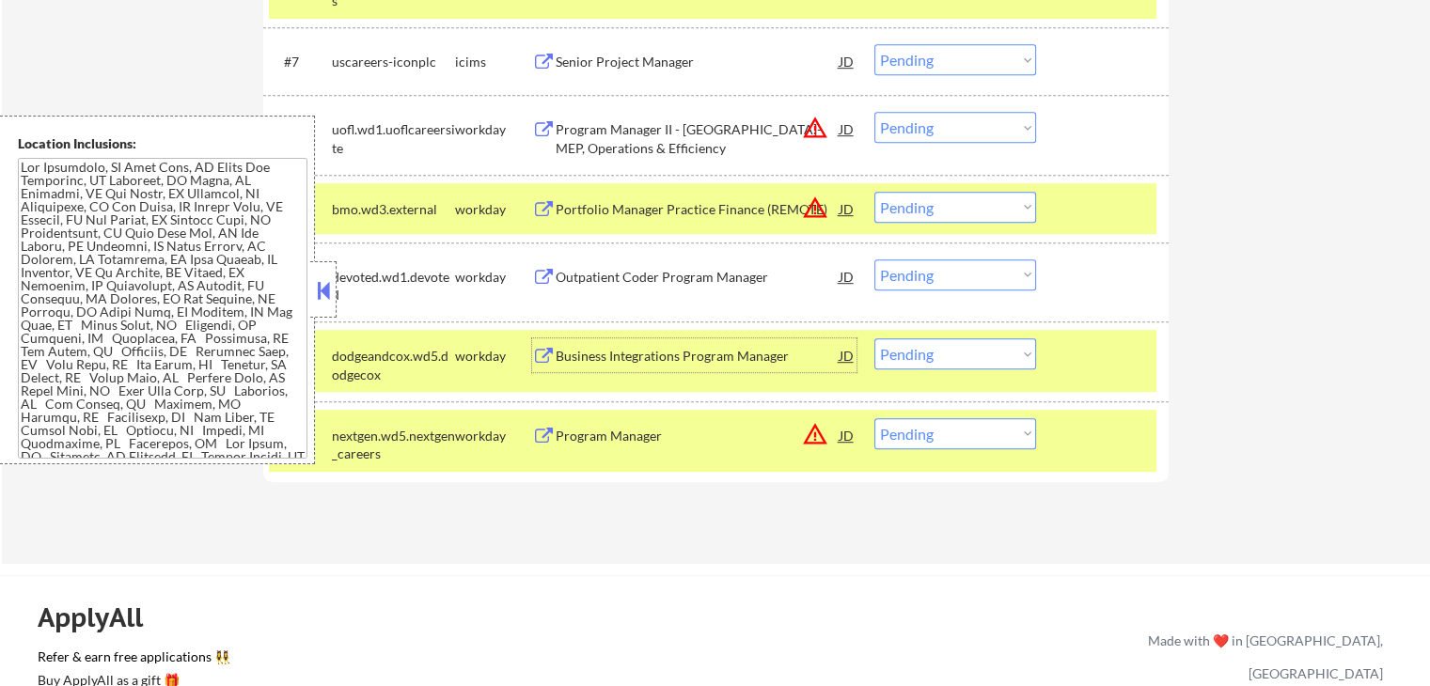
click at [676, 343] on div "Business Integrations Program Manager" at bounding box center [697, 355] width 284 height 34
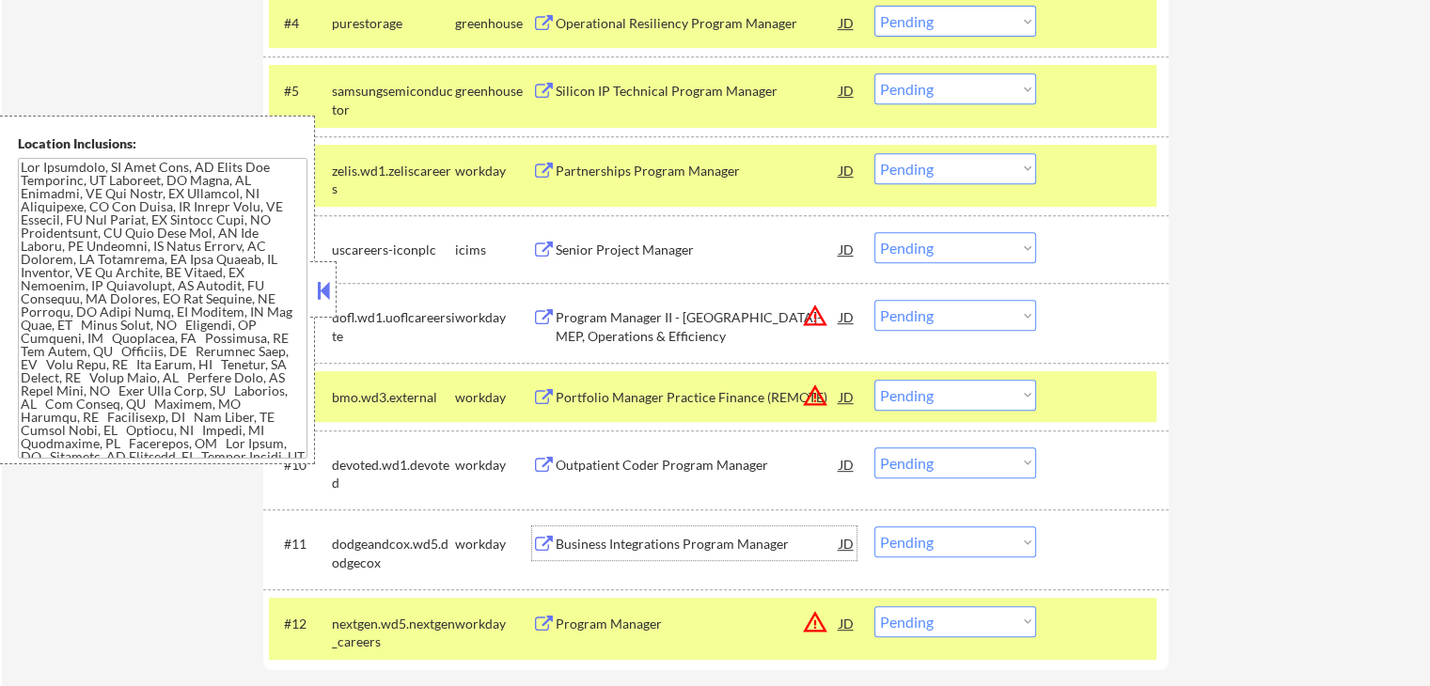
scroll to position [752, 0]
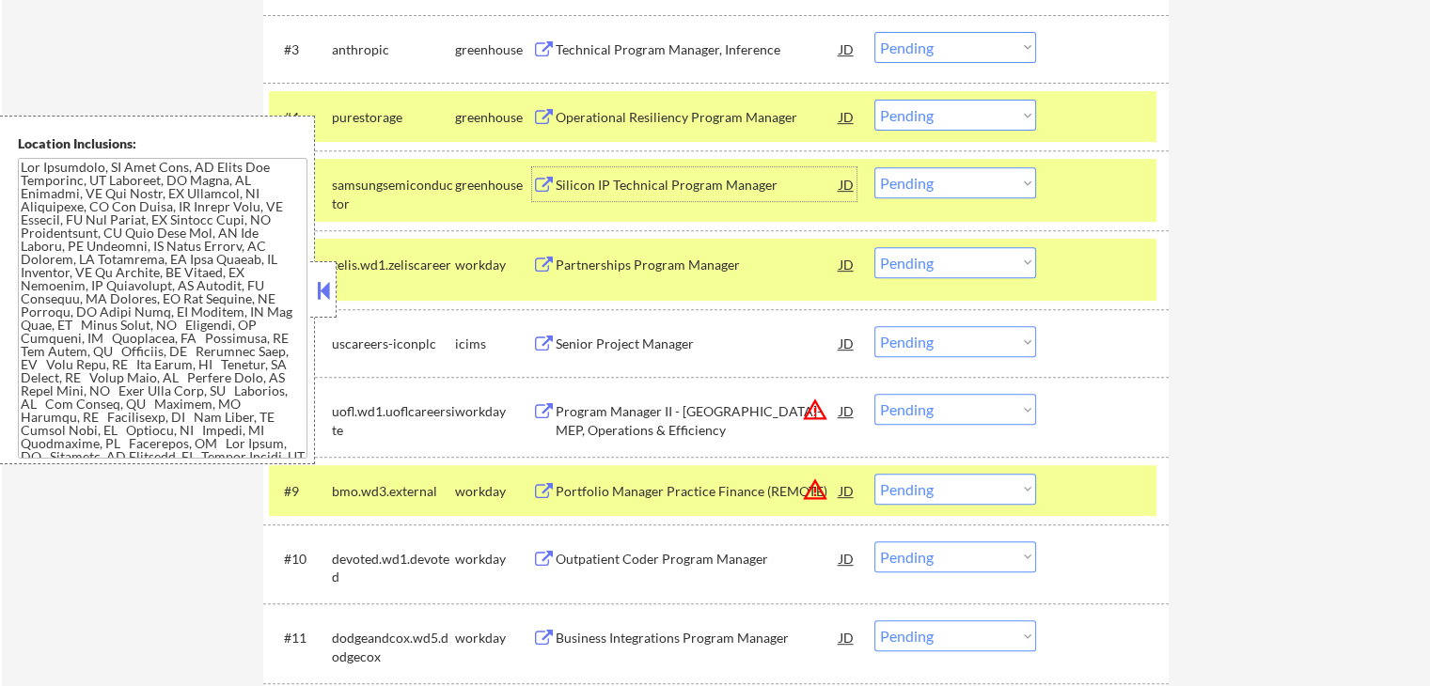
click at [658, 192] on div "Silicon IP Technical Program Manager" at bounding box center [697, 185] width 284 height 19
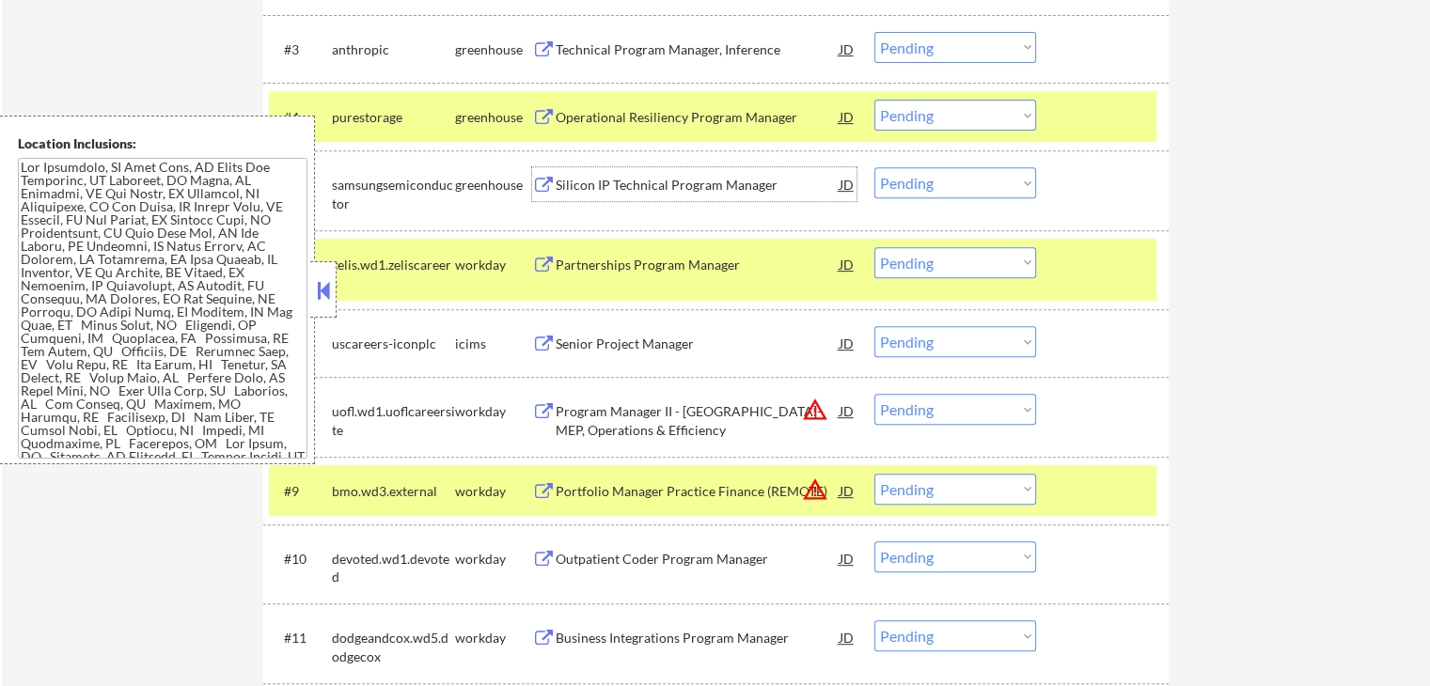
click at [639, 121] on div "Operational Resiliency Program Manager" at bounding box center [697, 117] width 284 height 19
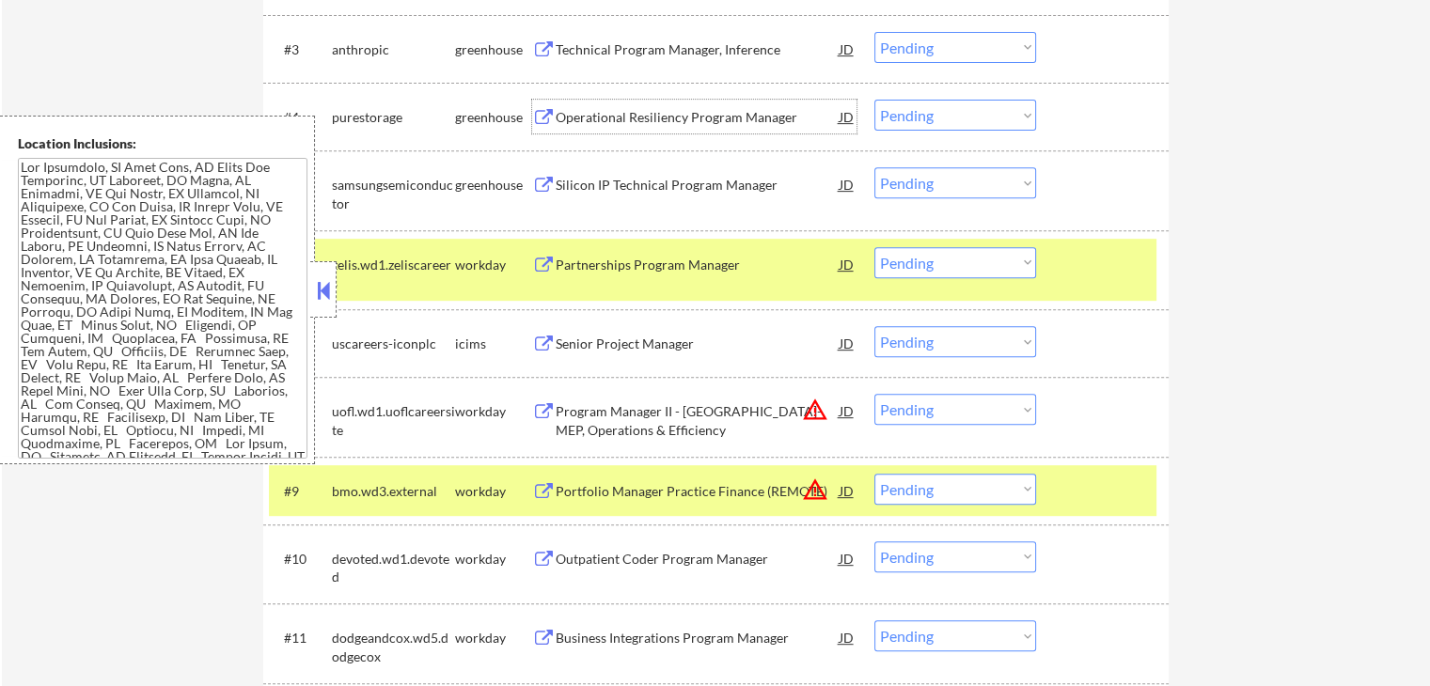
click at [660, 41] on div "Technical Program Manager, Inference" at bounding box center [697, 49] width 284 height 19
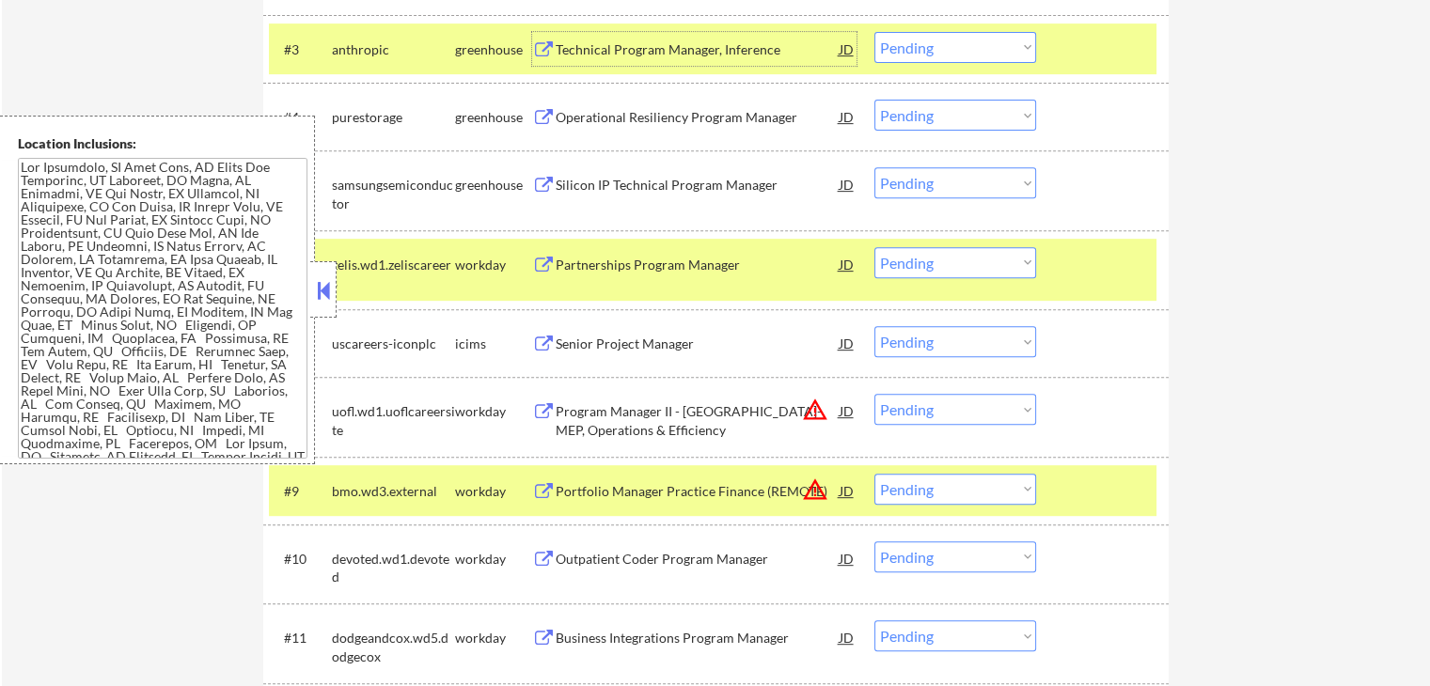
click at [921, 120] on select "Choose an option... Pending Applied Excluded (Questions) Excluded (Expired) Exc…" at bounding box center [955, 115] width 162 height 31
click at [874, 100] on select "Choose an option... Pending Applied Excluded (Questions) Excluded (Expired) Exc…" at bounding box center [955, 115] width 162 height 31
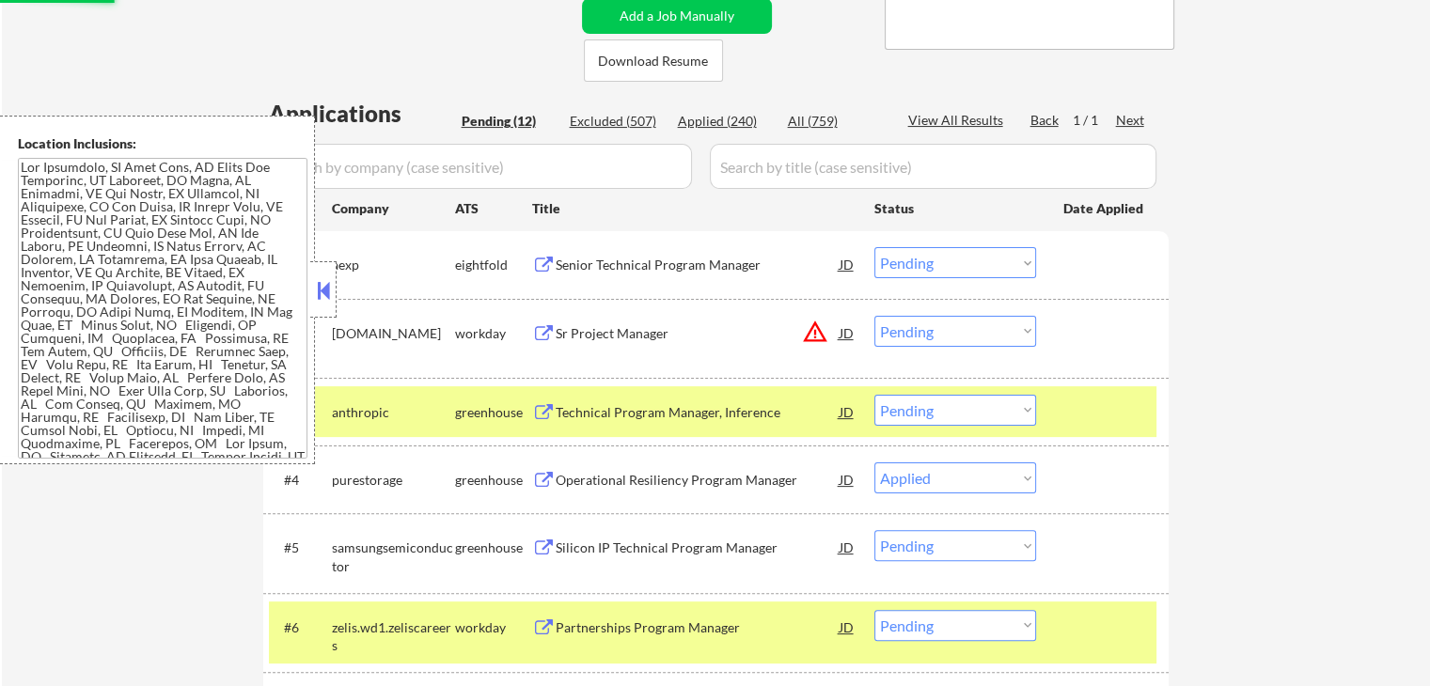
scroll to position [282, 0]
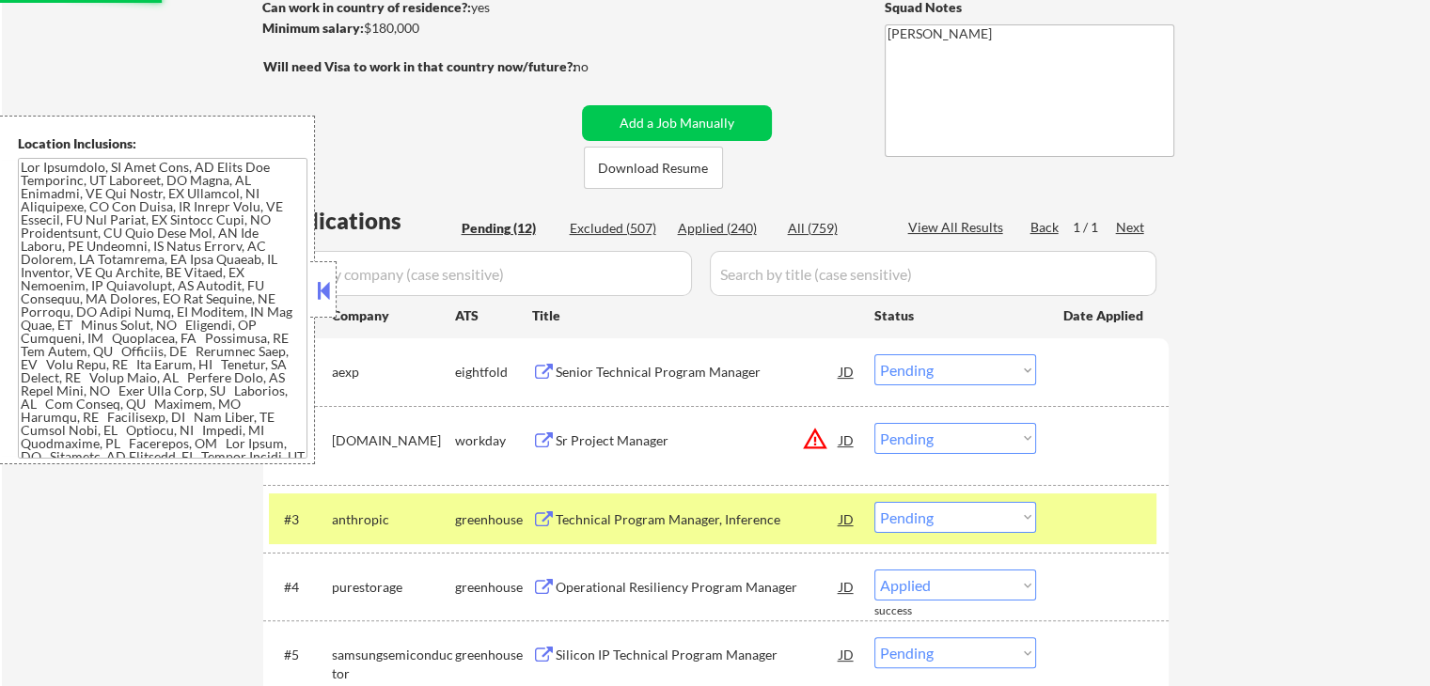
select select ""pending""
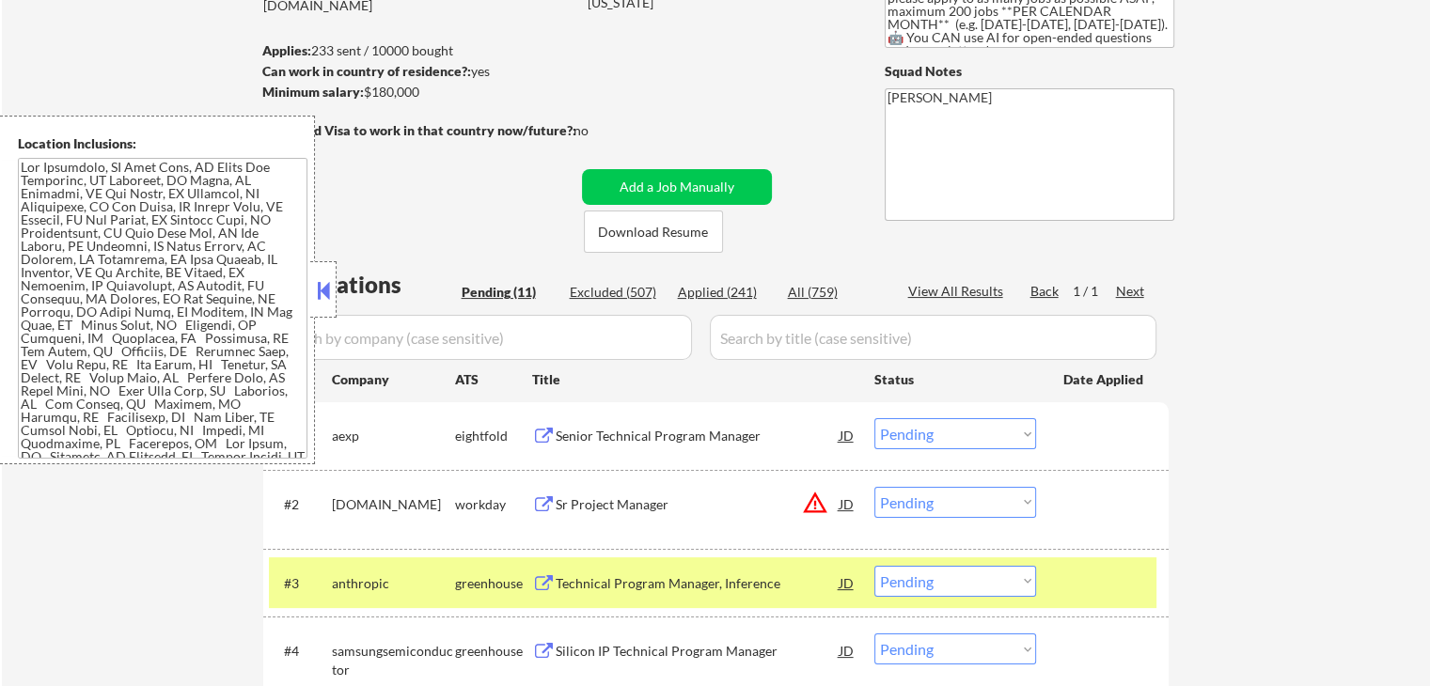
scroll to position [188, 0]
